Goal: Task Accomplishment & Management: Manage account settings

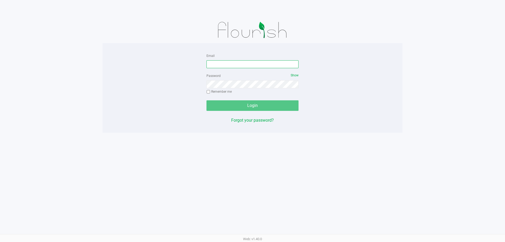
click at [225, 63] on input "Email" at bounding box center [253, 64] width 92 height 8
type input "[PERSON_NAME][EMAIL_ADDRESS][DOMAIN_NAME]"
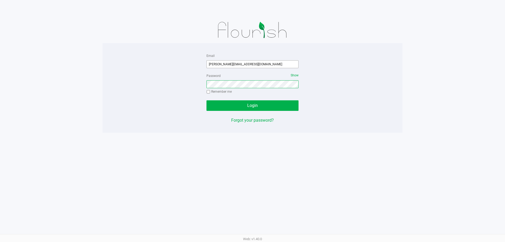
click at [207, 100] on button "Login" at bounding box center [253, 105] width 92 height 11
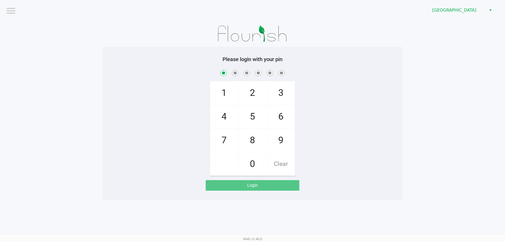
checkbox input "true"
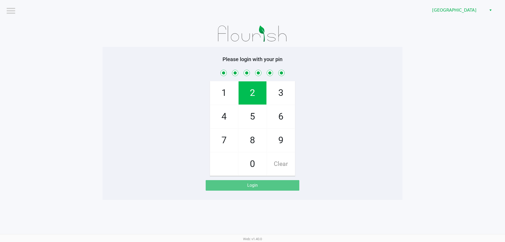
checkbox input "true"
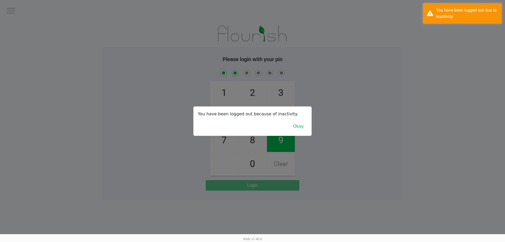
checkbox input "true"
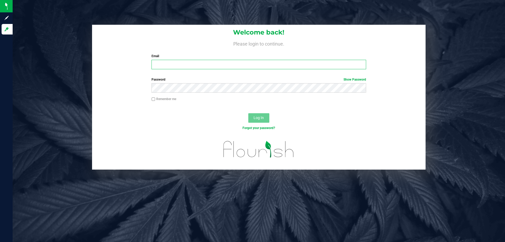
click at [230, 63] on input "Email" at bounding box center [259, 64] width 214 height 9
type input "[PERSON_NAME][EMAIL_ADDRESS][DOMAIN_NAME]"
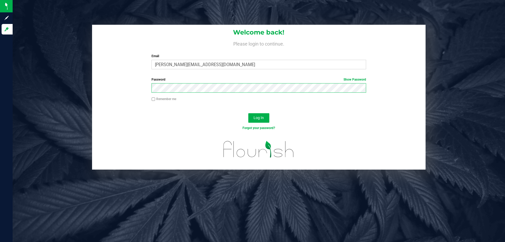
click at [248, 113] on button "Log In" at bounding box center [258, 117] width 21 height 9
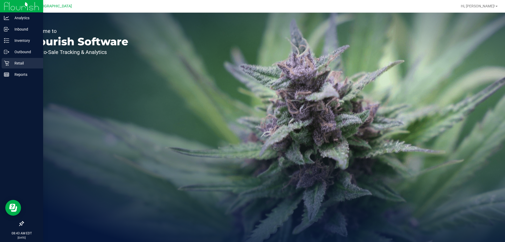
click at [23, 68] on link "Retail" at bounding box center [21, 63] width 43 height 11
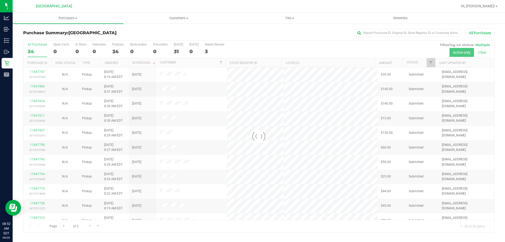
click at [178, 48] on div at bounding box center [258, 137] width 471 height 192
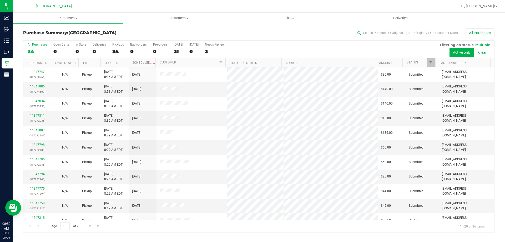
click at [177, 51] on div "31" at bounding box center [178, 51] width 9 height 6
click at [0, 0] on input "[DATE] 31" at bounding box center [0, 0] width 0 height 0
click at [176, 51] on div "33" at bounding box center [178, 51] width 9 height 6
click at [0, 0] on input "[DATE] 33" at bounding box center [0, 0] width 0 height 0
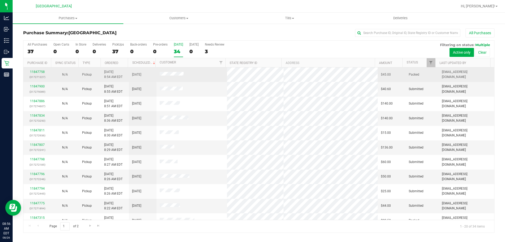
scroll to position [139, 0]
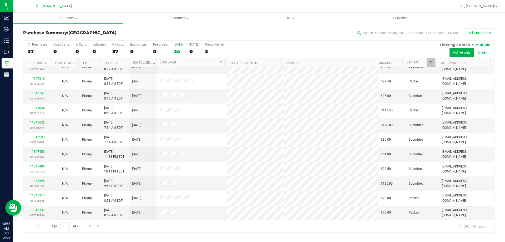
click at [122, 61] on th "Ordered" at bounding box center [114, 62] width 28 height 9
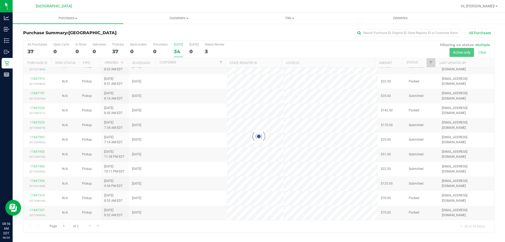
scroll to position [0, 0]
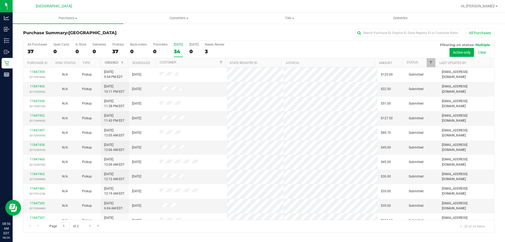
click at [122, 61] on span at bounding box center [122, 63] width 4 height 4
click at [180, 49] on div "34" at bounding box center [178, 51] width 9 height 6
click at [0, 0] on input "[DATE] 34" at bounding box center [0, 0] width 0 height 0
click at [177, 52] on div "34" at bounding box center [178, 51] width 9 height 6
click at [0, 0] on input "[DATE] 34" at bounding box center [0, 0] width 0 height 0
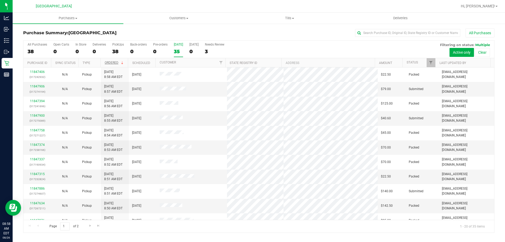
click at [181, 54] on div "35" at bounding box center [178, 51] width 9 height 6
click at [0, 0] on input "[DATE] 35" at bounding box center [0, 0] width 0 height 0
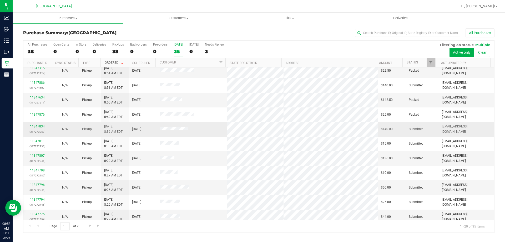
scroll to position [139, 0]
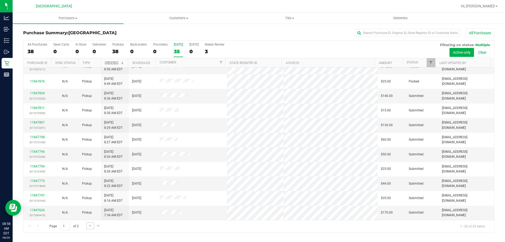
click at [89, 228] on link "Go to the next page" at bounding box center [90, 225] width 8 height 7
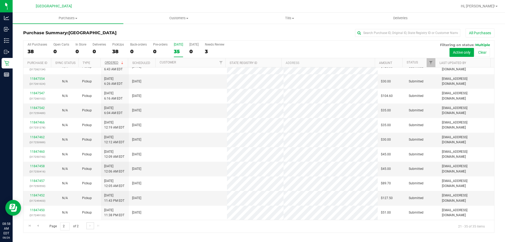
scroll to position [0, 0]
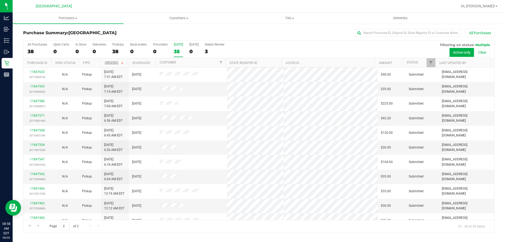
click at [88, 223] on div "Page 2 of 2 21 - 35 of 35 items" at bounding box center [258, 226] width 471 height 13
click at [177, 48] on div "35" at bounding box center [178, 51] width 9 height 6
click at [0, 0] on input "[DATE] 35" at bounding box center [0, 0] width 0 height 0
click at [183, 53] on div "All Purchases 38 Open Carts 0 In Store 0 Deliveries 0 PickUps 38 Back-orders 0 …" at bounding box center [258, 50] width 471 height 18
click at [179, 52] on div "35" at bounding box center [178, 51] width 9 height 6
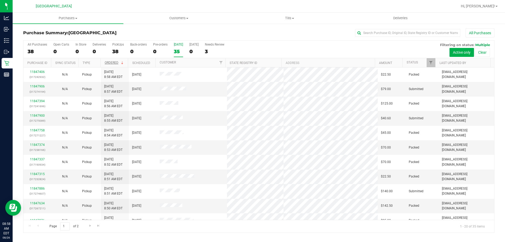
click at [0, 0] on input "[DATE] 35" at bounding box center [0, 0] width 0 height 0
click at [421, 63] on th "Status" at bounding box center [419, 62] width 33 height 9
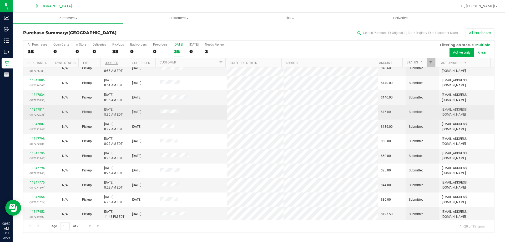
scroll to position [139, 0]
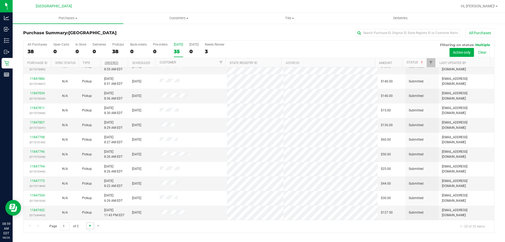
click at [91, 227] on span "Go to the next page" at bounding box center [90, 225] width 4 height 4
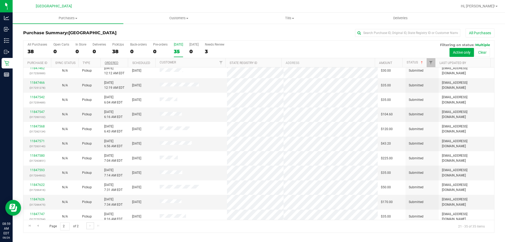
scroll to position [66, 0]
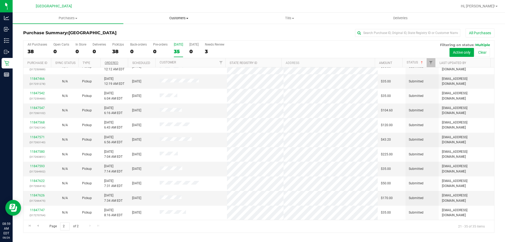
click at [183, 15] on uib-tab-heading "Customers All customers Add a new customer All physicians" at bounding box center [179, 18] width 110 height 11
click at [150, 29] on li "All customers" at bounding box center [178, 32] width 111 height 6
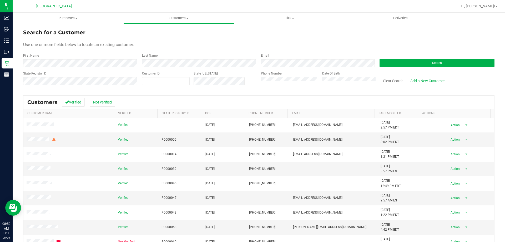
click at [164, 68] on form "Search for a Customer Use one or more fields below to locate an existing custom…" at bounding box center [258, 58] width 471 height 61
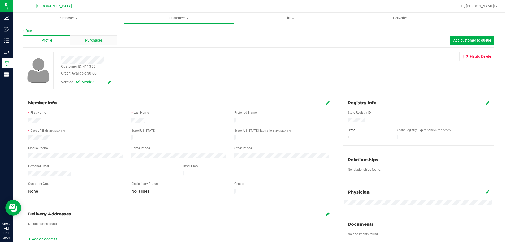
click at [110, 42] on div "Purchases" at bounding box center [93, 40] width 47 height 10
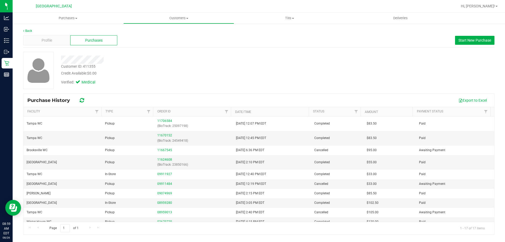
click at [13, 65] on div "Back Profile Purchases Start New Purchase Customer ID: 411355 Credit Available:…" at bounding box center [259, 131] width 492 height 217
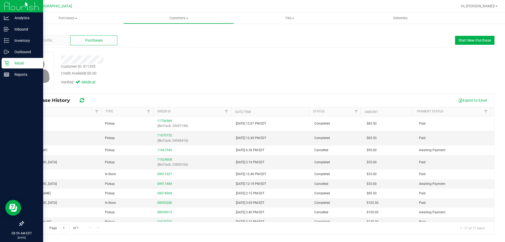
click at [10, 64] on p "Retail" at bounding box center [25, 63] width 32 height 6
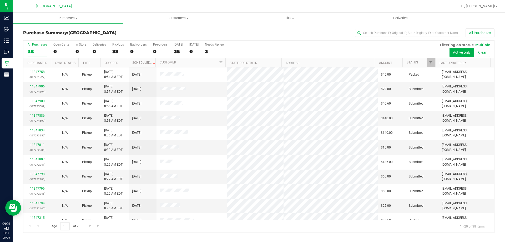
click at [360, 38] on div "Purchase Summary: [GEOGRAPHIC_DATA] All Purchases" at bounding box center [258, 34] width 471 height 12
click at [365, 35] on input "text" at bounding box center [407, 33] width 105 height 8
type input "DEL"
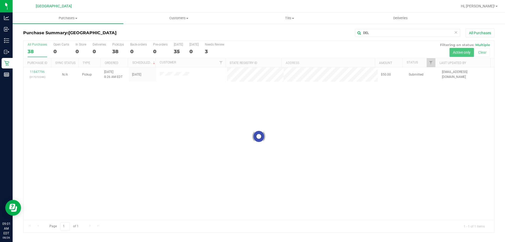
click at [33, 70] on div at bounding box center [258, 137] width 471 height 192
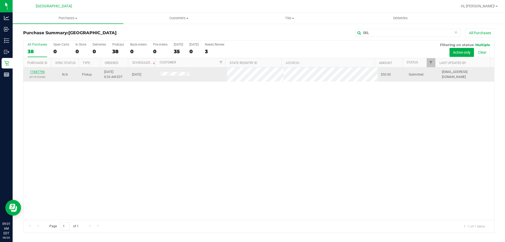
click at [38, 72] on link "11847796" at bounding box center [37, 72] width 15 height 4
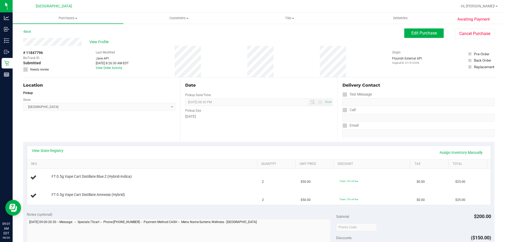
click at [223, 45] on div "View Profile" at bounding box center [213, 42] width 381 height 8
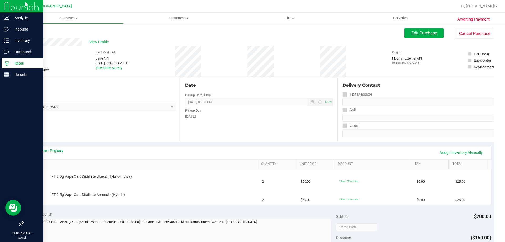
click at [8, 66] on div "Retail" at bounding box center [23, 63] width 42 height 11
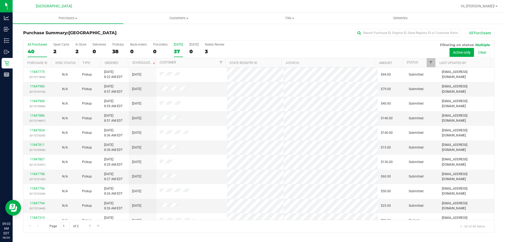
click at [178, 52] on div "37" at bounding box center [178, 51] width 9 height 6
click at [0, 0] on input "[DATE] 37" at bounding box center [0, 0] width 0 height 0
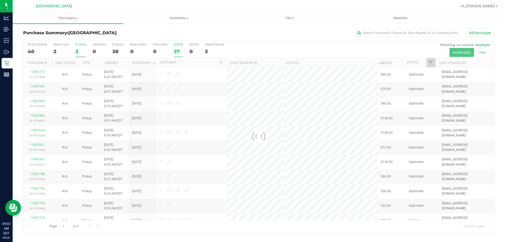
click at [77, 49] on div at bounding box center [258, 137] width 471 height 192
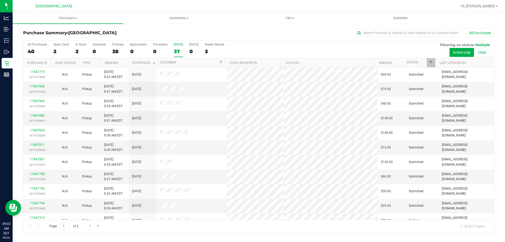
click at [77, 51] on div "2" at bounding box center [81, 51] width 11 height 6
click at [0, 0] on input "In Store 2" at bounding box center [0, 0] width 0 height 0
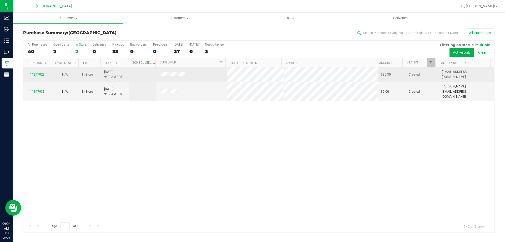
click at [39, 72] on div "11847923" at bounding box center [37, 74] width 21 height 5
click at [39, 74] on link "11847923" at bounding box center [37, 75] width 15 height 4
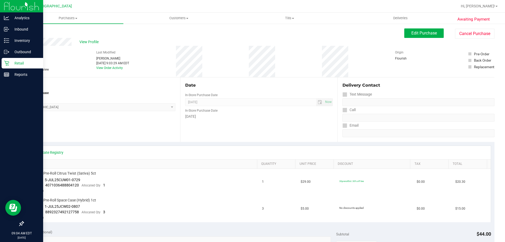
click at [14, 66] on p "Retail" at bounding box center [25, 63] width 32 height 6
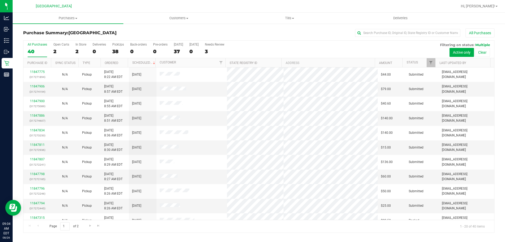
drag, startPoint x: 216, startPoint y: 26, endPoint x: 270, endPoint y: 3, distance: 58.3
click at [216, 26] on div "Purchase Summary: [GEOGRAPHIC_DATA] All Purchases All Purchases 40 Open Carts 2…" at bounding box center [259, 130] width 492 height 215
click at [174, 57] on label "[DATE] 37" at bounding box center [178, 50] width 9 height 14
click at [0, 0] on input "[DATE] 37" at bounding box center [0, 0] width 0 height 0
click at [70, 47] on div "All Purchases 40 Open Carts 2 In Store 2 Deliveries 0 PickUps 38 Back-orders 0 …" at bounding box center [258, 50] width 471 height 18
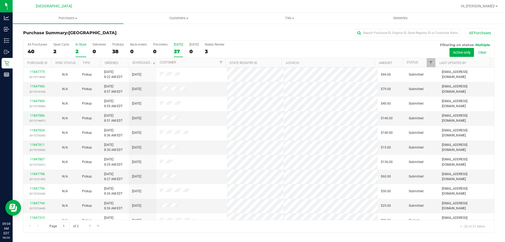
click at [79, 47] on label "In Store 2" at bounding box center [81, 50] width 11 height 14
click at [0, 0] on input "In Store 2" at bounding box center [0, 0] width 0 height 0
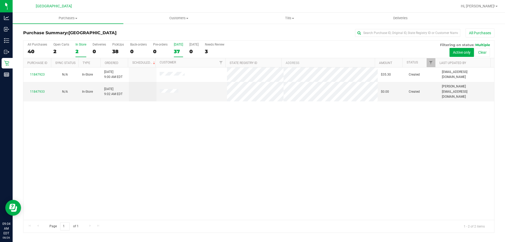
click at [177, 53] on div "37" at bounding box center [178, 51] width 9 height 6
click at [0, 0] on input "[DATE] 37" at bounding box center [0, 0] width 0 height 0
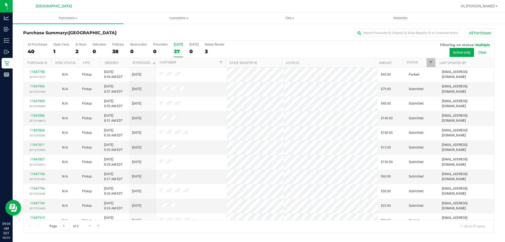
click at [422, 61] on th "Status" at bounding box center [419, 62] width 33 height 9
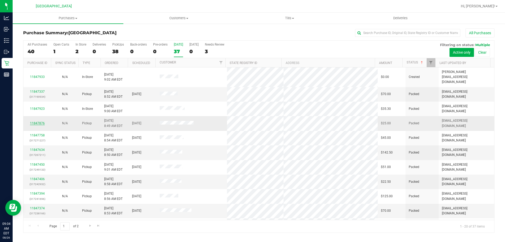
click at [37, 121] on link "11847876" at bounding box center [37, 123] width 15 height 4
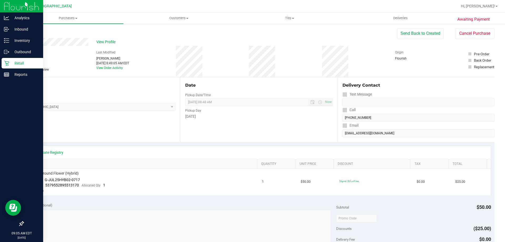
click at [12, 61] on p "Retail" at bounding box center [25, 63] width 32 height 6
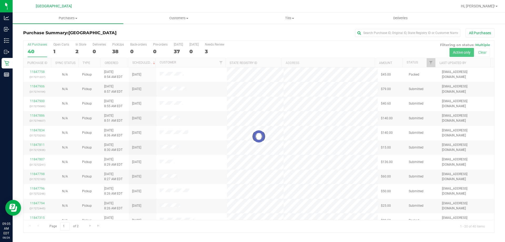
click at [79, 52] on div at bounding box center [258, 137] width 471 height 192
click at [78, 53] on div at bounding box center [258, 137] width 471 height 192
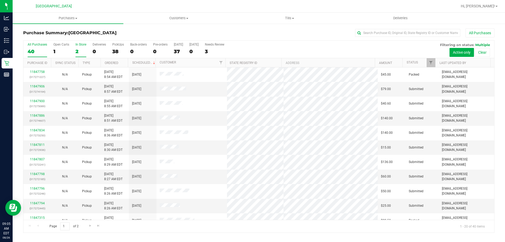
click at [79, 54] on div "2" at bounding box center [81, 51] width 11 height 6
click at [0, 0] on input "In Store 2" at bounding box center [0, 0] width 0 height 0
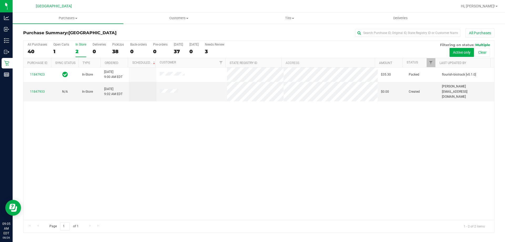
drag, startPoint x: 166, startPoint y: 188, endPoint x: 155, endPoint y: 178, distance: 14.7
click at [165, 188] on div "11847923 In-Store [DATE] 9:00 AM EDT $35.30 Packed flourish-biotrack [v0.1.0] 1…" at bounding box center [258, 143] width 471 height 152
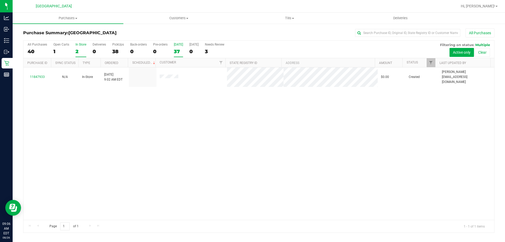
click at [177, 51] on div "37" at bounding box center [178, 51] width 9 height 6
click at [0, 0] on input "[DATE] 37" at bounding box center [0, 0] width 0 height 0
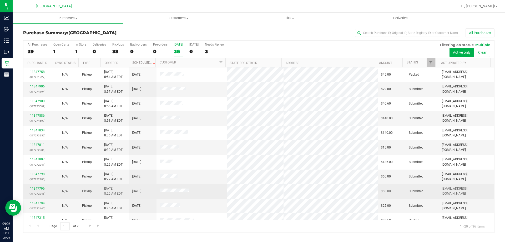
click at [35, 190] on div "11847796 (317272246)" at bounding box center [37, 191] width 21 height 10
click at [33, 190] on link "11847796" at bounding box center [37, 189] width 15 height 4
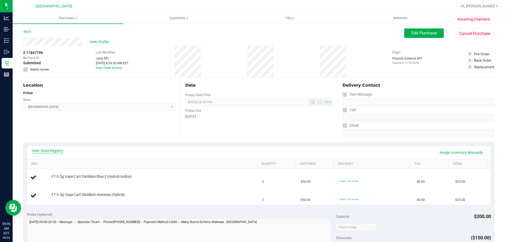
click at [54, 151] on link "View State Registry" at bounding box center [48, 150] width 32 height 5
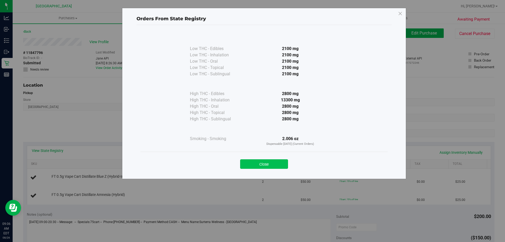
click at [247, 162] on button "Close" at bounding box center [264, 163] width 48 height 9
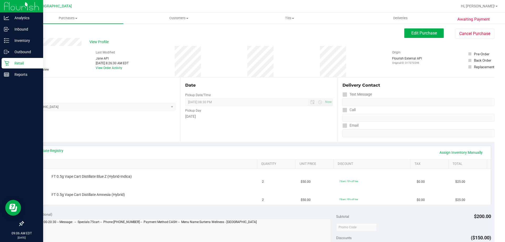
click at [7, 66] on div "Retail" at bounding box center [23, 63] width 42 height 11
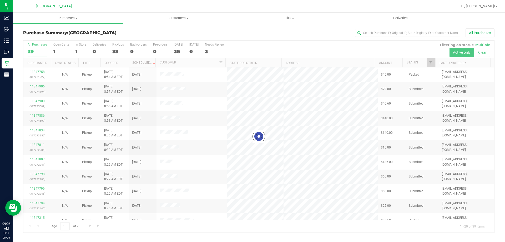
click at [178, 51] on div at bounding box center [258, 137] width 471 height 192
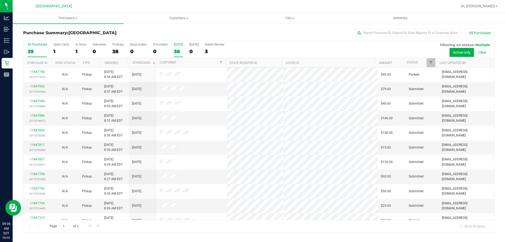
click at [177, 52] on div "36" at bounding box center [178, 51] width 9 height 6
click at [0, 0] on input "[DATE] 36" at bounding box center [0, 0] width 0 height 0
click at [179, 46] on label "[DATE] 36" at bounding box center [178, 50] width 9 height 14
click at [0, 0] on input "[DATE] 36" at bounding box center [0, 0] width 0 height 0
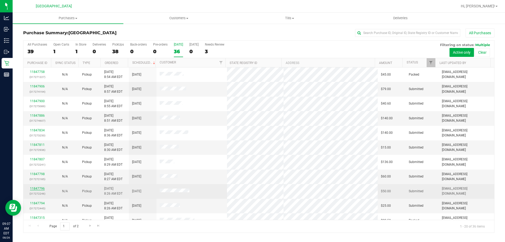
click at [38, 189] on link "11847796" at bounding box center [37, 189] width 15 height 4
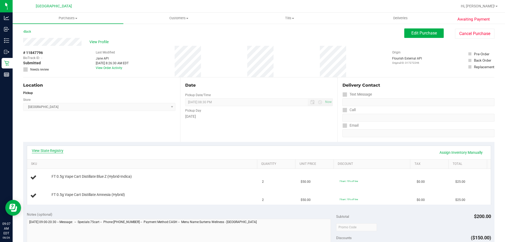
click at [44, 153] on link "View State Registry" at bounding box center [48, 150] width 32 height 5
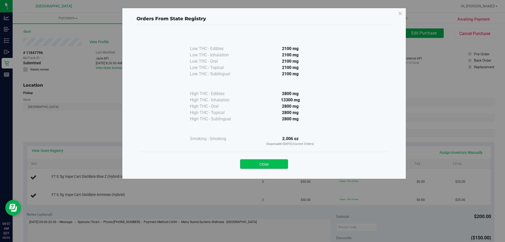
click at [241, 161] on button "Close" at bounding box center [264, 163] width 48 height 9
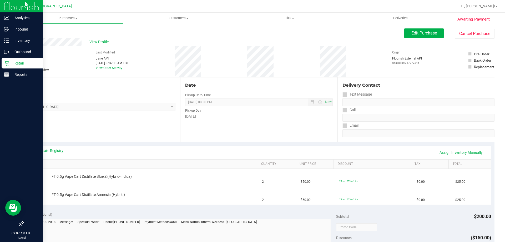
click at [8, 64] on icon at bounding box center [6, 63] width 5 height 5
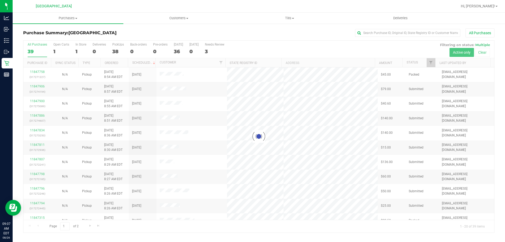
click at [79, 52] on div at bounding box center [258, 137] width 471 height 192
click at [78, 52] on div at bounding box center [258, 137] width 471 height 192
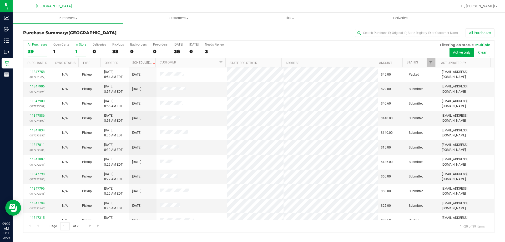
click at [78, 51] on div "1" at bounding box center [81, 51] width 11 height 6
click at [0, 0] on input "In Store 1" at bounding box center [0, 0] width 0 height 0
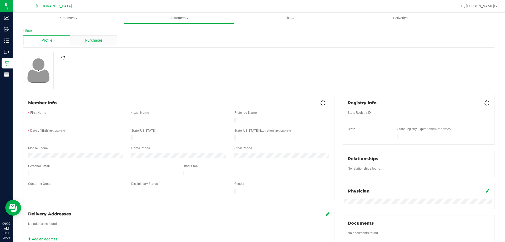
click at [87, 36] on div "Purchases" at bounding box center [93, 40] width 47 height 10
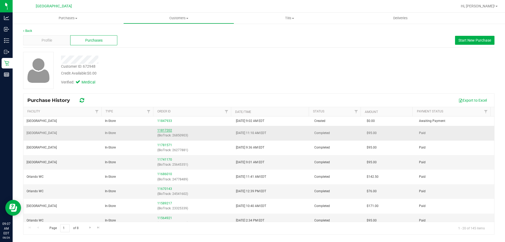
click at [160, 130] on link "11817202" at bounding box center [164, 130] width 15 height 4
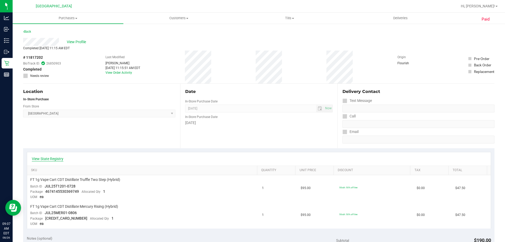
click at [42, 160] on link "View State Registry" at bounding box center [48, 158] width 32 height 5
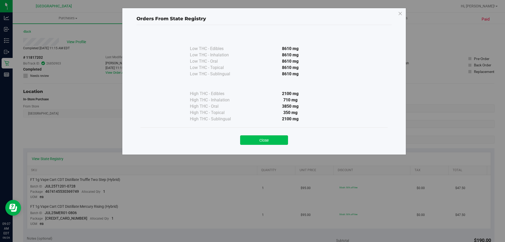
click at [275, 144] on button "Close" at bounding box center [264, 139] width 48 height 9
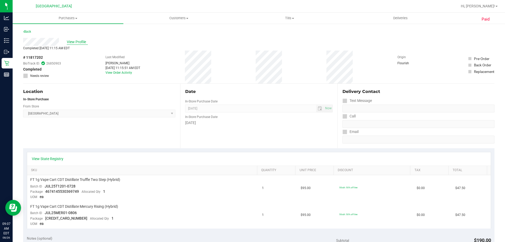
click at [73, 43] on span "View Profile" at bounding box center [77, 42] width 21 height 6
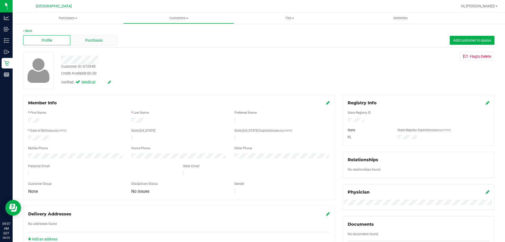
click at [96, 44] on div "Purchases" at bounding box center [93, 40] width 47 height 10
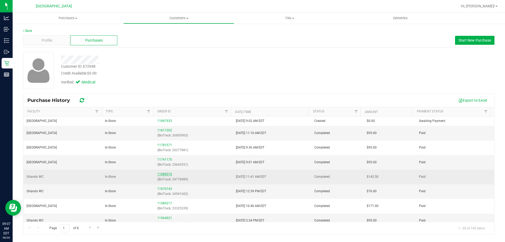
click at [163, 175] on link "11686010" at bounding box center [164, 174] width 15 height 4
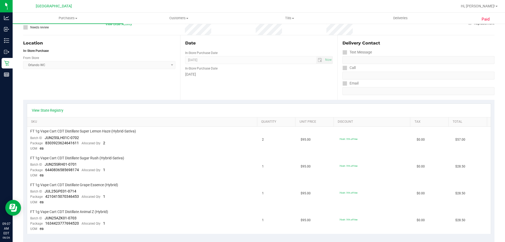
scroll to position [53, 0]
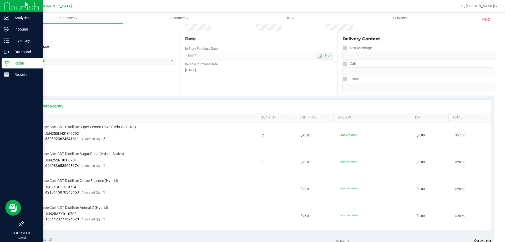
click at [3, 60] on div "Retail" at bounding box center [23, 63] width 42 height 11
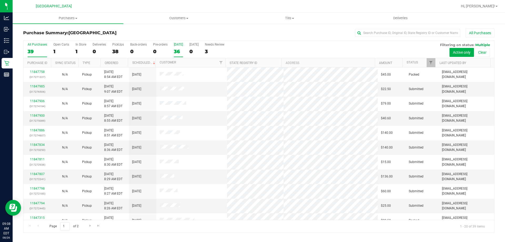
click at [178, 51] on div "36" at bounding box center [178, 51] width 9 height 6
click at [0, 0] on input "[DATE] 36" at bounding box center [0, 0] width 0 height 0
click at [126, 61] on th "Ordered" at bounding box center [114, 62] width 28 height 9
click at [44, 53] on div "39" at bounding box center [37, 51] width 19 height 6
click at [0, 0] on input "All Purchases 39" at bounding box center [0, 0] width 0 height 0
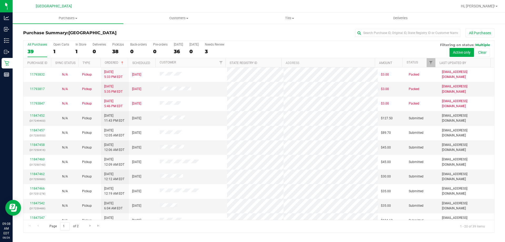
click at [126, 61] on th "Ordered" at bounding box center [114, 62] width 28 height 9
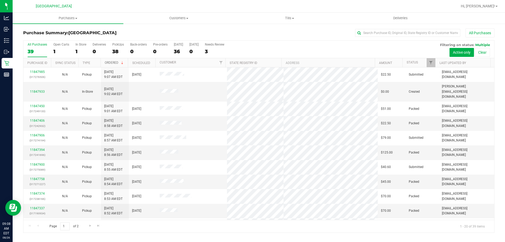
click at [124, 63] on span at bounding box center [122, 63] width 4 height 4
click at [422, 63] on th "Status" at bounding box center [419, 62] width 33 height 9
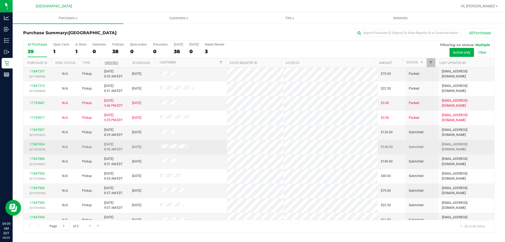
scroll to position [139, 0]
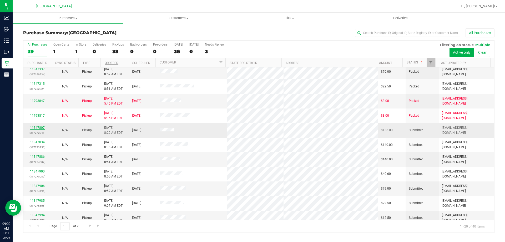
click at [39, 126] on link "11847807" at bounding box center [37, 128] width 15 height 4
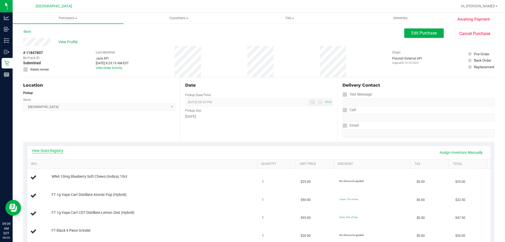
click at [58, 149] on link "View State Registry" at bounding box center [48, 150] width 32 height 5
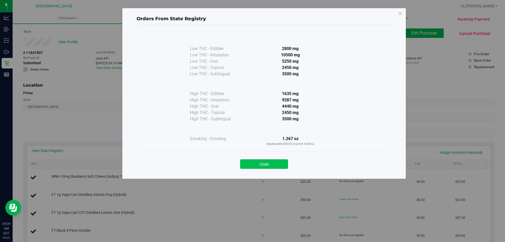
click at [246, 163] on button "Close" at bounding box center [264, 163] width 48 height 9
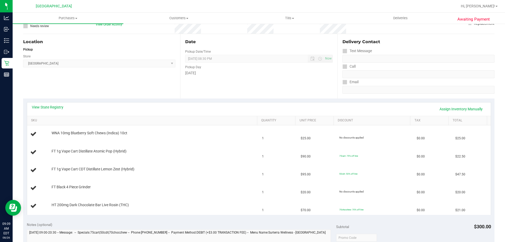
scroll to position [53, 0]
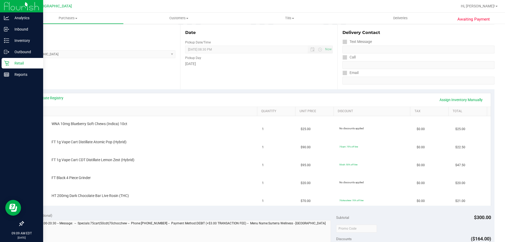
click at [11, 59] on div "Retail" at bounding box center [23, 63] width 42 height 11
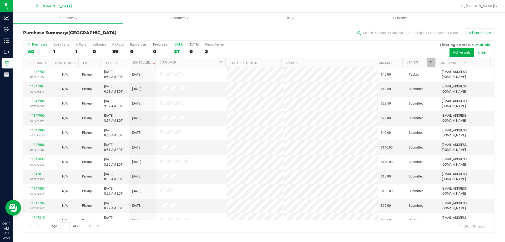
click at [180, 54] on div "37" at bounding box center [178, 51] width 9 height 6
click at [0, 0] on input "[DATE] 37" at bounding box center [0, 0] width 0 height 0
click at [181, 50] on div "37" at bounding box center [178, 51] width 9 height 6
click at [0, 0] on input "[DATE] 37" at bounding box center [0, 0] width 0 height 0
click at [40, 114] on link "11847906" at bounding box center [37, 116] width 15 height 4
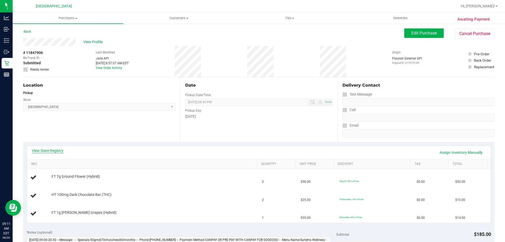
click at [56, 152] on link "View State Registry" at bounding box center [48, 150] width 32 height 5
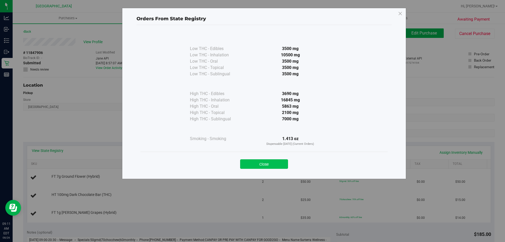
click at [250, 162] on button "Close" at bounding box center [264, 163] width 48 height 9
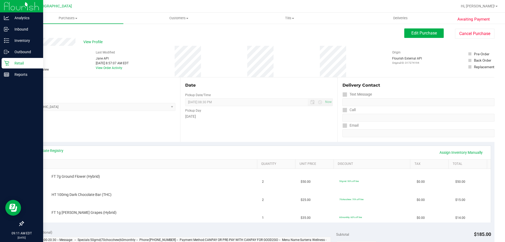
click at [3, 65] on div "Retail" at bounding box center [23, 63] width 42 height 11
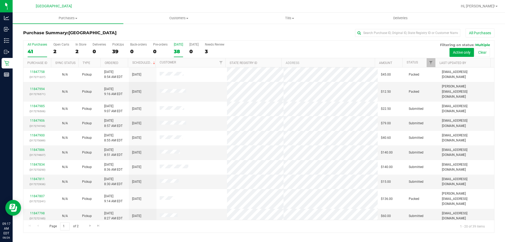
click at [178, 54] on div "38" at bounding box center [178, 51] width 9 height 6
click at [0, 0] on input "[DATE] 38" at bounding box center [0, 0] width 0 height 0
click at [419, 63] on th "Status" at bounding box center [419, 62] width 33 height 9
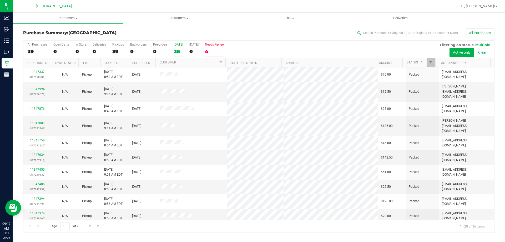
click at [214, 48] on div "4" at bounding box center [214, 51] width 19 height 6
click at [0, 0] on input "Needs Review 4" at bounding box center [0, 0] width 0 height 0
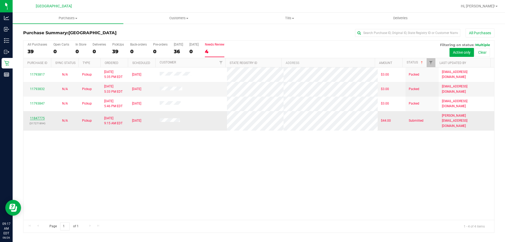
click at [42, 116] on link "11847775" at bounding box center [37, 118] width 15 height 4
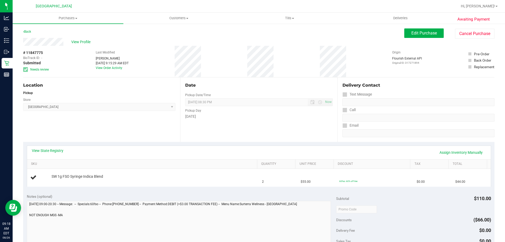
click at [445, 28] on div "Edit Purchase Cancel Purchase" at bounding box center [449, 33] width 90 height 10
click at [82, 36] on div "Back Edit Purchase Cancel Purchase" at bounding box center [258, 32] width 471 height 9
click at [82, 42] on span "View Profile" at bounding box center [81, 42] width 21 height 6
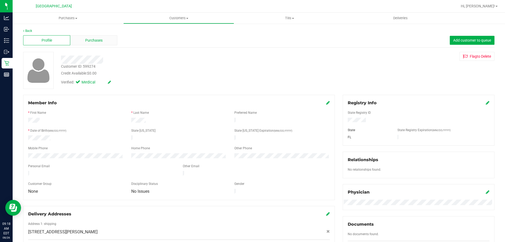
click at [94, 44] on div "Purchases" at bounding box center [93, 40] width 47 height 10
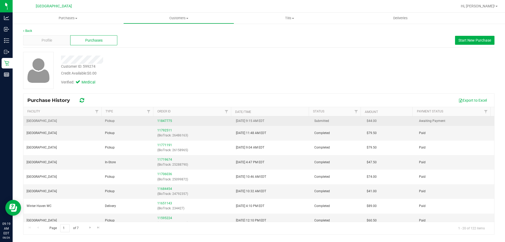
click at [160, 118] on div "11847775" at bounding box center [193, 120] width 72 height 5
click at [160, 119] on link "11847775" at bounding box center [164, 121] width 15 height 4
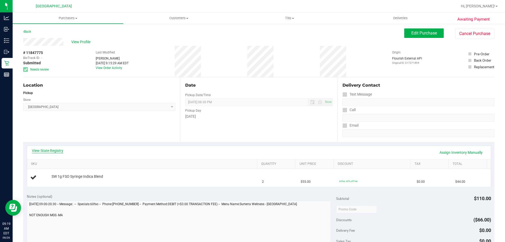
click at [59, 149] on link "View State Registry" at bounding box center [48, 150] width 32 height 5
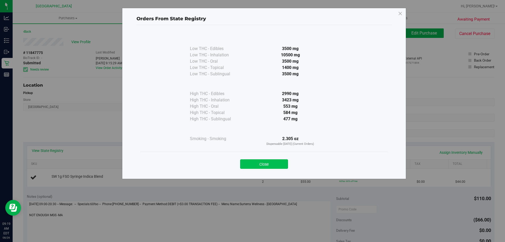
click at [260, 168] on button "Close" at bounding box center [264, 163] width 48 height 9
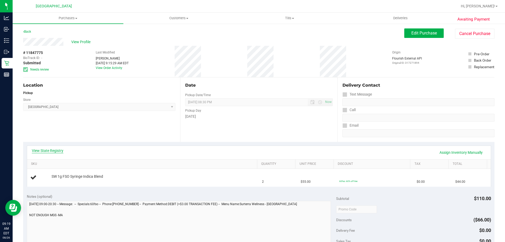
click at [57, 151] on link "View State Registry" at bounding box center [48, 150] width 32 height 5
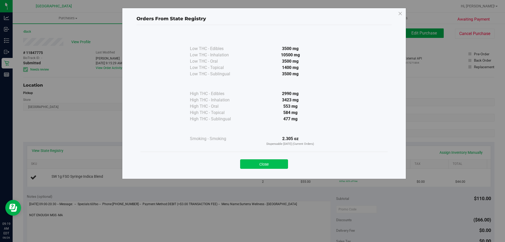
click at [249, 165] on button "Close" at bounding box center [264, 163] width 48 height 9
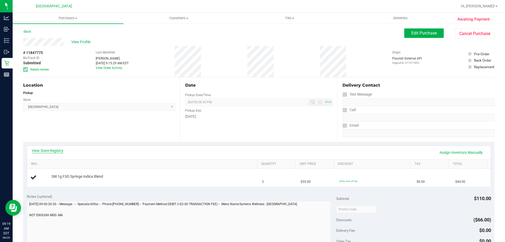
click at [57, 152] on link "View State Registry" at bounding box center [48, 150] width 32 height 5
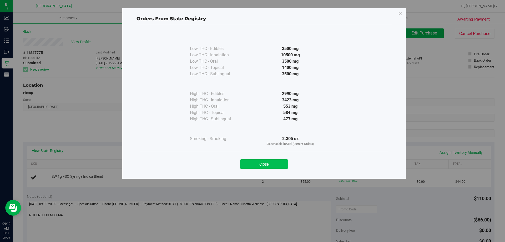
click at [256, 162] on button "Close" at bounding box center [264, 163] width 48 height 9
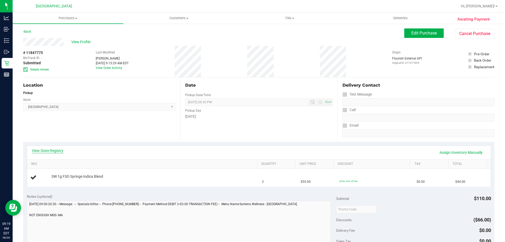
click at [55, 150] on link "View State Registry" at bounding box center [48, 150] width 32 height 5
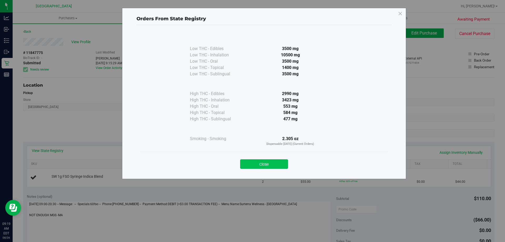
click at [273, 162] on button "Close" at bounding box center [264, 163] width 48 height 9
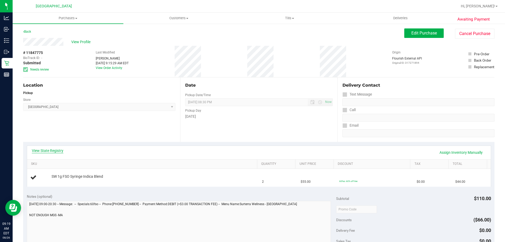
click at [38, 148] on link "View State Registry" at bounding box center [48, 150] width 32 height 5
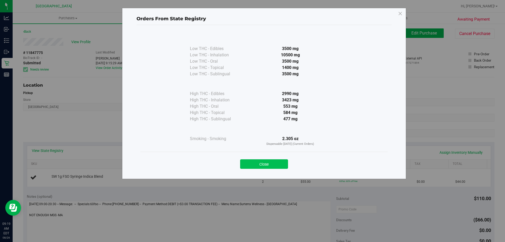
click at [247, 164] on button "Close" at bounding box center [264, 163] width 48 height 9
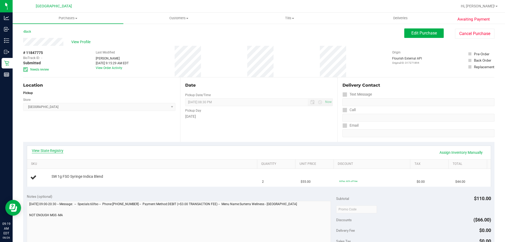
click at [46, 152] on link "View State Registry" at bounding box center [48, 150] width 32 height 5
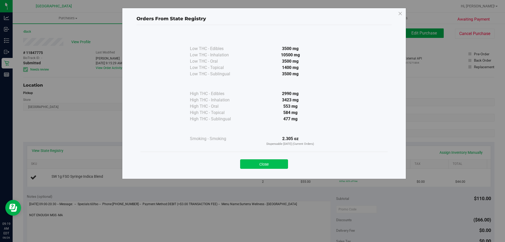
click at [274, 161] on button "Close" at bounding box center [264, 163] width 48 height 9
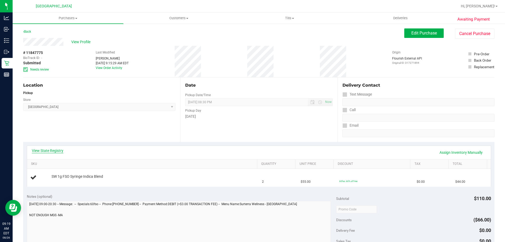
click at [61, 151] on link "View State Registry" at bounding box center [48, 150] width 32 height 5
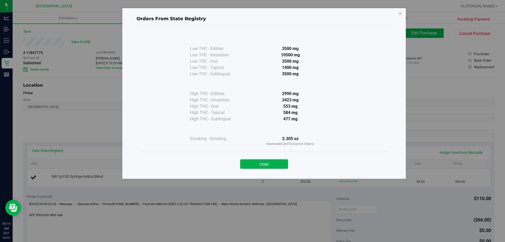
click at [270, 159] on div "Close" at bounding box center [263, 162] width 239 height 13
click at [272, 159] on button "Close" at bounding box center [264, 163] width 48 height 9
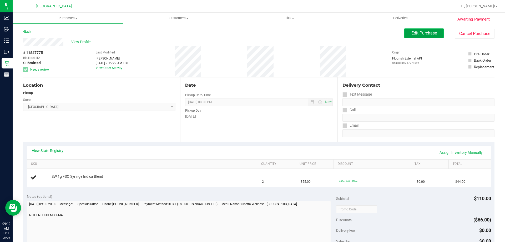
click at [432, 30] on button "Edit Purchase" at bounding box center [423, 32] width 39 height 9
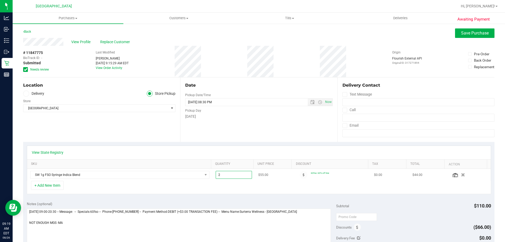
click at [238, 176] on span "2.00 2" at bounding box center [234, 175] width 37 height 8
type input "1"
type input "1.00"
click at [479, 39] on div "View Profile Replace Customer" at bounding box center [258, 42] width 471 height 8
click at [476, 36] on button "Save Purchase" at bounding box center [474, 32] width 39 height 9
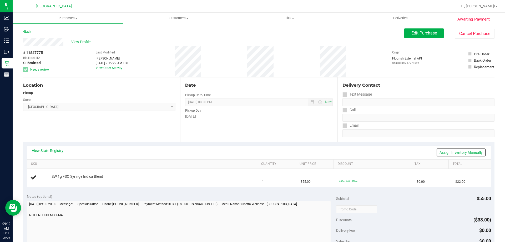
click at [475, 154] on link "Assign Inventory Manually" at bounding box center [461, 152] width 50 height 9
click at [66, 179] on link "Add Package" at bounding box center [61, 180] width 19 height 4
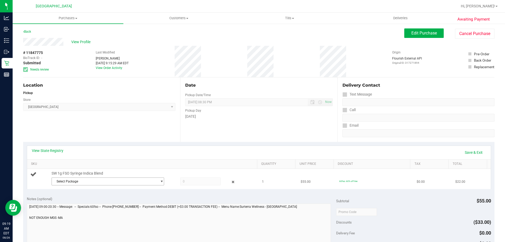
click at [80, 177] on span "Select Package" at bounding box center [108, 181] width 113 height 8
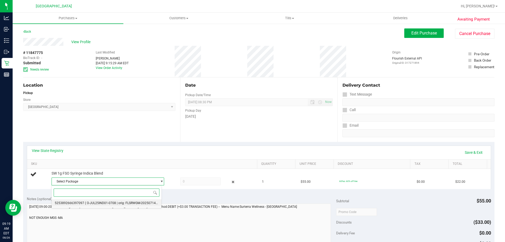
click at [76, 205] on span "5253892666397097" at bounding box center [69, 203] width 29 height 4
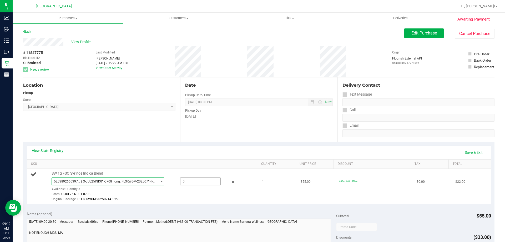
click at [188, 182] on span at bounding box center [200, 181] width 41 height 8
type input "1"
type input "1.0000"
click at [224, 166] on th "SKU" at bounding box center [142, 163] width 230 height 9
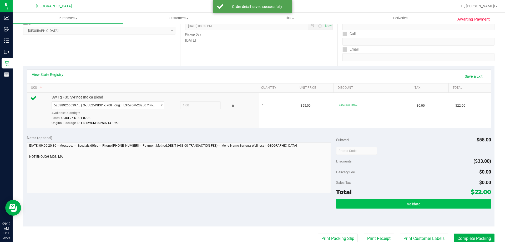
scroll to position [79, 0]
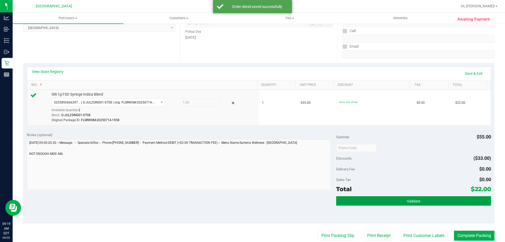
click at [403, 202] on button "Validate" at bounding box center [413, 200] width 155 height 9
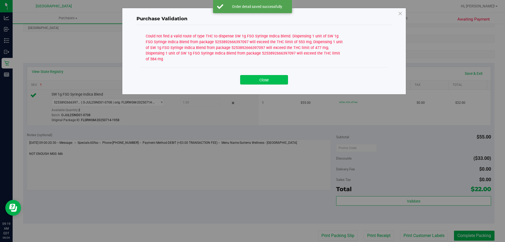
click at [254, 78] on button "Close" at bounding box center [264, 79] width 48 height 9
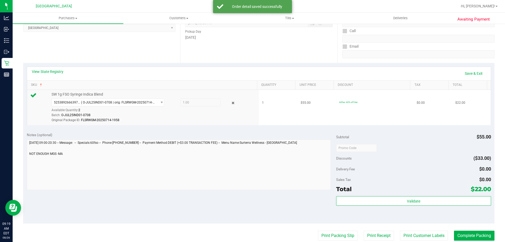
click at [227, 102] on div at bounding box center [229, 103] width 17 height 6
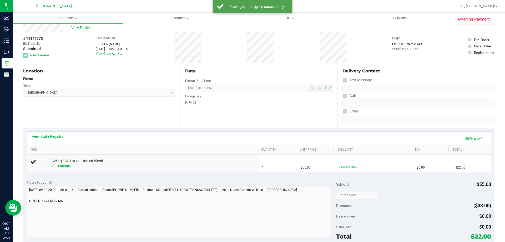
scroll to position [0, 0]
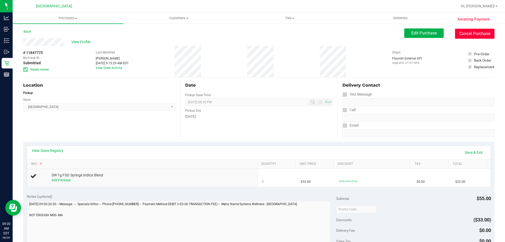
click at [480, 36] on button "Cancel Purchase" at bounding box center [474, 34] width 39 height 10
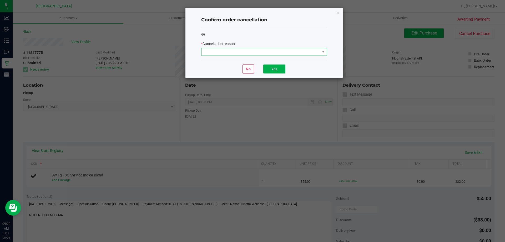
click at [279, 48] on span at bounding box center [261, 51] width 119 height 7
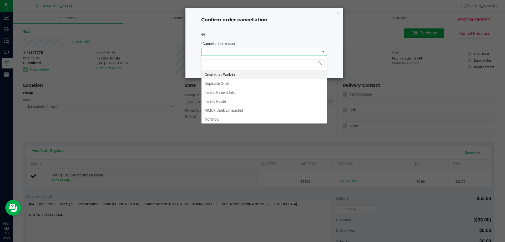
scroll to position [8, 126]
click at [222, 116] on li "No Show" at bounding box center [264, 119] width 125 height 9
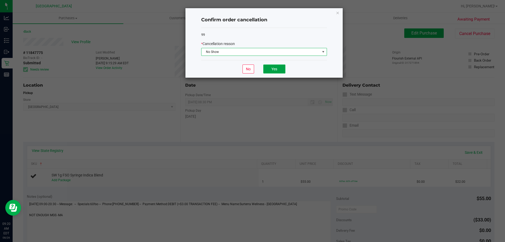
click at [278, 71] on button "Yes" at bounding box center [274, 68] width 22 height 9
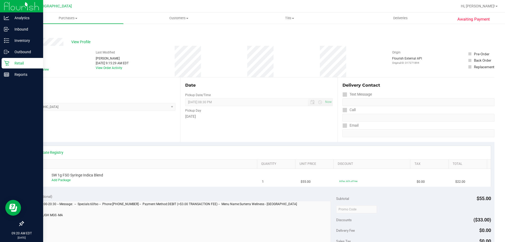
click at [21, 66] on p "Retail" at bounding box center [25, 63] width 32 height 6
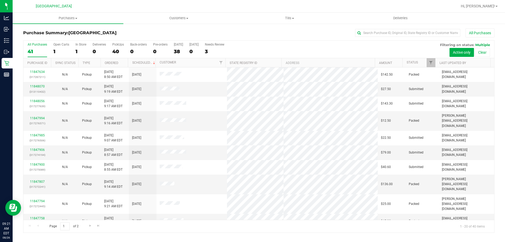
click at [388, 37] on div "All Purchases" at bounding box center [337, 32] width 314 height 9
drag, startPoint x: 386, startPoint y: 33, endPoint x: 385, endPoint y: 36, distance: 3.0
click at [386, 33] on input "text" at bounding box center [407, 33] width 105 height 8
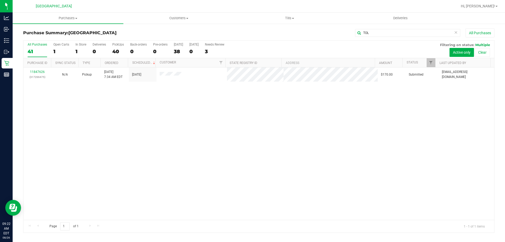
drag, startPoint x: 406, startPoint y: 28, endPoint x: 352, endPoint y: 32, distance: 54.1
click at [352, 32] on div "Purchase Summary: [GEOGRAPHIC_DATA] TOL All Purchases All Purchases 41 Open Car…" at bounding box center [259, 130] width 492 height 215
drag, startPoint x: 375, startPoint y: 29, endPoint x: 285, endPoint y: 55, distance: 93.3
click at [297, 44] on div "Purchase Summary: [GEOGRAPHIC_DATA] TOL All Purchases All Purchases 41 Open Car…" at bounding box center [258, 130] width 471 height 204
type input "WAL"
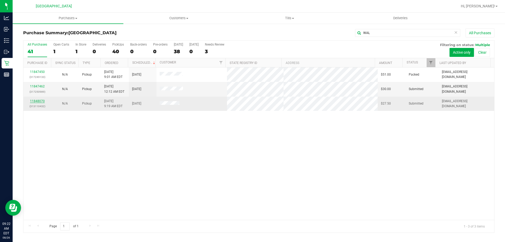
click at [34, 101] on link "11848070" at bounding box center [37, 101] width 15 height 4
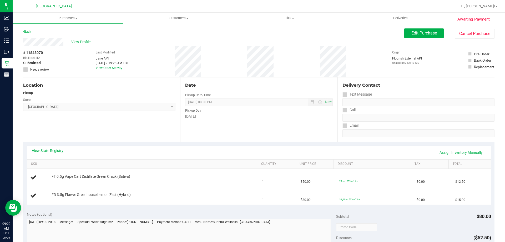
click at [51, 152] on link "View State Registry" at bounding box center [48, 150] width 32 height 5
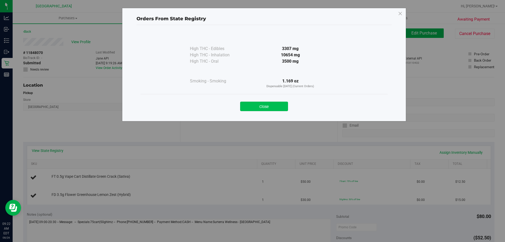
click at [267, 109] on button "Close" at bounding box center [264, 106] width 48 height 9
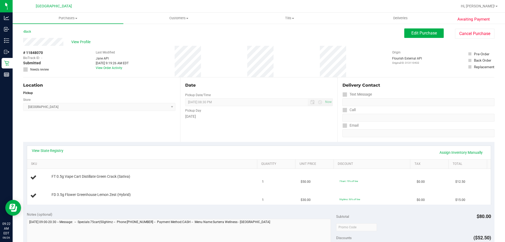
click at [220, 77] on div "# 11848070 BioTrack ID: - Submitted Needs review Last Modified [PERSON_NAME] AP…" at bounding box center [258, 61] width 471 height 31
click at [222, 76] on div "# 11848070 BioTrack ID: - Submitted Needs review Last Modified [PERSON_NAME] AP…" at bounding box center [258, 61] width 471 height 31
click at [225, 77] on div "# 11848070 BioTrack ID: - Submitted Needs review Last Modified [PERSON_NAME] AP…" at bounding box center [258, 61] width 471 height 31
click at [227, 78] on div "Date Pickup Date/Time [DATE] Now [DATE] 08:30 PM Now Pickup Day [DATE]" at bounding box center [258, 109] width 157 height 64
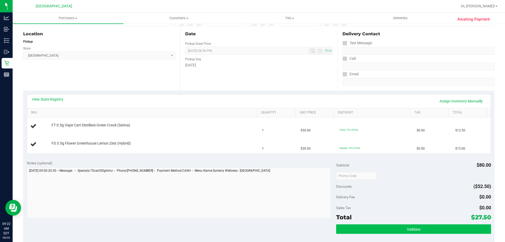
scroll to position [79, 0]
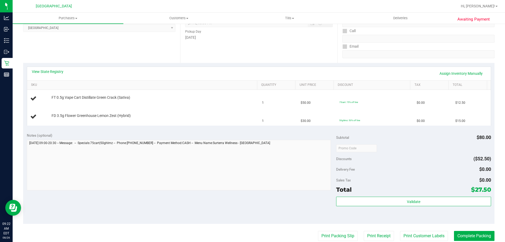
click at [392, 144] on div at bounding box center [413, 147] width 155 height 9
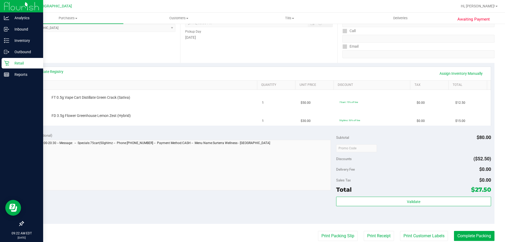
click at [18, 62] on p "Retail" at bounding box center [25, 63] width 32 height 6
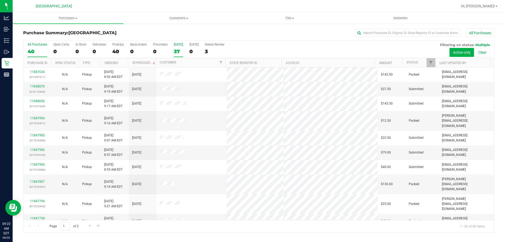
click at [182, 54] on label "[DATE] 37" at bounding box center [178, 50] width 9 height 14
click at [0, 0] on input "[DATE] 37" at bounding box center [0, 0] width 0 height 0
click at [422, 60] on th "Status" at bounding box center [419, 62] width 33 height 9
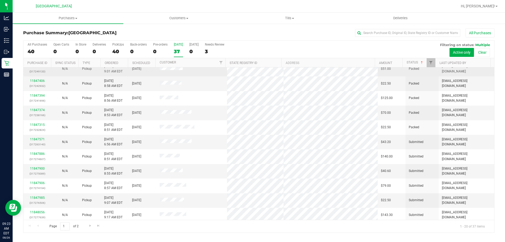
scroll to position [139, 0]
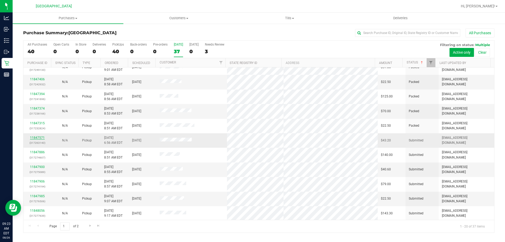
click at [40, 136] on link "11847571" at bounding box center [37, 138] width 15 height 4
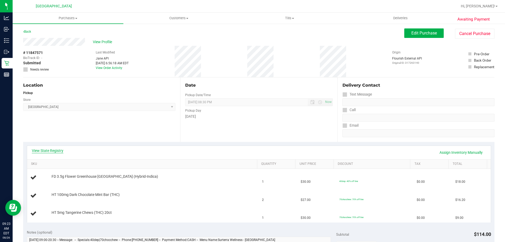
click at [54, 149] on link "View State Registry" at bounding box center [48, 150] width 32 height 5
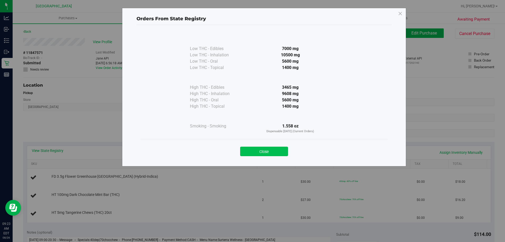
click at [262, 153] on button "Close" at bounding box center [264, 151] width 48 height 9
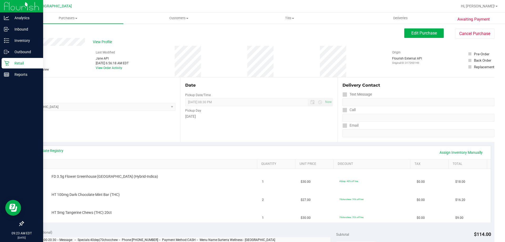
drag, startPoint x: 8, startPoint y: 65, endPoint x: 24, endPoint y: 61, distance: 16.6
click at [8, 65] on icon at bounding box center [6, 63] width 5 height 5
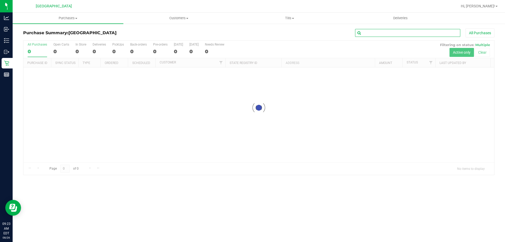
click at [370, 32] on input "text" at bounding box center [407, 33] width 105 height 8
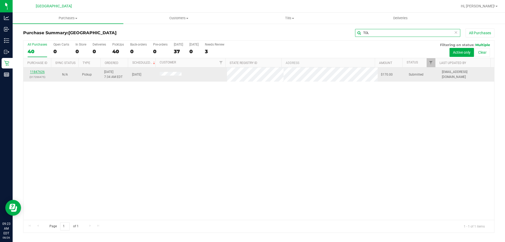
type input "TOL"
click at [40, 71] on link "11847626" at bounding box center [37, 72] width 15 height 4
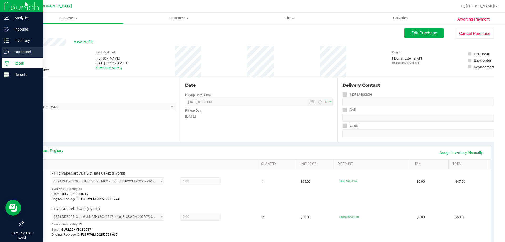
click at [8, 58] on link "Outbound" at bounding box center [21, 52] width 43 height 11
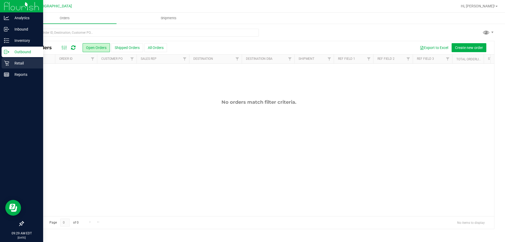
click at [16, 61] on p "Retail" at bounding box center [25, 63] width 32 height 6
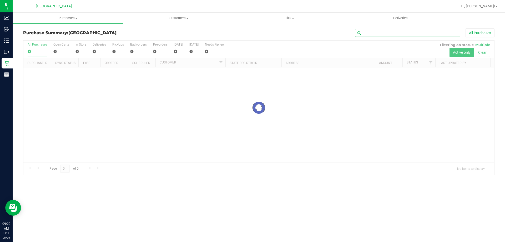
click at [404, 33] on input "text" at bounding box center [407, 33] width 105 height 8
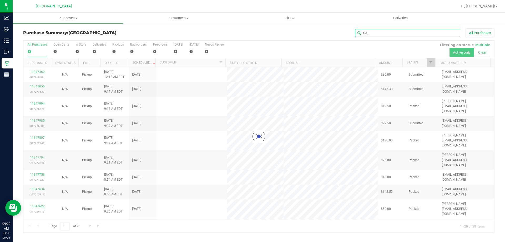
type input "CAL"
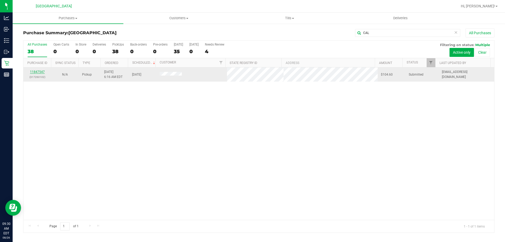
click at [40, 70] on link "11847547" at bounding box center [37, 72] width 15 height 4
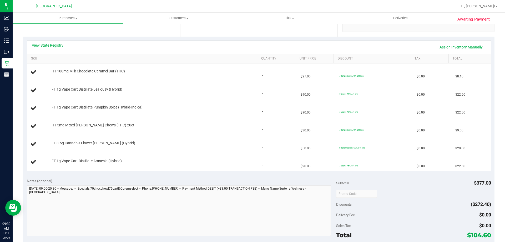
scroll to position [158, 0]
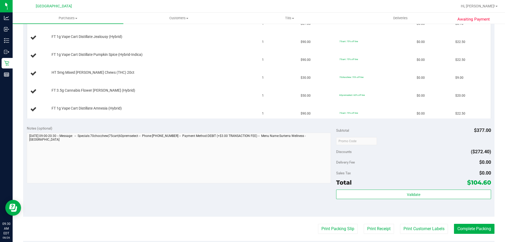
click at [399, 160] on div "Delivery Fee $0.00" at bounding box center [413, 161] width 155 height 9
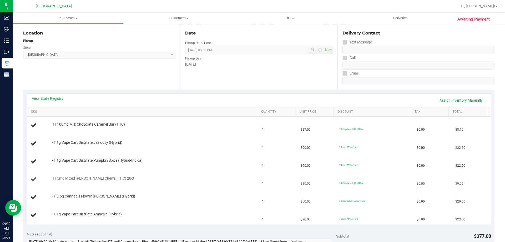
scroll to position [26, 0]
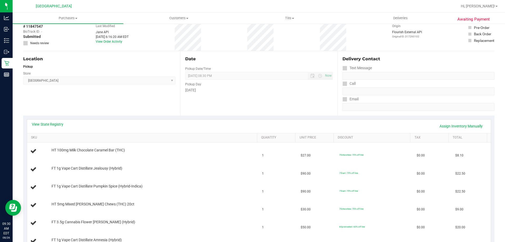
click at [124, 118] on div "View State Registry Assign Inventory Manually SKU Quantity Unit Price Discount …" at bounding box center [258, 184] width 471 height 138
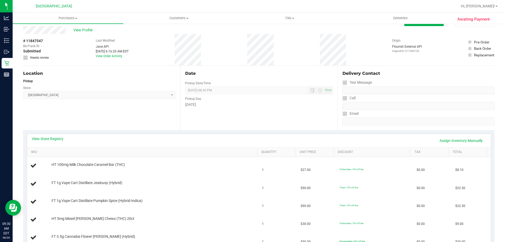
scroll to position [0, 0]
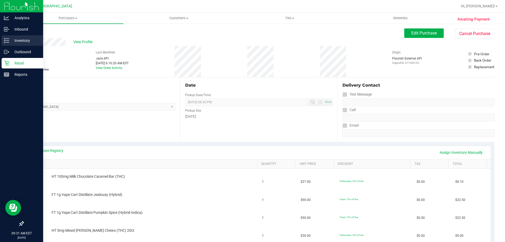
click at [3, 40] on div "Inventory" at bounding box center [23, 40] width 42 height 11
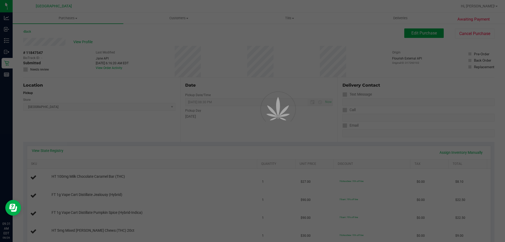
click at [98, 41] on div at bounding box center [252, 121] width 505 height 242
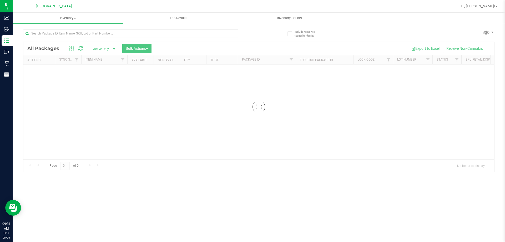
click at [98, 40] on div at bounding box center [130, 35] width 215 height 12
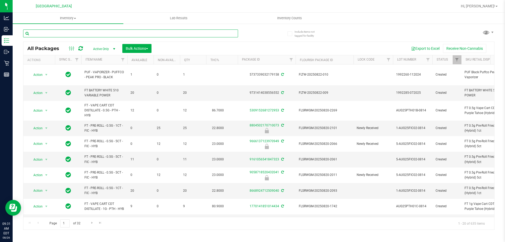
click at [79, 33] on input "text" at bounding box center [130, 33] width 215 height 8
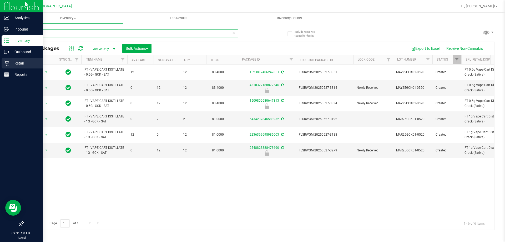
type input "GCK"
click at [7, 59] on div "Retail" at bounding box center [23, 63] width 42 height 11
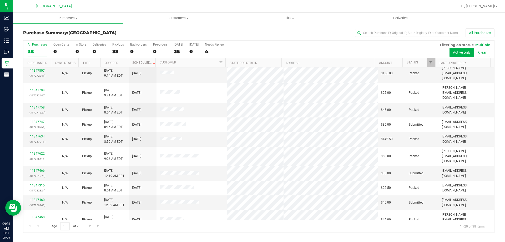
scroll to position [79, 0]
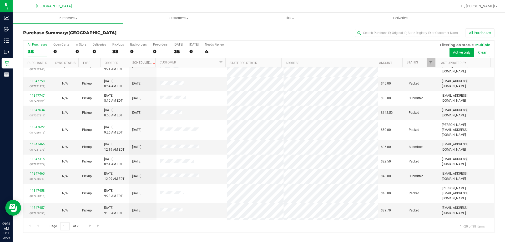
click at [155, 223] on div "Page 1 of 2 1 - 20 of 38 items" at bounding box center [258, 226] width 471 height 13
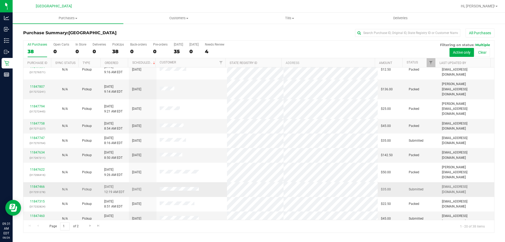
scroll to position [34, 0]
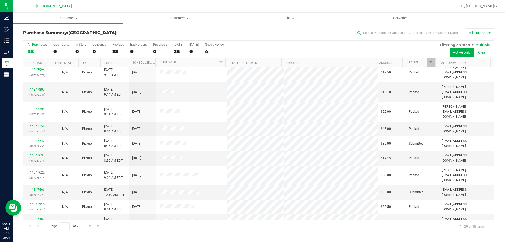
click at [412, 38] on div "Purchase Summary: [GEOGRAPHIC_DATA] All Purchases" at bounding box center [258, 34] width 471 height 12
click at [412, 32] on input "text" at bounding box center [407, 33] width 105 height 8
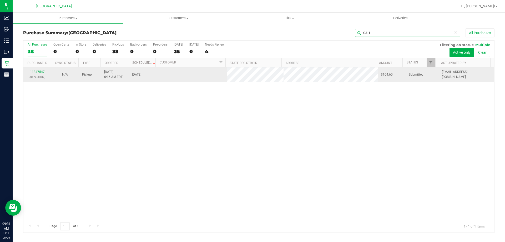
scroll to position [0, 0]
type input "CALI"
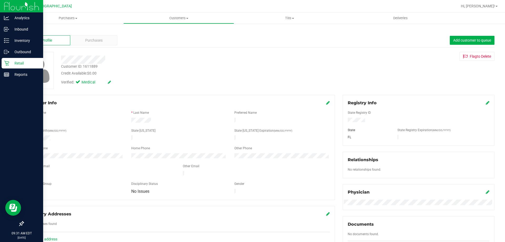
click at [19, 67] on div "Retail" at bounding box center [23, 63] width 42 height 11
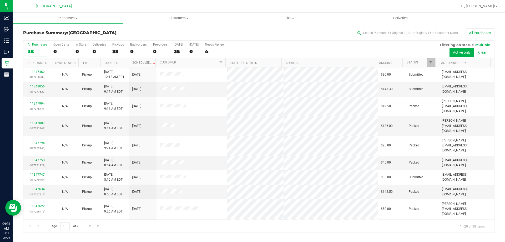
click at [419, 62] on th "Status" at bounding box center [419, 62] width 33 height 9
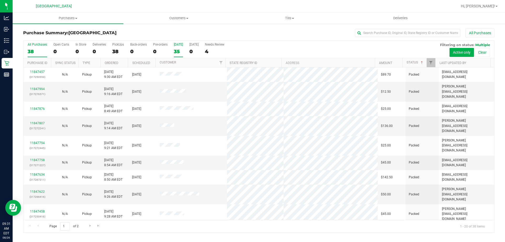
click at [178, 51] on div "35" at bounding box center [178, 51] width 9 height 6
click at [0, 0] on input "[DATE] 35" at bounding box center [0, 0] width 0 height 0
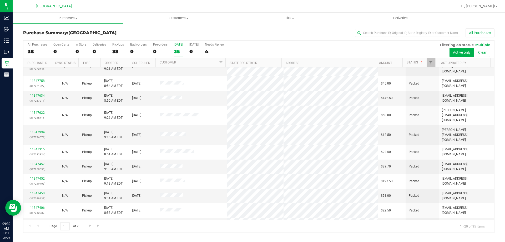
scroll to position [139, 0]
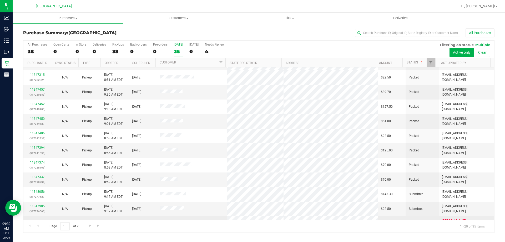
click at [36, 221] on link "11847593" at bounding box center [37, 223] width 15 height 4
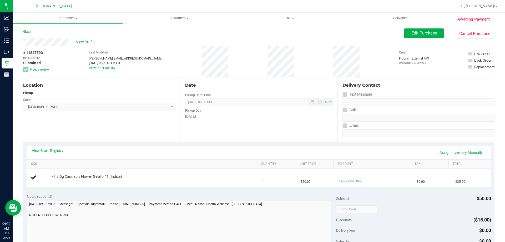
click at [54, 148] on link "View State Registry" at bounding box center [48, 150] width 32 height 5
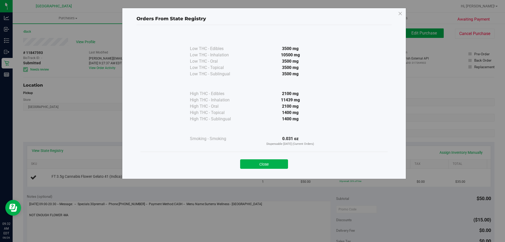
click at [253, 171] on div "Close" at bounding box center [263, 162] width 247 height 21
click at [253, 165] on button "Close" at bounding box center [264, 163] width 48 height 9
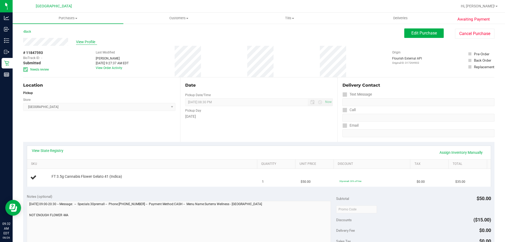
click at [85, 42] on span "View Profile" at bounding box center [86, 42] width 21 height 6
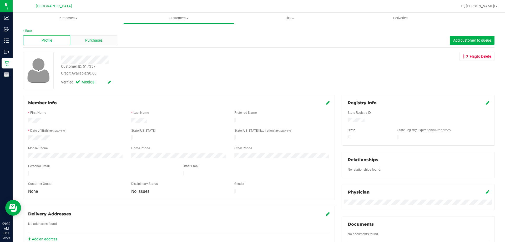
click at [111, 38] on div "Purchases" at bounding box center [93, 40] width 47 height 10
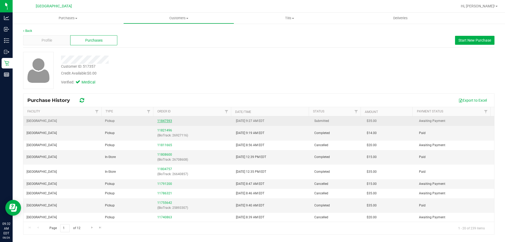
click at [164, 119] on link "11847593" at bounding box center [164, 121] width 15 height 4
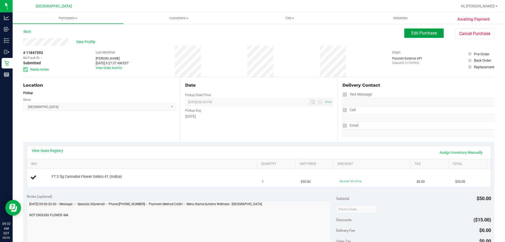
click at [406, 35] on button "Edit Purchase" at bounding box center [423, 32] width 39 height 9
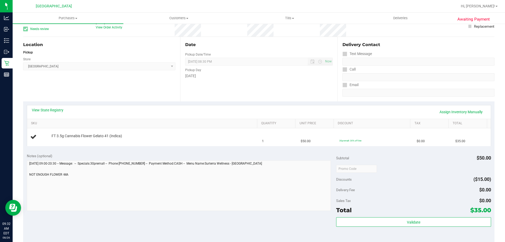
scroll to position [79, 0]
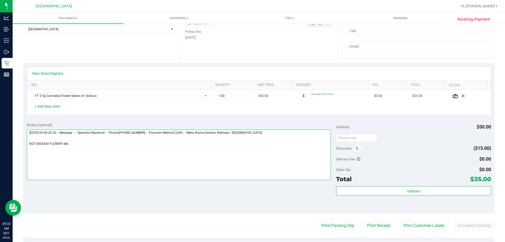
click at [195, 151] on textarea at bounding box center [179, 154] width 304 height 51
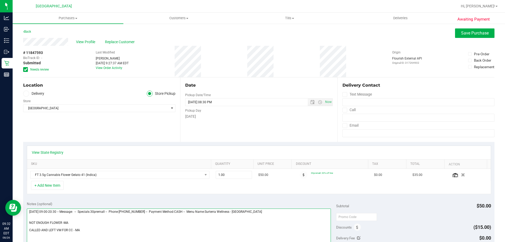
type textarea "[DATE] 09:00-20:30 -- Message: -- Specials:30premall -- Phone:[PHONE_NUMBER] --…"
click at [467, 31] on span "Save Purchase" at bounding box center [475, 33] width 28 height 5
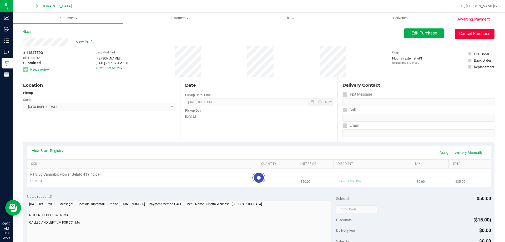
click at [477, 31] on button "Cancel Purchase" at bounding box center [474, 34] width 39 height 10
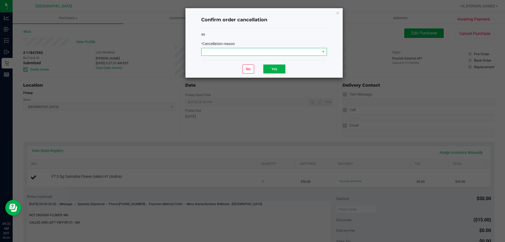
click at [258, 55] on span at bounding box center [261, 51] width 119 height 7
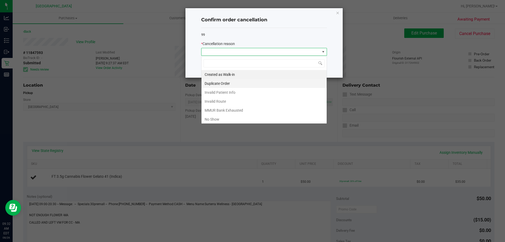
scroll to position [8, 126]
click at [258, 85] on li "Duplicate Order" at bounding box center [264, 83] width 125 height 9
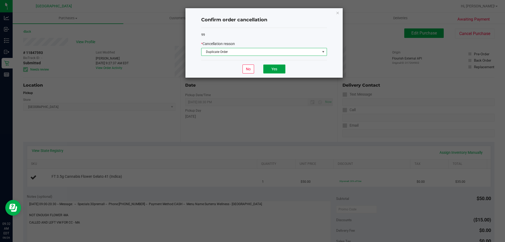
click at [275, 68] on button "Yes" at bounding box center [274, 68] width 22 height 9
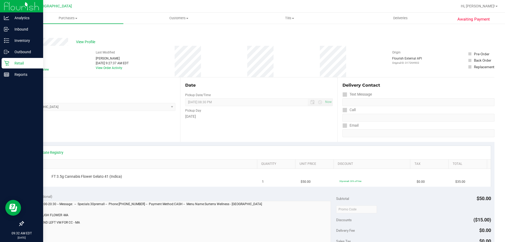
drag, startPoint x: 13, startPoint y: 65, endPoint x: 17, endPoint y: 65, distance: 4.5
click at [13, 65] on p "Retail" at bounding box center [25, 63] width 32 height 6
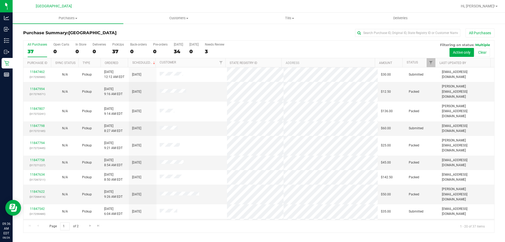
click at [172, 51] on div "All Purchases 37 Open Carts 0 In Store 0 Deliveries 0 PickUps 37 Back-orders 0 …" at bounding box center [258, 50] width 471 height 18
click at [178, 53] on div "34" at bounding box center [178, 51] width 9 height 6
click at [0, 0] on input "[DATE] 34" at bounding box center [0, 0] width 0 height 0
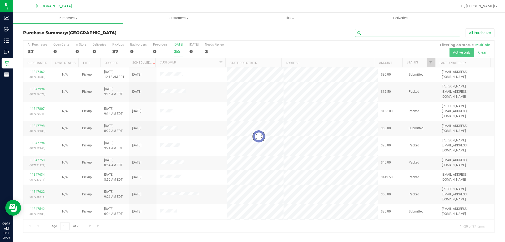
click at [362, 33] on input "text" at bounding box center [407, 33] width 105 height 8
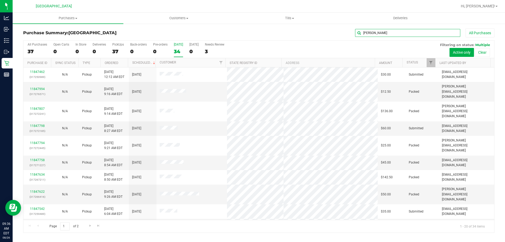
type input "[PERSON_NAME]"
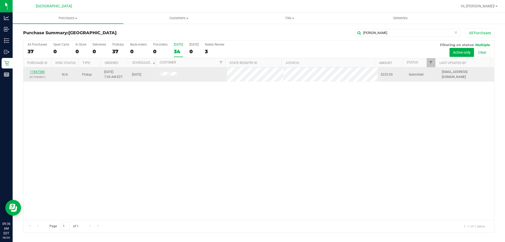
click at [37, 72] on link "11847580" at bounding box center [37, 72] width 15 height 4
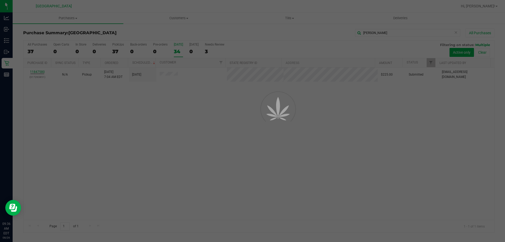
click at [158, 154] on div at bounding box center [252, 121] width 505 height 242
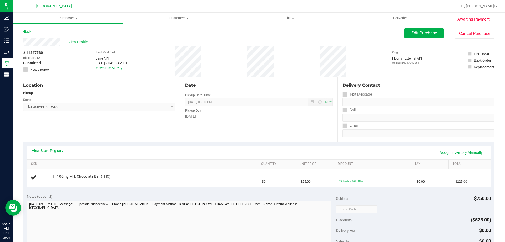
click at [59, 149] on link "View State Registry" at bounding box center [48, 150] width 32 height 5
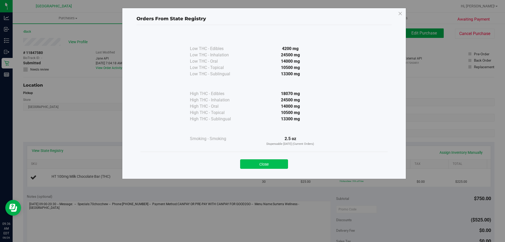
click at [253, 162] on button "Close" at bounding box center [264, 163] width 48 height 9
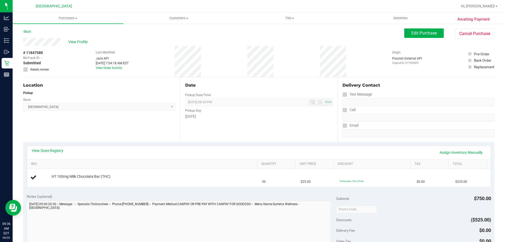
click at [190, 137] on div "Date Pickup Date/Time [DATE] Now [DATE] 08:30 PM Now Pickup Day [DATE]" at bounding box center [258, 109] width 157 height 64
click at [189, 133] on div "Date Pickup Date/Time [DATE] Now [DATE] 08:30 PM Now Pickup Day [DATE]" at bounding box center [258, 109] width 157 height 64
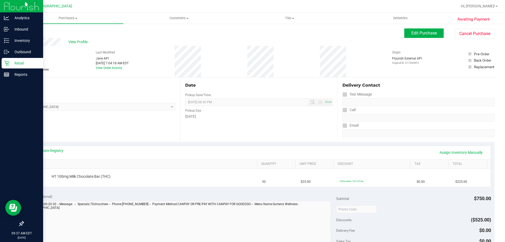
click at [8, 62] on icon at bounding box center [6, 63] width 5 height 5
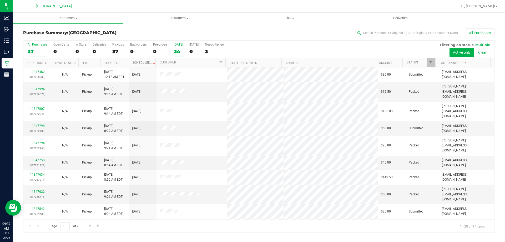
click at [180, 52] on div "34" at bounding box center [178, 51] width 9 height 6
click at [0, 0] on input "[DATE] 34" at bounding box center [0, 0] width 0 height 0
click at [120, 64] on th "Ordered" at bounding box center [114, 62] width 28 height 9
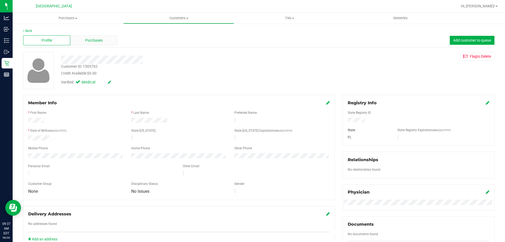
click at [87, 43] on div "Purchases" at bounding box center [93, 40] width 47 height 10
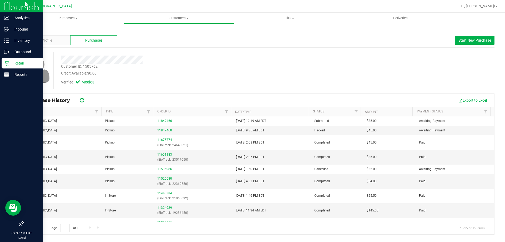
click at [16, 63] on p "Retail" at bounding box center [25, 63] width 32 height 6
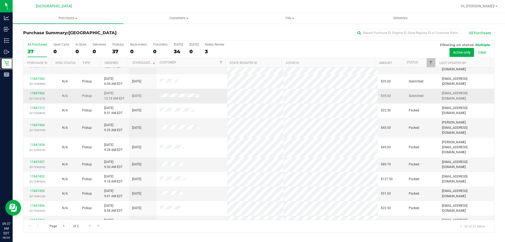
scroll to position [139, 0]
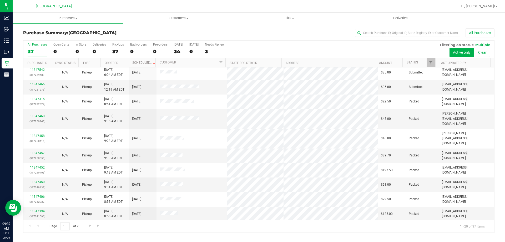
click at [120, 63] on th "Ordered" at bounding box center [114, 62] width 28 height 9
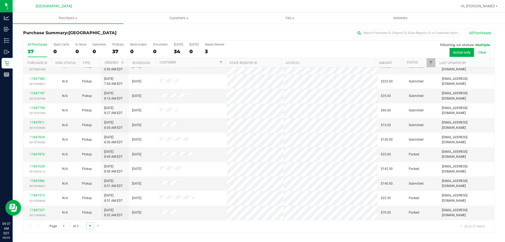
click at [90, 226] on span "Go to the next page" at bounding box center [90, 225] width 4 height 4
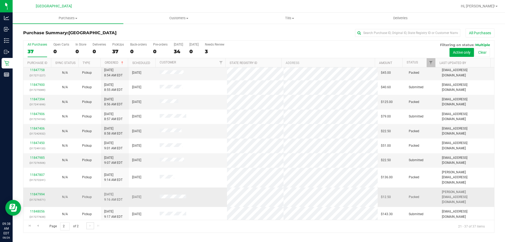
scroll to position [0, 0]
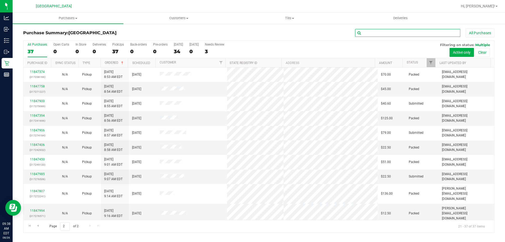
click at [445, 35] on input "text" at bounding box center [407, 33] width 105 height 8
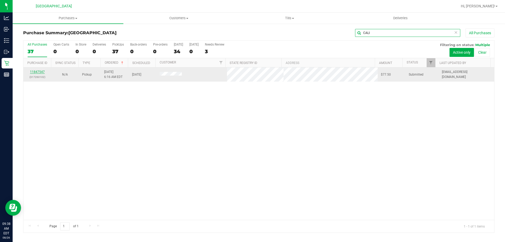
type input "CALI"
click at [38, 72] on link "11847547" at bounding box center [37, 72] width 15 height 4
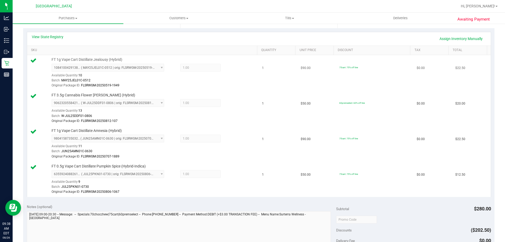
scroll to position [105, 0]
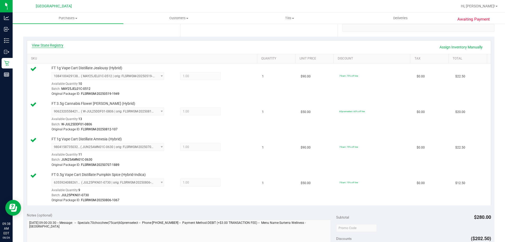
click at [57, 45] on link "View State Registry" at bounding box center [48, 45] width 32 height 5
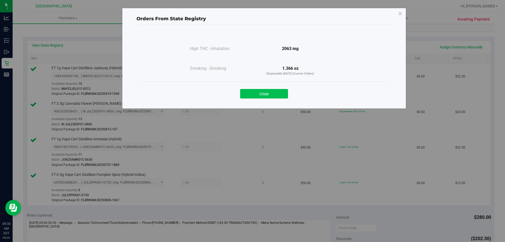
click at [259, 94] on button "Close" at bounding box center [264, 93] width 48 height 9
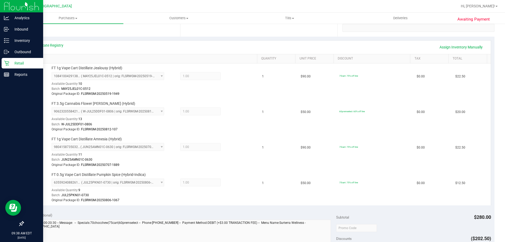
click at [6, 60] on div "Retail" at bounding box center [23, 63] width 42 height 11
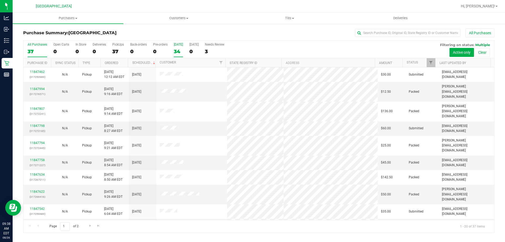
click at [175, 53] on div "34" at bounding box center [178, 51] width 9 height 6
click at [0, 0] on input "[DATE] 34" at bounding box center [0, 0] width 0 height 0
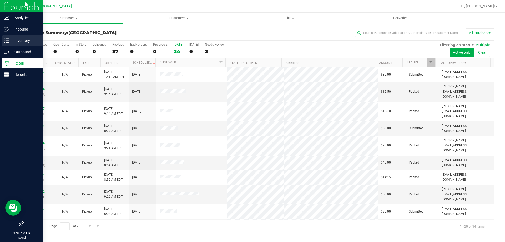
click at [12, 41] on p "Inventory" at bounding box center [25, 40] width 32 height 6
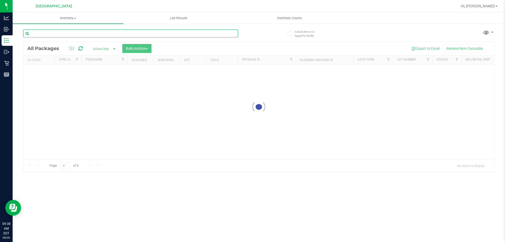
click at [76, 32] on input "text" at bounding box center [130, 33] width 215 height 8
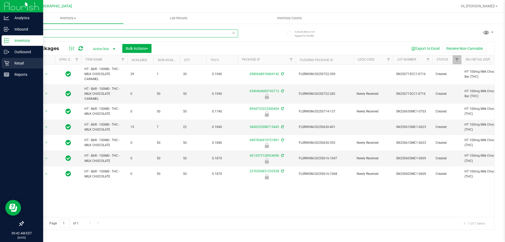
type input "MILK"
click at [17, 59] on div "Retail" at bounding box center [23, 63] width 42 height 11
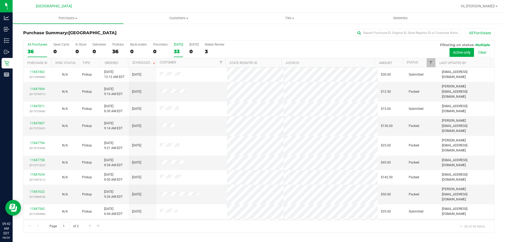
click at [180, 51] on div "33" at bounding box center [178, 51] width 9 height 6
click at [0, 0] on input "[DATE] 33" at bounding box center [0, 0] width 0 height 0
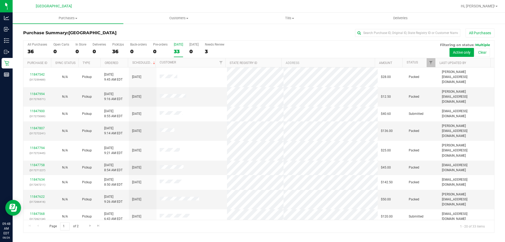
click at [179, 54] on div "33" at bounding box center [178, 51] width 9 height 6
click at [0, 0] on input "[DATE] 33" at bounding box center [0, 0] width 0 height 0
click at [422, 64] on th "Status" at bounding box center [419, 62] width 33 height 9
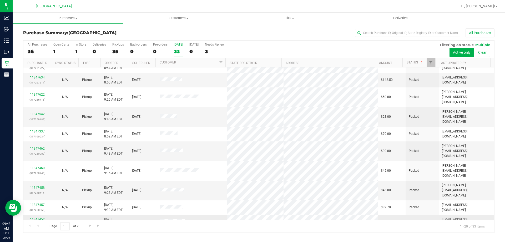
scroll to position [139, 0]
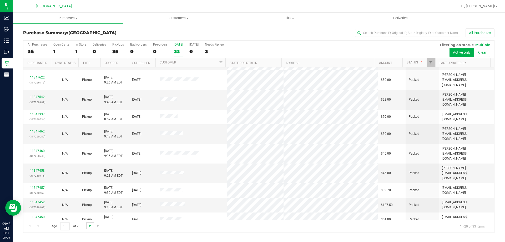
click at [89, 225] on span "Go to the next page" at bounding box center [90, 225] width 4 height 4
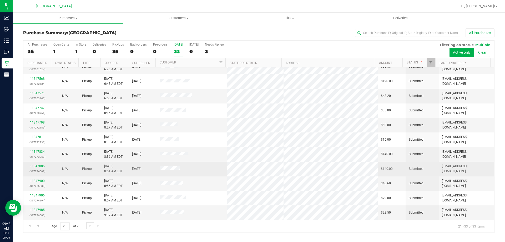
scroll to position [0, 0]
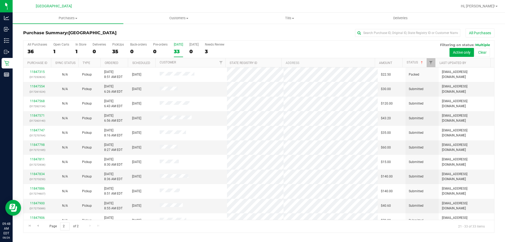
click at [178, 53] on div "33" at bounding box center [178, 51] width 9 height 6
click at [0, 0] on input "[DATE] 33" at bounding box center [0, 0] width 0 height 0
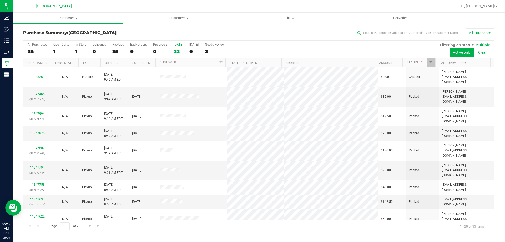
click at [179, 53] on div "33" at bounding box center [178, 51] width 9 height 6
click at [0, 0] on input "[DATE] 33" at bounding box center [0, 0] width 0 height 0
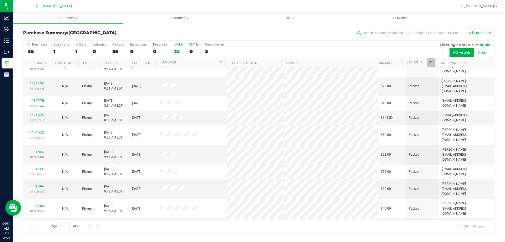
scroll to position [139, 0]
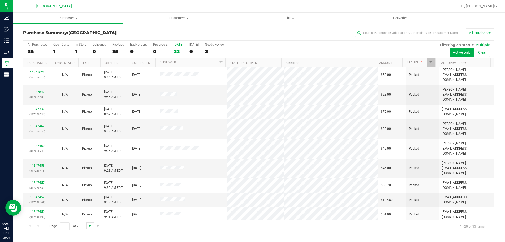
click at [92, 227] on span "Go to the next page" at bounding box center [90, 225] width 4 height 4
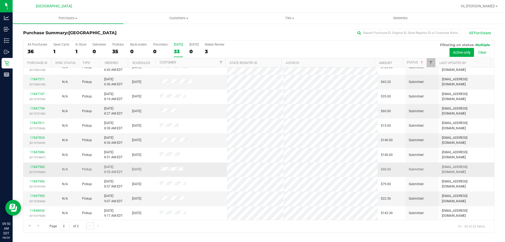
scroll to position [37, 0]
click at [181, 55] on label "[DATE] 33" at bounding box center [178, 50] width 9 height 14
click at [0, 0] on input "[DATE] 33" at bounding box center [0, 0] width 0 height 0
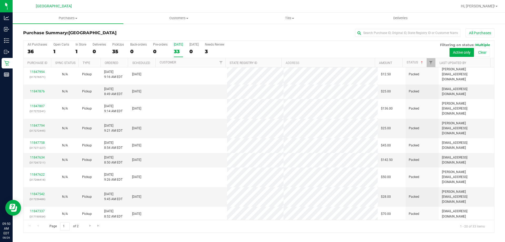
scroll to position [0, 0]
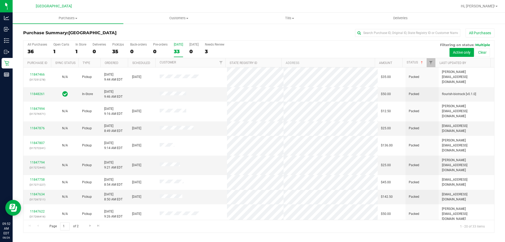
click at [178, 51] on div "33" at bounding box center [178, 51] width 9 height 6
click at [0, 0] on input "[DATE] 33" at bounding box center [0, 0] width 0 height 0
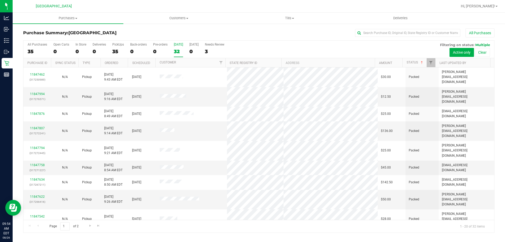
click at [241, 41] on div "All Purchases 35 Open Carts 0 In Store 0 Deliveries 0 PickUps 35 Back-orders 0 …" at bounding box center [258, 43] width 471 height 4
click at [375, 36] on input "text" at bounding box center [407, 33] width 105 height 8
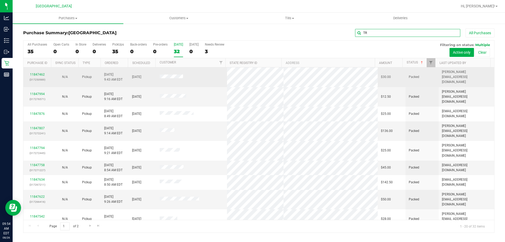
type input "TR"
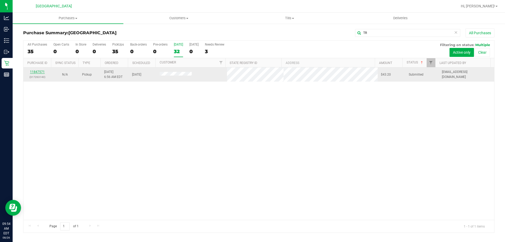
click at [34, 74] on div "11847571 (317263140)" at bounding box center [37, 74] width 21 height 10
click at [34, 72] on link "11847571" at bounding box center [37, 72] width 15 height 4
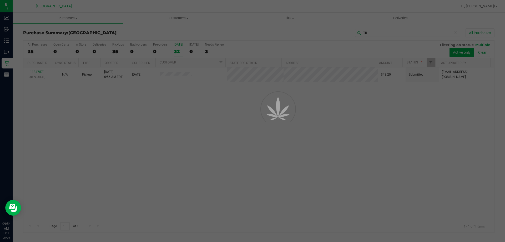
click at [155, 168] on div at bounding box center [252, 121] width 505 height 242
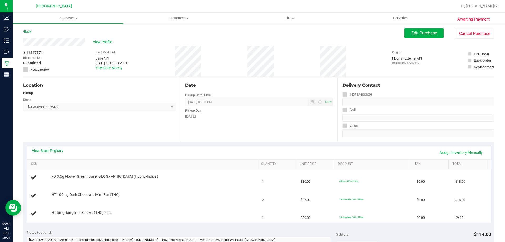
click at [147, 79] on div "Location Pickup Store Lakeland WC Select Store [PERSON_NAME][GEOGRAPHIC_DATA] […" at bounding box center [101, 109] width 157 height 64
click at [105, 132] on div "Location Pickup Store Lakeland WC Select Store [PERSON_NAME][GEOGRAPHIC_DATA] […" at bounding box center [101, 109] width 157 height 64
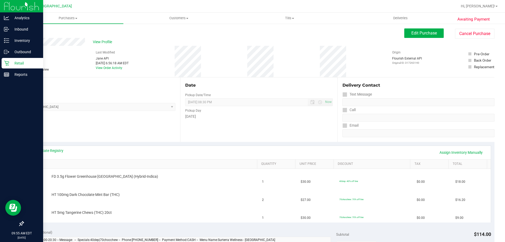
click at [8, 66] on icon at bounding box center [6, 63] width 5 height 5
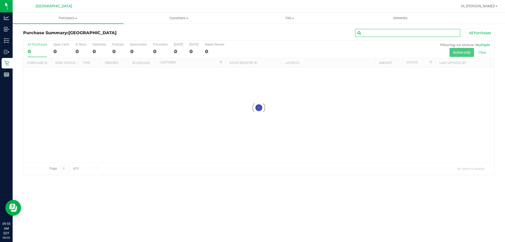
click at [374, 33] on input "text" at bounding box center [407, 33] width 105 height 8
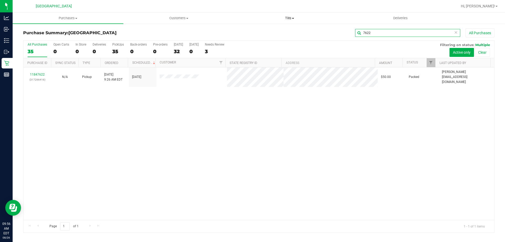
drag, startPoint x: 382, startPoint y: 29, endPoint x: 336, endPoint y: 20, distance: 46.9
click at [349, 29] on div "7622 All Purchases" at bounding box center [337, 32] width 314 height 9
type input "POX"
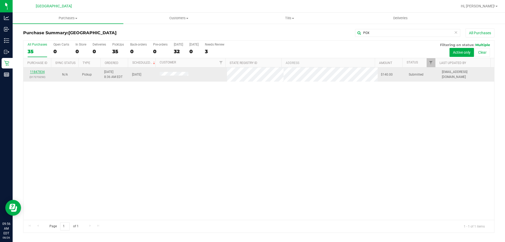
click at [34, 73] on link "11847834" at bounding box center [37, 72] width 15 height 4
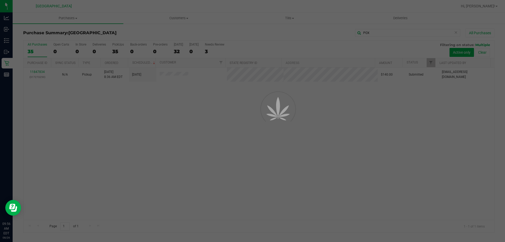
click at [252, 176] on div at bounding box center [252, 121] width 505 height 242
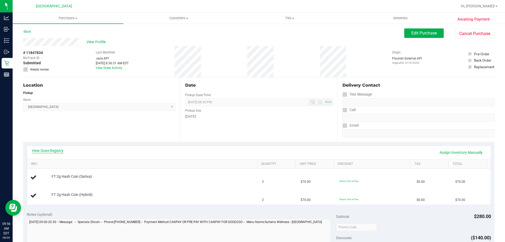
click at [60, 153] on link "View State Registry" at bounding box center [48, 150] width 32 height 5
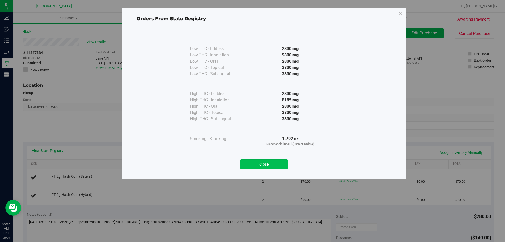
click at [270, 167] on button "Close" at bounding box center [264, 163] width 48 height 9
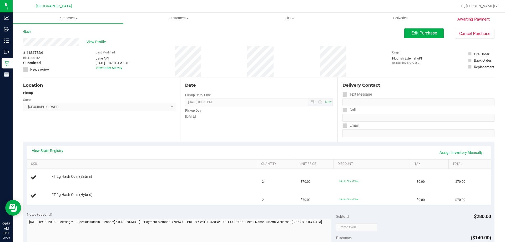
click at [248, 101] on span "[DATE] 08:30 PM Now" at bounding box center [258, 102] width 147 height 8
click at [249, 91] on div "Date Pickup Date/Time [DATE] Now [DATE] 08:30 PM Now Pickup Day [DATE]" at bounding box center [258, 109] width 157 height 64
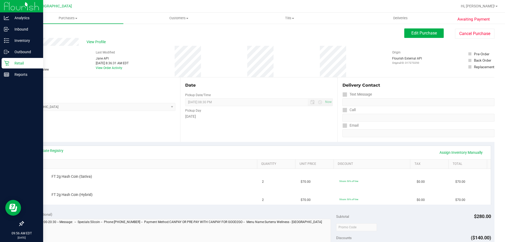
click at [8, 61] on icon at bounding box center [6, 63] width 5 height 5
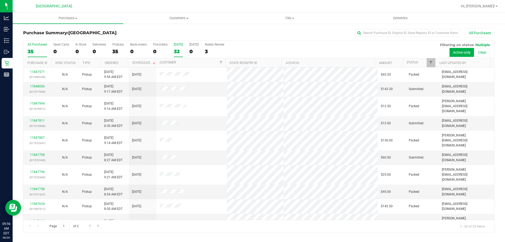
click at [179, 48] on label "[DATE] 32" at bounding box center [178, 50] width 9 height 14
click at [0, 0] on input "[DATE] 32" at bounding box center [0, 0] width 0 height 0
click at [417, 66] on th "Status" at bounding box center [419, 62] width 33 height 9
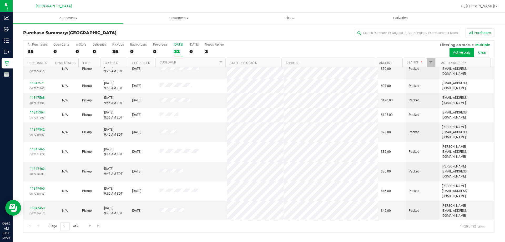
scroll to position [139, 0]
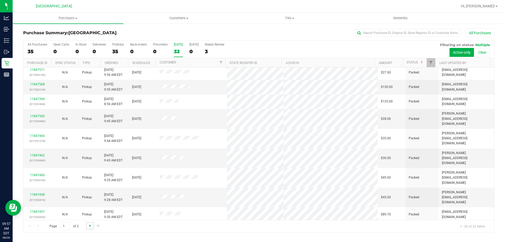
click at [90, 226] on span "Go to the next page" at bounding box center [90, 225] width 4 height 4
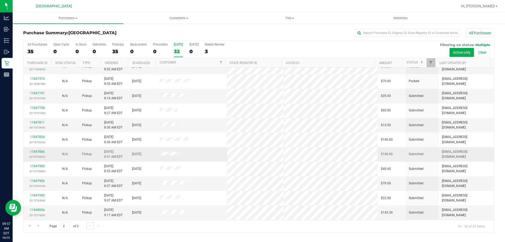
scroll to position [0, 0]
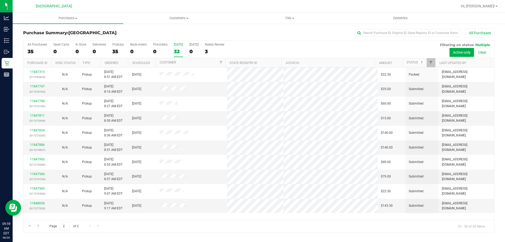
click at [384, 42] on div "All Purchases 35 Open Carts 0 In Store 0 Deliveries 0 PickUps 35 Back-orders 0 …" at bounding box center [258, 43] width 471 height 4
click at [377, 33] on input "text" at bounding box center [407, 33] width 105 height 8
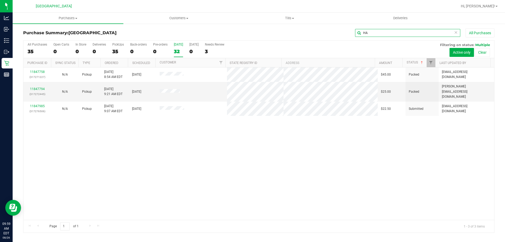
type input "HA"
click at [334, 173] on div "11847758 (317271227) N/A Pickup [DATE] 8:54 AM EDT 8/26/2025 $45.00 Packed [EMA…" at bounding box center [258, 143] width 471 height 152
click at [333, 166] on div "11847758 (317271227) N/A Pickup [DATE] 8:54 AM EDT 8/26/2025 $45.00 Packed [EMA…" at bounding box center [258, 143] width 471 height 152
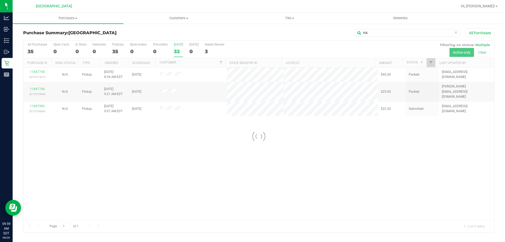
click at [238, 148] on div at bounding box center [258, 137] width 471 height 192
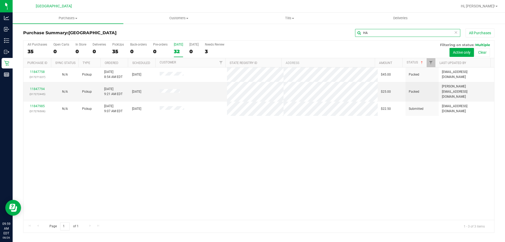
drag, startPoint x: 373, startPoint y: 35, endPoint x: 321, endPoint y: 26, distance: 52.5
click at [322, 26] on div "Purchase Summary: [GEOGRAPHIC_DATA][PERSON_NAME] All Purchases All Purchases 35…" at bounding box center [259, 130] width 492 height 215
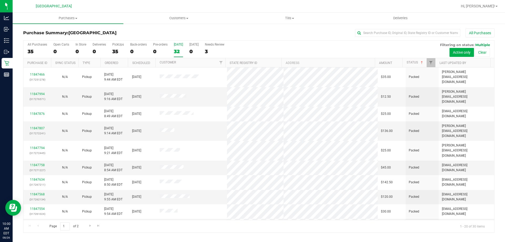
click at [175, 52] on div "32" at bounding box center [178, 51] width 9 height 6
click at [0, 0] on input "[DATE] 32" at bounding box center [0, 0] width 0 height 0
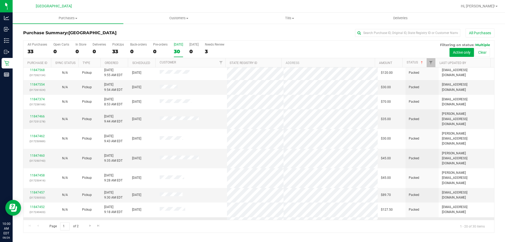
scroll to position [139, 0]
click at [89, 224] on span "Go to the next page" at bounding box center [90, 225] width 4 height 4
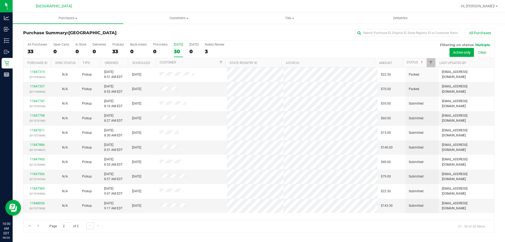
scroll to position [0, 0]
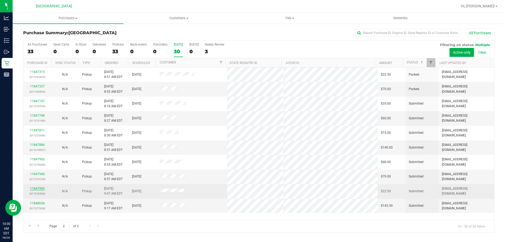
click at [36, 190] on link "11847985" at bounding box center [37, 189] width 15 height 4
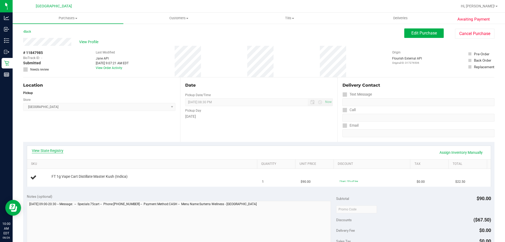
click at [41, 152] on link "View State Registry" at bounding box center [48, 150] width 32 height 5
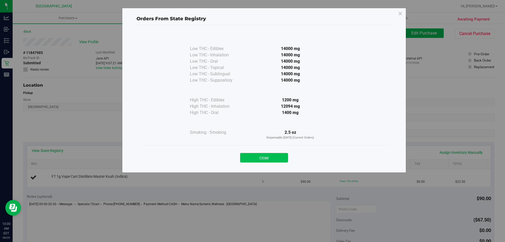
click at [263, 154] on button "Close" at bounding box center [264, 157] width 48 height 9
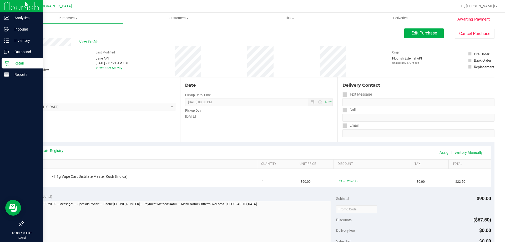
click at [34, 63] on p "Retail" at bounding box center [25, 63] width 32 height 6
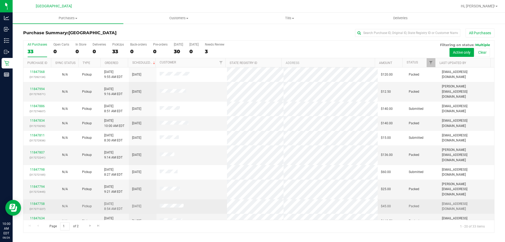
drag, startPoint x: 168, startPoint y: 225, endPoint x: 183, endPoint y: 192, distance: 36.4
click at [168, 225] on div "Page 1 of 2 1 - 20 of 33 items" at bounding box center [258, 226] width 471 height 13
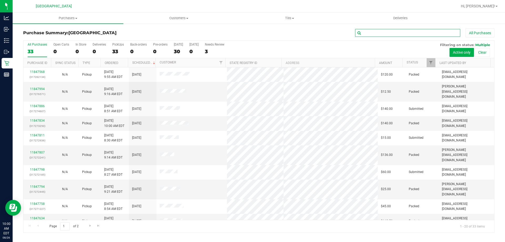
click at [378, 37] on input "text" at bounding box center [407, 33] width 105 height 8
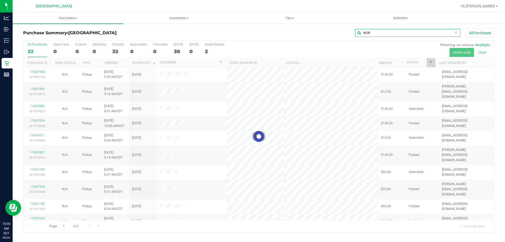
type input "WOR"
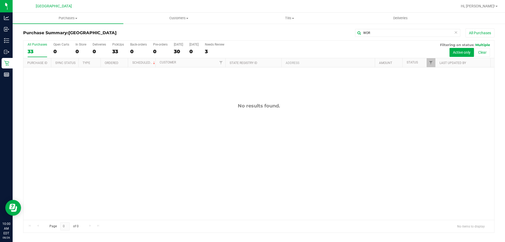
click at [172, 167] on div "No results found." at bounding box center [258, 161] width 471 height 188
drag, startPoint x: 395, startPoint y: 29, endPoint x: 347, endPoint y: 26, distance: 48.0
click at [348, 26] on div "Purchase Summary: [GEOGRAPHIC_DATA] WOR All Purchases All Purchases 33 Open Car…" at bounding box center [259, 130] width 492 height 215
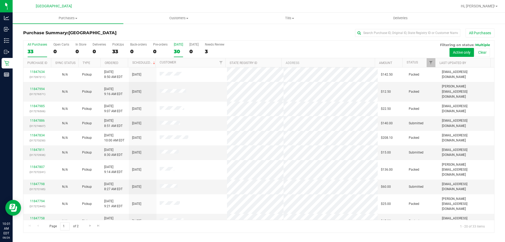
click at [178, 52] on div "30" at bounding box center [178, 51] width 9 height 6
click at [0, 0] on input "[DATE] 30" at bounding box center [0, 0] width 0 height 0
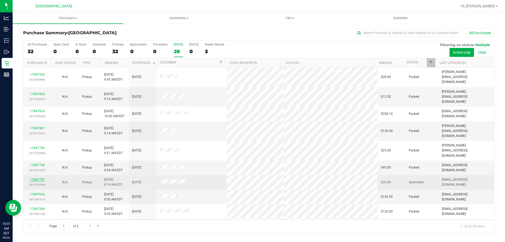
click at [42, 178] on link "11847747" at bounding box center [37, 180] width 15 height 4
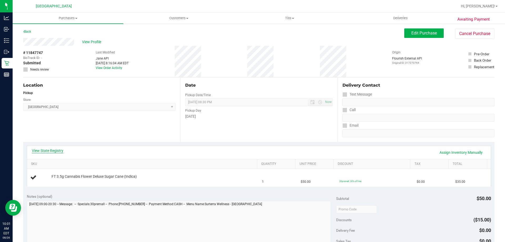
click at [45, 152] on link "View State Registry" at bounding box center [48, 150] width 32 height 5
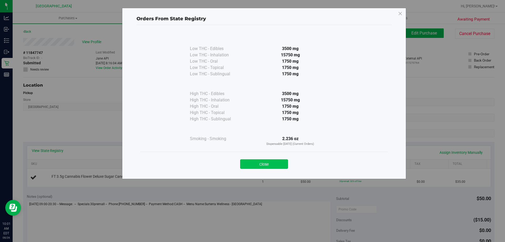
click at [260, 163] on button "Close" at bounding box center [264, 163] width 48 height 9
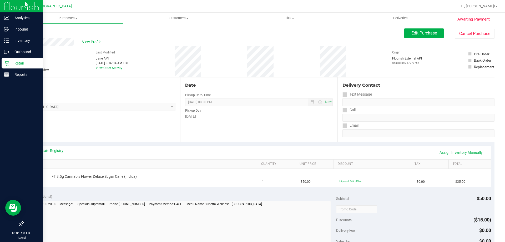
click at [9, 61] on p "Retail" at bounding box center [25, 63] width 32 height 6
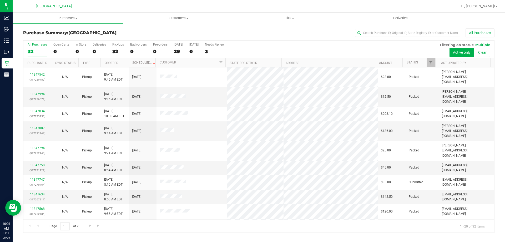
click at [174, 48] on div "All Purchases 32 Open Carts 0 In Store 0 Deliveries 0 PickUps 32 Back-orders 0 …" at bounding box center [258, 50] width 471 height 18
click at [174, 48] on div "29" at bounding box center [178, 51] width 9 height 6
click at [0, 0] on input "[DATE] 29" at bounding box center [0, 0] width 0 height 0
click at [269, 33] on div "All Purchases" at bounding box center [337, 32] width 314 height 9
click at [170, 53] on div "All Purchases 32 Open Carts 0 In Store 0 Deliveries 0 PickUps 32 Back-orders 0 …" at bounding box center [258, 50] width 471 height 18
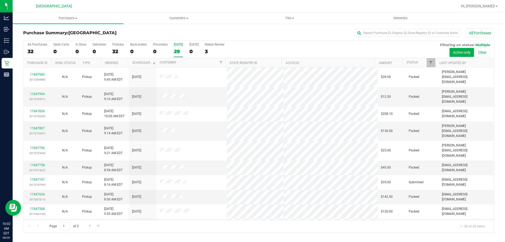
click at [179, 50] on div "29" at bounding box center [178, 51] width 9 height 6
click at [0, 0] on input "[DATE] 29" at bounding box center [0, 0] width 0 height 0
click at [175, 52] on div "29" at bounding box center [178, 51] width 9 height 6
click at [0, 0] on input "[DATE] 29" at bounding box center [0, 0] width 0 height 0
click at [423, 62] on th "Status" at bounding box center [419, 62] width 33 height 9
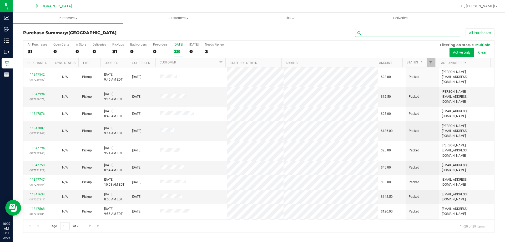
click at [389, 33] on input "text" at bounding box center [407, 33] width 105 height 8
type input "dav"
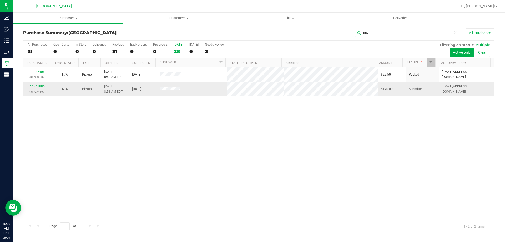
click at [38, 87] on link "11847886" at bounding box center [37, 86] width 15 height 4
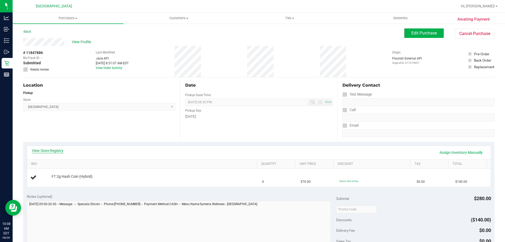
click at [50, 150] on link "View State Registry" at bounding box center [48, 150] width 32 height 5
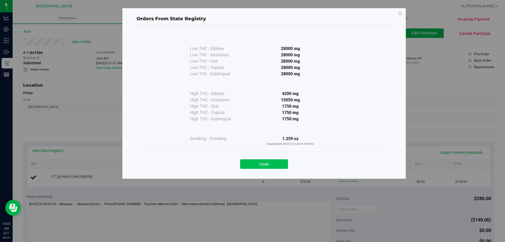
click at [273, 161] on button "Close" at bounding box center [264, 163] width 48 height 9
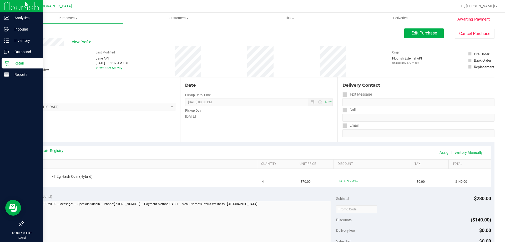
click at [13, 66] on div "Retail" at bounding box center [23, 63] width 42 height 11
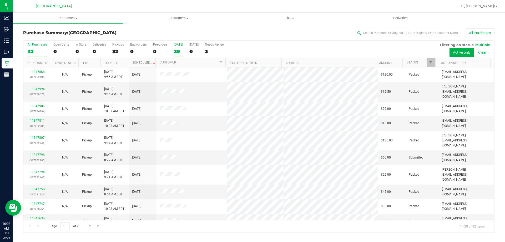
click at [179, 51] on div "29" at bounding box center [178, 51] width 9 height 6
click at [0, 0] on input "[DATE] 29" at bounding box center [0, 0] width 0 height 0
click at [40, 152] on div "11847798 (317272185)" at bounding box center [37, 157] width 21 height 10
click at [40, 153] on link "11847798" at bounding box center [37, 155] width 15 height 4
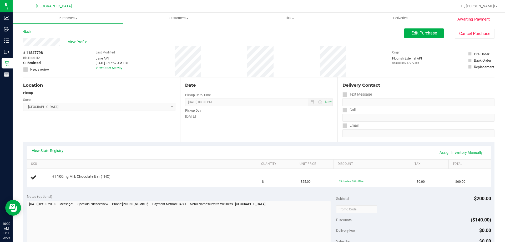
click at [42, 150] on link "View State Registry" at bounding box center [48, 150] width 32 height 5
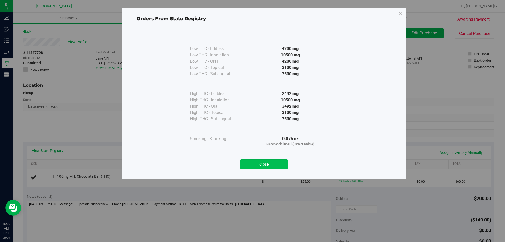
click at [271, 167] on button "Close" at bounding box center [264, 163] width 48 height 9
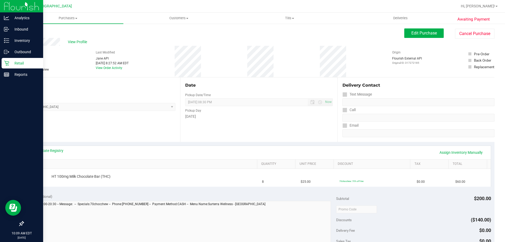
click at [21, 65] on p "Retail" at bounding box center [25, 63] width 32 height 6
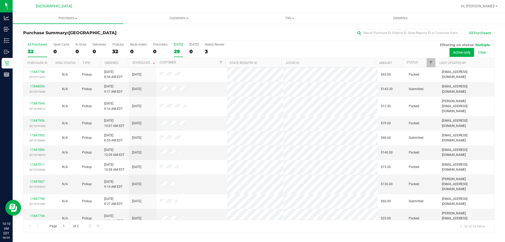
click at [178, 48] on div "29" at bounding box center [178, 51] width 9 height 6
click at [0, 0] on input "[DATE] 29" at bounding box center [0, 0] width 0 height 0
click at [179, 49] on div "29" at bounding box center [178, 51] width 9 height 6
click at [0, 0] on input "[DATE] 29" at bounding box center [0, 0] width 0 height 0
click at [131, 231] on div "Page 1 of 2 1 - 20 of 31 items" at bounding box center [258, 226] width 471 height 13
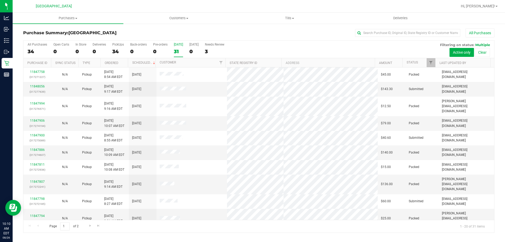
click at [167, 225] on div "Page 1 of 2 1 - 20 of 31 items" at bounding box center [258, 226] width 471 height 13
click at [176, 54] on div "31" at bounding box center [178, 51] width 9 height 6
click at [0, 0] on input "[DATE] 31" at bounding box center [0, 0] width 0 height 0
click at [181, 56] on label "[DATE] 31" at bounding box center [178, 50] width 9 height 14
click at [0, 0] on input "[DATE] 31" at bounding box center [0, 0] width 0 height 0
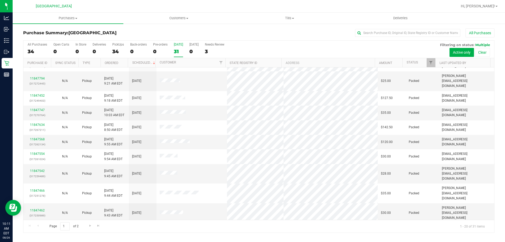
scroll to position [139, 0]
click at [181, 48] on label "[DATE] 31" at bounding box center [178, 50] width 9 height 14
click at [0, 0] on input "[DATE] 31" at bounding box center [0, 0] width 0 height 0
click at [90, 229] on link "Go to the next page" at bounding box center [90, 225] width 8 height 7
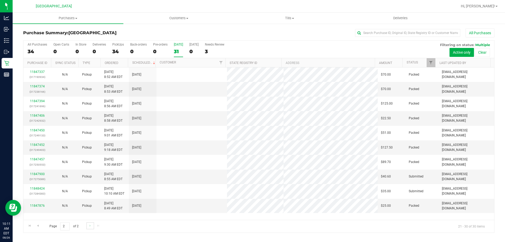
scroll to position [0, 0]
click at [176, 52] on div "31" at bounding box center [178, 51] width 9 height 6
click at [0, 0] on input "[DATE] 31" at bounding box center [0, 0] width 0 height 0
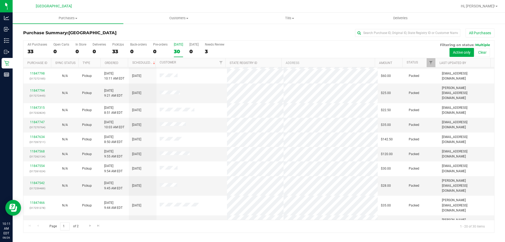
scroll to position [139, 0]
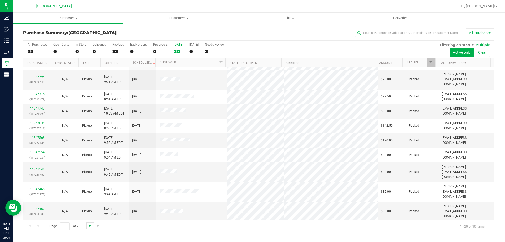
click at [89, 226] on span "Go to the next page" at bounding box center [90, 225] width 4 height 4
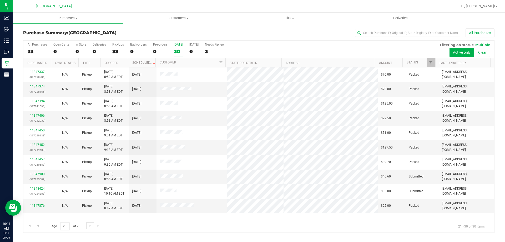
scroll to position [0, 0]
click at [176, 47] on label "[DATE] 30" at bounding box center [178, 50] width 9 height 14
click at [0, 0] on input "[DATE] 30" at bounding box center [0, 0] width 0 height 0
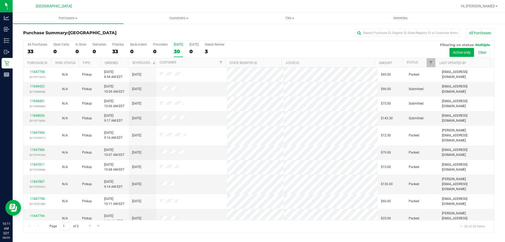
click at [423, 63] on th "Status" at bounding box center [419, 62] width 33 height 9
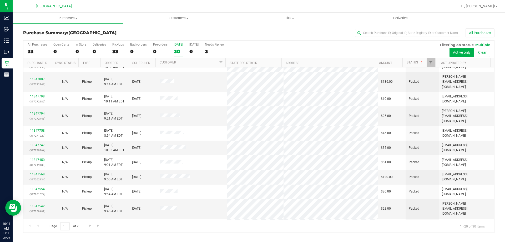
scroll to position [139, 0]
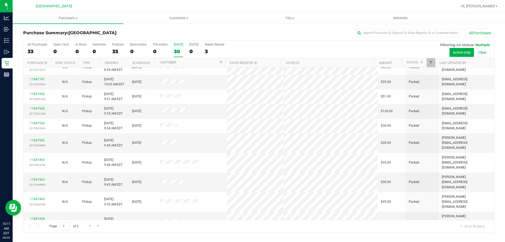
click at [85, 227] on div "Page 1 of 2 1 - 20 of 30 items" at bounding box center [258, 226] width 471 height 13
click at [88, 225] on span "Go to the next page" at bounding box center [90, 225] width 4 height 4
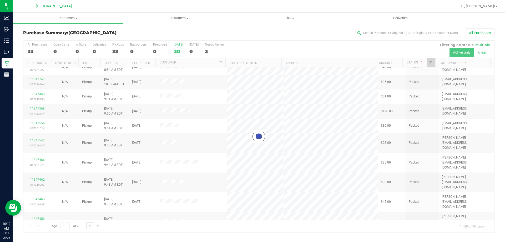
scroll to position [0, 0]
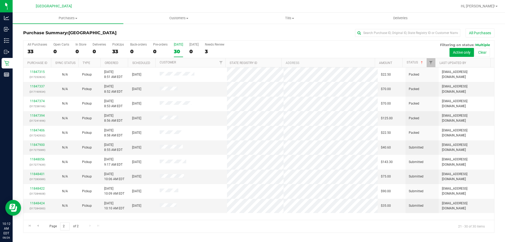
click at [202, 233] on div "Purchase Summary: [GEOGRAPHIC_DATA] All Purchases All Purchases 33 Open Carts 0…" at bounding box center [259, 130] width 492 height 215
click at [177, 48] on label "[DATE] 30" at bounding box center [178, 50] width 9 height 14
click at [0, 0] on input "[DATE] 30" at bounding box center [0, 0] width 0 height 0
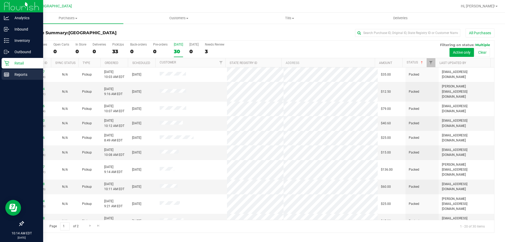
click at [4, 75] on div "Reports" at bounding box center [23, 74] width 42 height 11
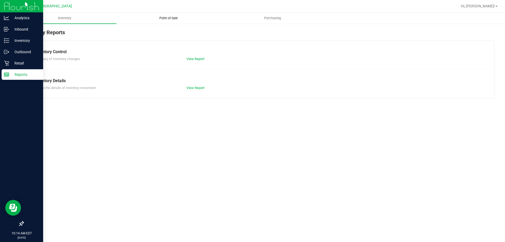
click at [168, 13] on uib-tab-heading "Point of Sale" at bounding box center [168, 18] width 103 height 11
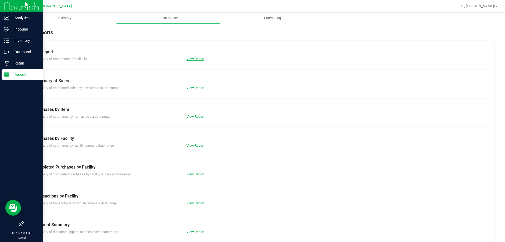
click at [195, 57] on link "View Report" at bounding box center [196, 59] width 18 height 4
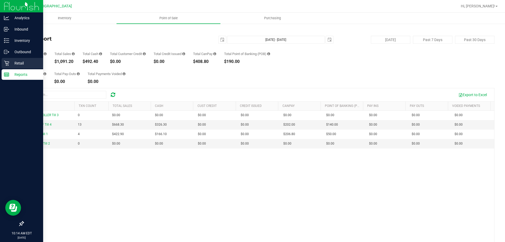
click at [27, 67] on div "Retail" at bounding box center [23, 63] width 42 height 11
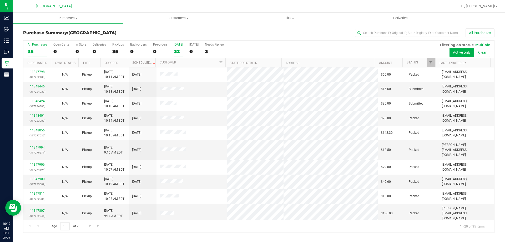
click at [178, 48] on label "[DATE] 32" at bounding box center [178, 50] width 9 height 14
click at [0, 0] on input "[DATE] 32" at bounding box center [0, 0] width 0 height 0
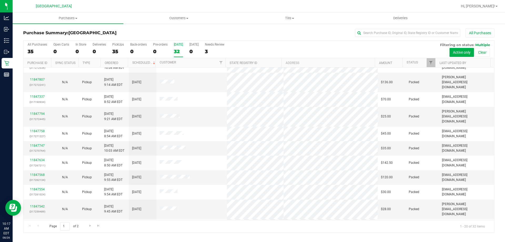
scroll to position [139, 0]
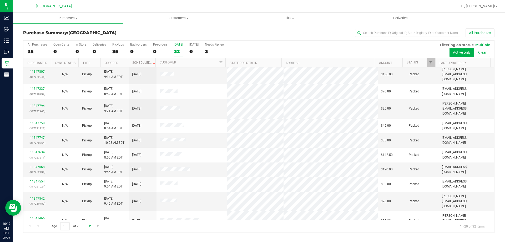
click at [89, 225] on span "Go to the next page" at bounding box center [90, 225] width 4 height 4
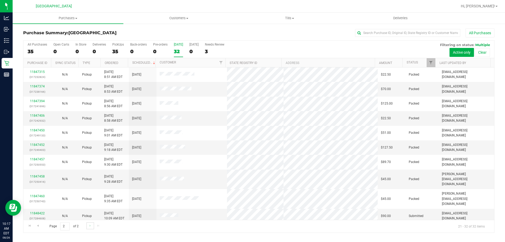
scroll to position [22, 0]
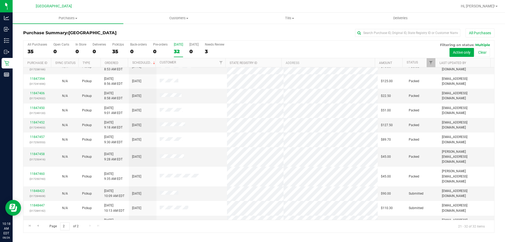
click at [178, 53] on div "32" at bounding box center [178, 51] width 9 height 6
click at [0, 0] on input "[DATE] 32" at bounding box center [0, 0] width 0 height 0
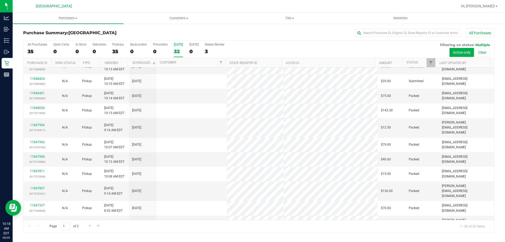
scroll to position [0, 0]
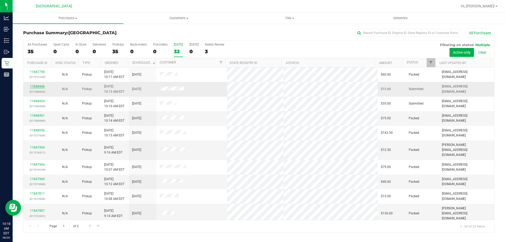
click at [34, 87] on link "11848446" at bounding box center [37, 86] width 15 height 4
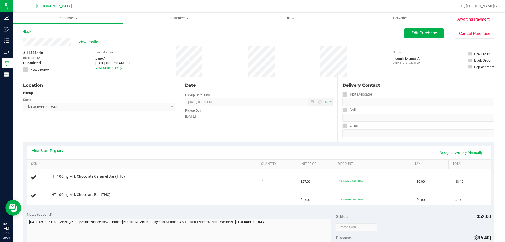
click at [58, 149] on link "View State Registry" at bounding box center [48, 150] width 32 height 5
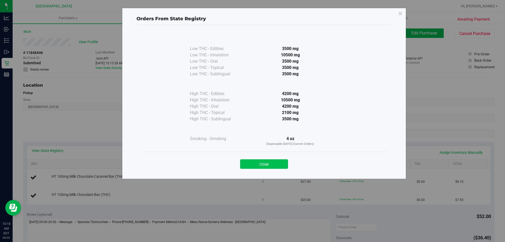
click at [266, 164] on button "Close" at bounding box center [264, 163] width 48 height 9
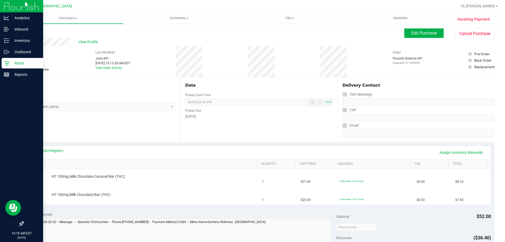
click at [13, 67] on div "Retail" at bounding box center [23, 63] width 42 height 11
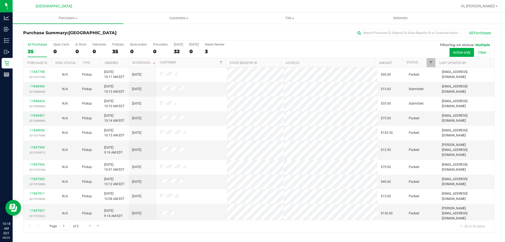
click at [422, 62] on th "Status" at bounding box center [419, 62] width 33 height 9
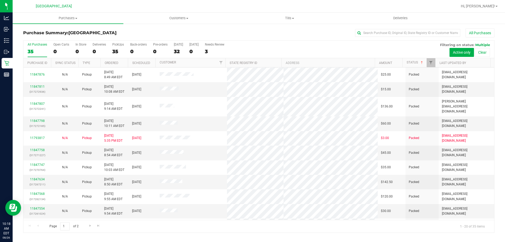
scroll to position [139, 0]
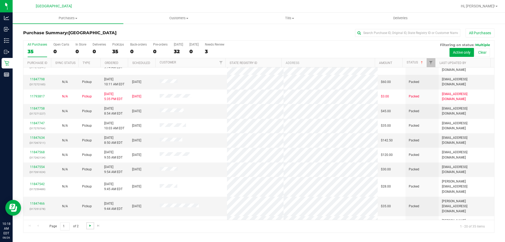
click at [91, 224] on span "Go to the next page" at bounding box center [90, 225] width 4 height 4
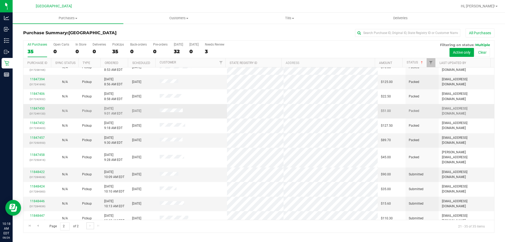
scroll to position [66, 0]
click at [32, 169] on link "11848422" at bounding box center [37, 171] width 15 height 4
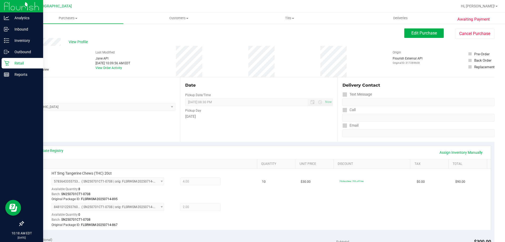
click at [18, 67] on div "Retail" at bounding box center [23, 63] width 42 height 11
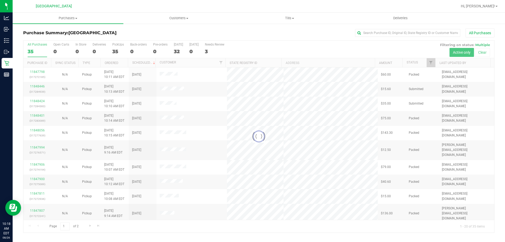
click at [423, 62] on div at bounding box center [258, 137] width 471 height 192
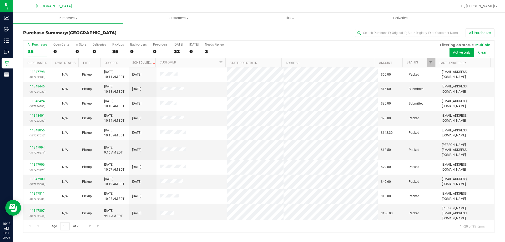
click at [423, 62] on th "Status" at bounding box center [419, 62] width 33 height 9
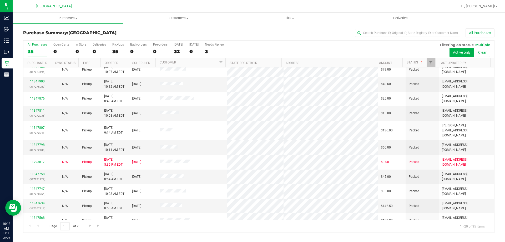
scroll to position [139, 0]
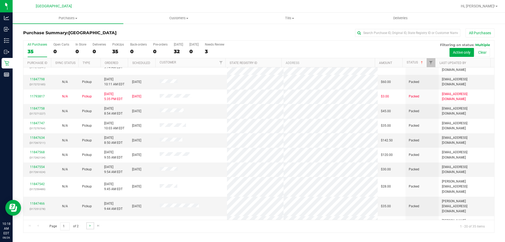
click at [86, 226] on link "Go to the next page" at bounding box center [90, 225] width 8 height 7
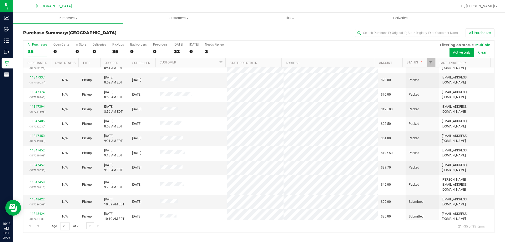
scroll to position [66, 0]
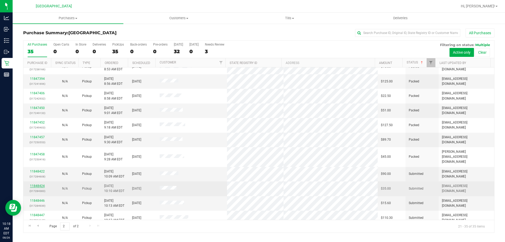
click at [43, 184] on link "11848424" at bounding box center [37, 186] width 15 height 4
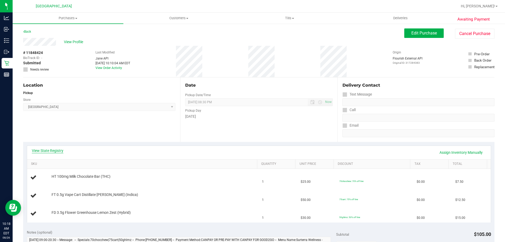
click at [46, 151] on link "View State Registry" at bounding box center [48, 150] width 32 height 5
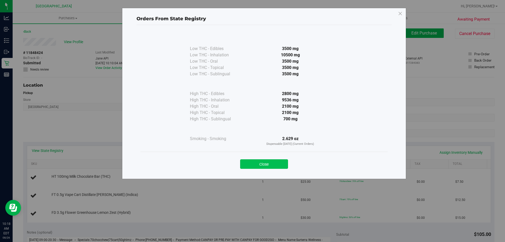
click at [275, 165] on button "Close" at bounding box center [264, 163] width 48 height 9
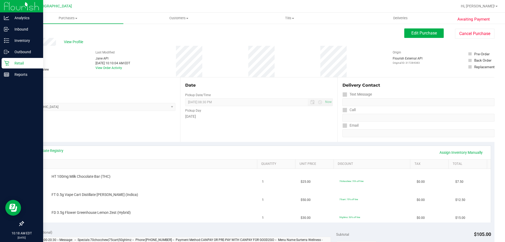
click at [17, 68] on div "Retail" at bounding box center [23, 63] width 42 height 11
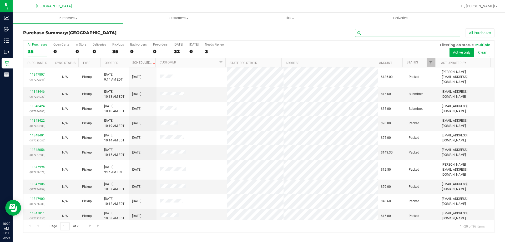
click at [387, 36] on input "text" at bounding box center [407, 33] width 105 height 8
type input "OS"
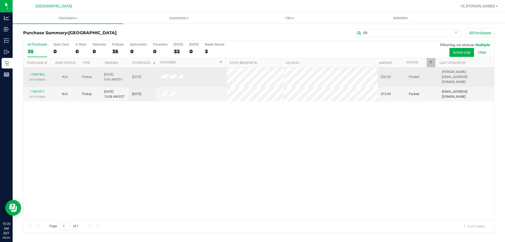
click at [39, 74] on div "11847462 (317250989)" at bounding box center [37, 77] width 21 height 10
click at [39, 73] on link "11847462" at bounding box center [37, 75] width 15 height 4
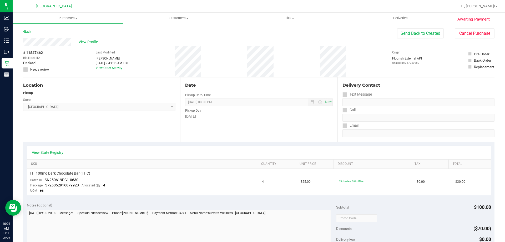
click at [180, 163] on link "SKU" at bounding box center [143, 164] width 224 height 4
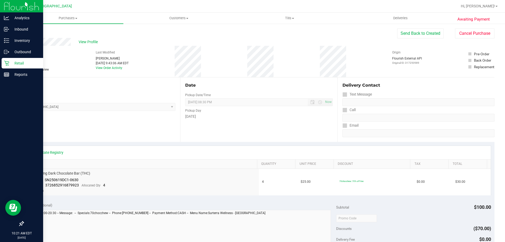
click at [11, 62] on p "Retail" at bounding box center [25, 63] width 32 height 6
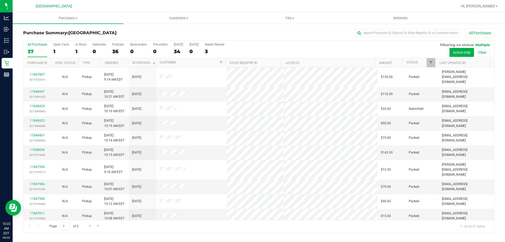
click at [179, 51] on div "34" at bounding box center [178, 51] width 9 height 6
click at [0, 0] on input "[DATE] 34" at bounding box center [0, 0] width 0 height 0
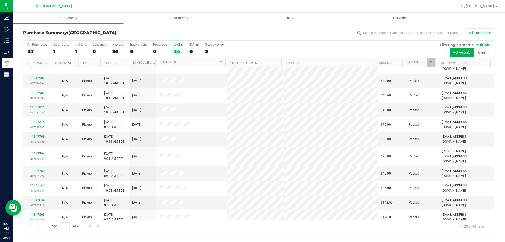
scroll to position [139, 0]
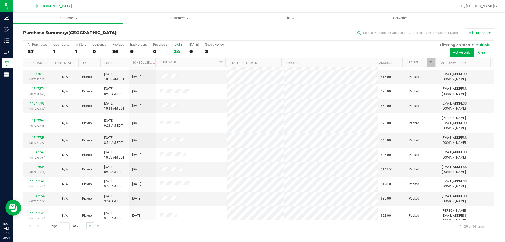
click at [89, 228] on link "Go to the next page" at bounding box center [90, 225] width 8 height 7
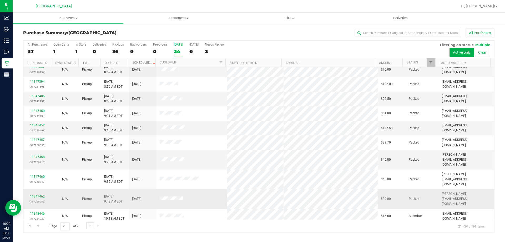
scroll to position [52, 0]
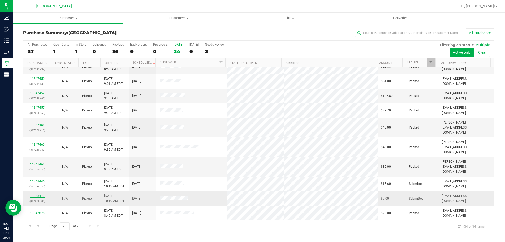
click at [34, 194] on link "11848473" at bounding box center [37, 196] width 15 height 4
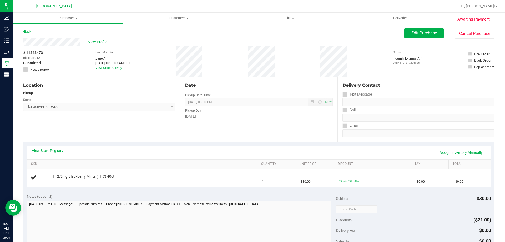
click at [46, 148] on link "View State Registry" at bounding box center [48, 150] width 32 height 5
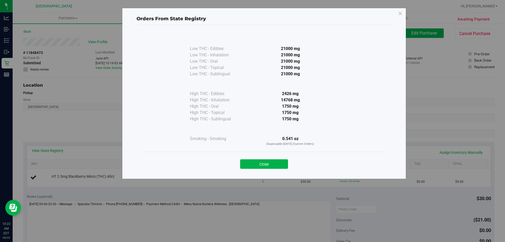
click at [256, 170] on div "Close" at bounding box center [263, 162] width 247 height 21
click at [256, 167] on button "Close" at bounding box center [264, 163] width 48 height 9
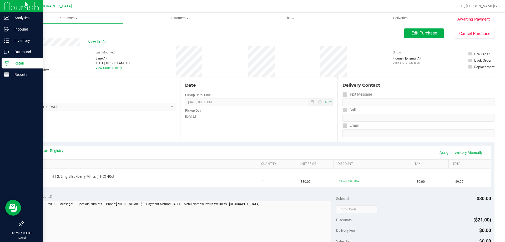
click at [19, 60] on div "Retail" at bounding box center [23, 63] width 42 height 11
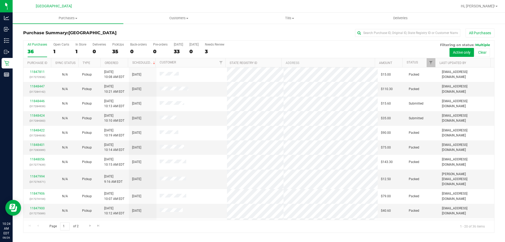
click at [169, 238] on div "Purchases Summary of purchases Fulfillment All purchases Customers All customer…" at bounding box center [259, 127] width 492 height 229
click at [174, 49] on div "33" at bounding box center [178, 51] width 9 height 6
click at [0, 0] on input "[DATE] 33" at bounding box center [0, 0] width 0 height 0
click at [43, 87] on link "11848473" at bounding box center [37, 86] width 15 height 4
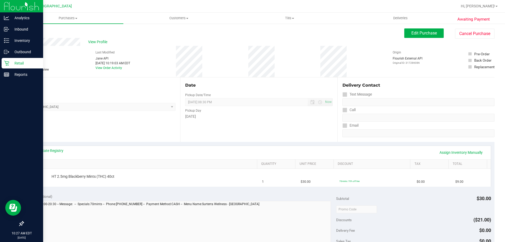
click at [8, 64] on icon at bounding box center [6, 63] width 5 height 5
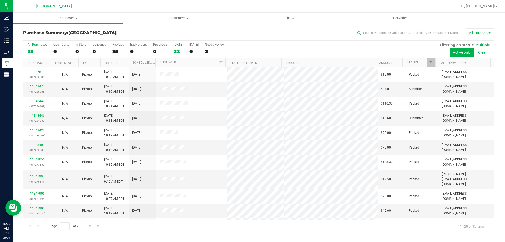
click at [178, 48] on div "32" at bounding box center [178, 51] width 9 height 6
click at [0, 0] on input "[DATE] 32" at bounding box center [0, 0] width 0 height 0
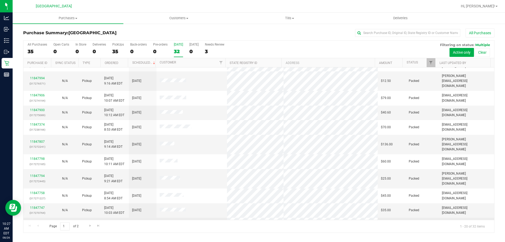
scroll to position [139, 0]
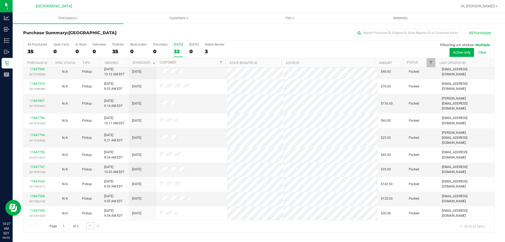
click at [87, 229] on link "Go to the next page" at bounding box center [90, 225] width 8 height 7
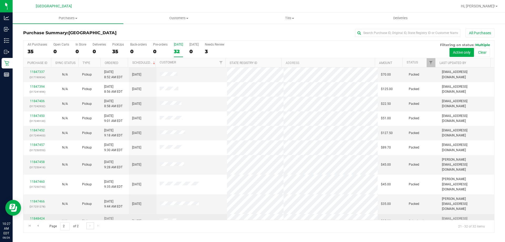
scroll to position [22, 0]
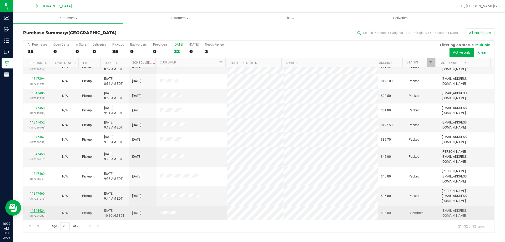
click at [35, 209] on link "11848424" at bounding box center [37, 211] width 15 height 4
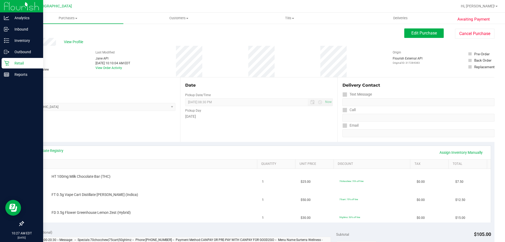
click at [8, 64] on icon at bounding box center [6, 63] width 5 height 5
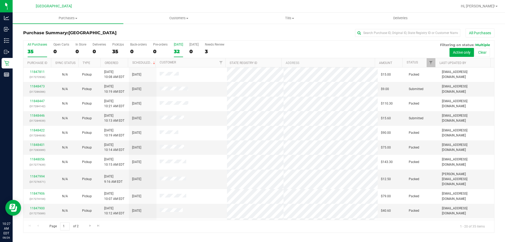
click at [177, 52] on div "32" at bounding box center [178, 51] width 9 height 6
click at [0, 0] on input "[DATE] 32" at bounding box center [0, 0] width 0 height 0
click at [33, 114] on link "11848446" at bounding box center [37, 116] width 15 height 4
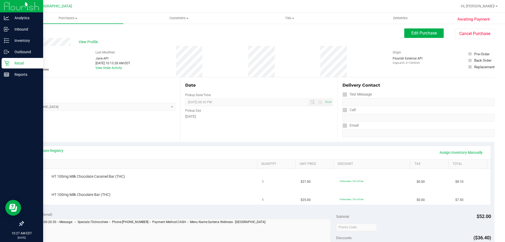
click at [6, 65] on icon at bounding box center [6, 63] width 5 height 5
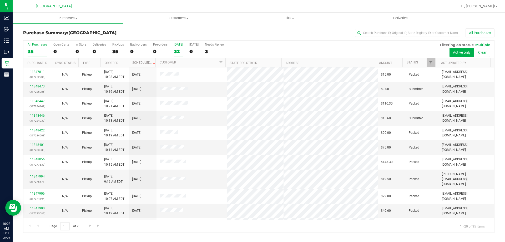
click at [178, 49] on div "32" at bounding box center [178, 51] width 9 height 6
click at [0, 0] on input "[DATE] 32" at bounding box center [0, 0] width 0 height 0
click at [426, 62] on th "Status" at bounding box center [419, 62] width 33 height 9
click at [176, 49] on div "32" at bounding box center [178, 51] width 9 height 6
click at [0, 0] on input "[DATE] 32" at bounding box center [0, 0] width 0 height 0
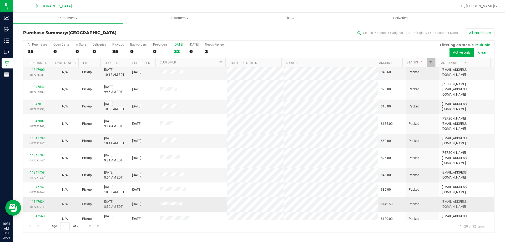
scroll to position [139, 0]
click at [90, 225] on span "Go to the next page" at bounding box center [90, 225] width 4 height 4
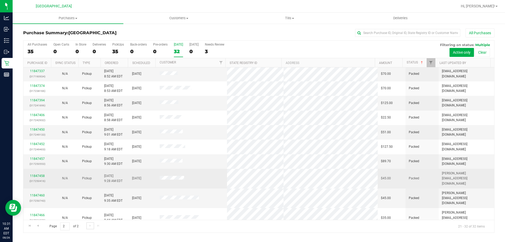
scroll to position [22, 0]
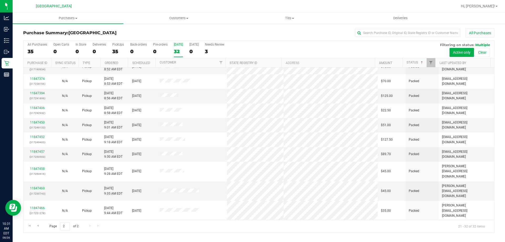
click at [33, 223] on link "11848446" at bounding box center [37, 225] width 15 height 4
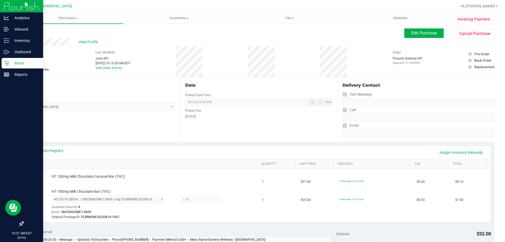
click at [12, 64] on p "Retail" at bounding box center [25, 63] width 32 height 6
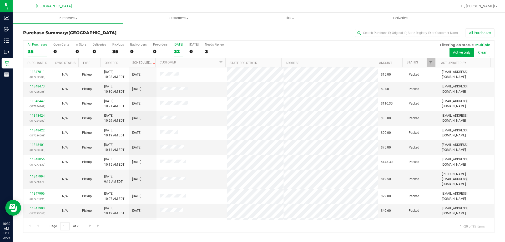
click at [174, 50] on div "32" at bounding box center [178, 51] width 9 height 6
click at [0, 0] on input "[DATE] 32" at bounding box center [0, 0] width 0 height 0
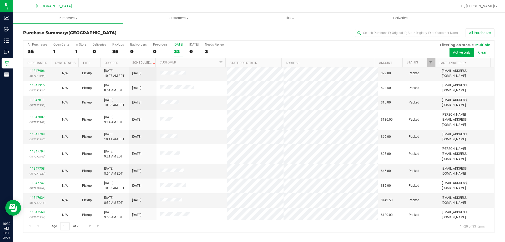
scroll to position [139, 0]
click at [89, 223] on span "Go to the next page" at bounding box center [90, 225] width 4 height 4
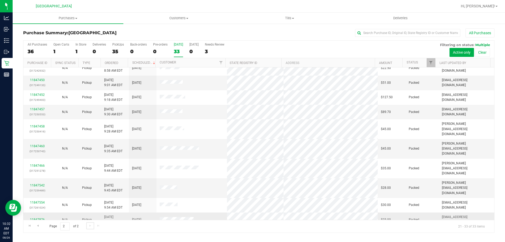
scroll to position [37, 0]
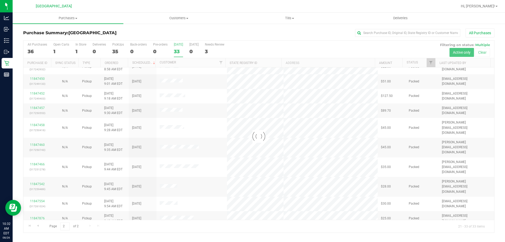
click at [178, 51] on div at bounding box center [258, 137] width 471 height 192
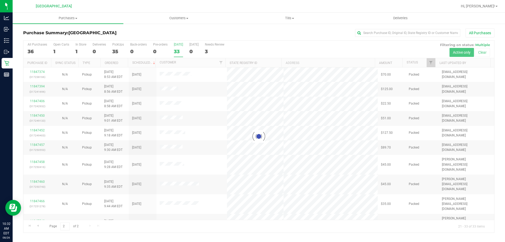
click at [177, 52] on div "33" at bounding box center [178, 51] width 9 height 6
click at [0, 0] on input "[DATE] 33" at bounding box center [0, 0] width 0 height 0
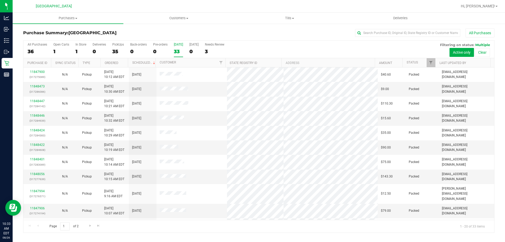
click at [180, 55] on label "[DATE] 33" at bounding box center [178, 50] width 9 height 14
click at [0, 0] on input "[DATE] 33" at bounding box center [0, 0] width 0 height 0
click at [181, 45] on div "[DATE]" at bounding box center [178, 45] width 9 height 4
click at [0, 0] on input "[DATE] 33" at bounding box center [0, 0] width 0 height 0
click at [38, 85] on link "11848594" at bounding box center [37, 86] width 15 height 4
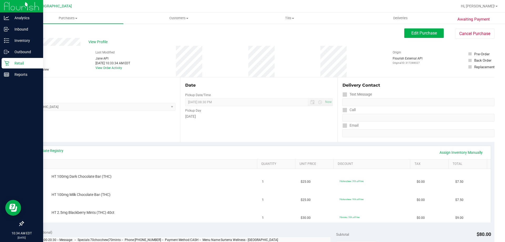
click at [6, 65] on icon at bounding box center [6, 63] width 5 height 5
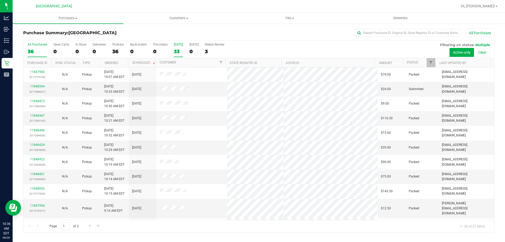
click at [181, 49] on div "33" at bounding box center [178, 51] width 9 height 6
click at [0, 0] on input "[DATE] 33" at bounding box center [0, 0] width 0 height 0
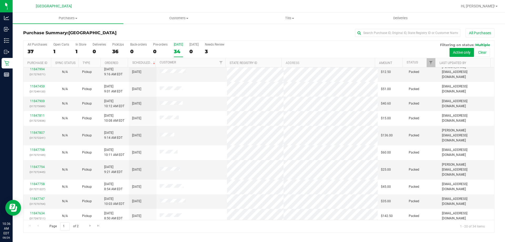
scroll to position [139, 0]
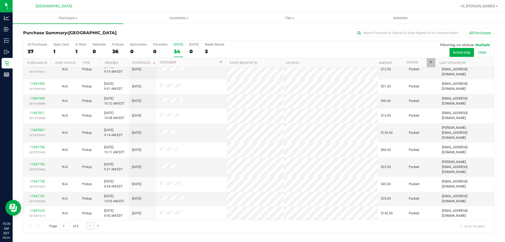
click at [91, 229] on link "Go to the next page" at bounding box center [90, 225] width 8 height 7
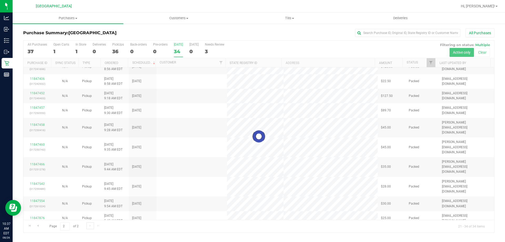
scroll to position [0, 0]
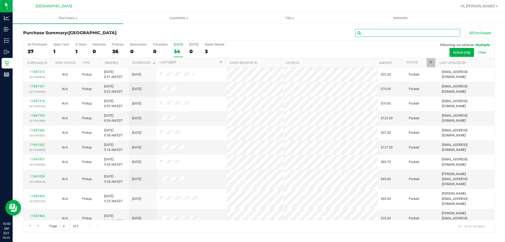
click at [382, 29] on input "text" at bounding box center [407, 33] width 105 height 8
click at [180, 50] on div "34" at bounding box center [178, 51] width 9 height 6
click at [0, 0] on input "[DATE] 34" at bounding box center [0, 0] width 0 height 0
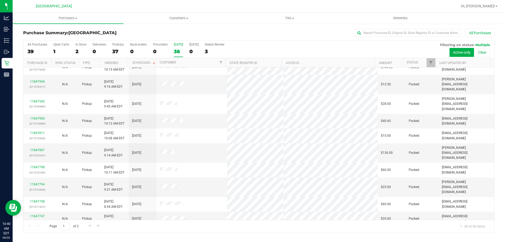
scroll to position [139, 0]
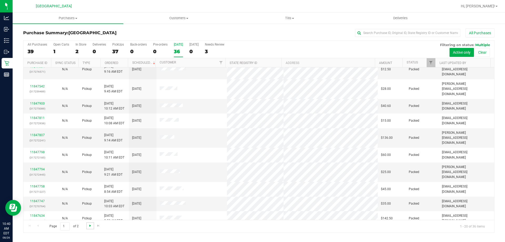
click at [88, 226] on link "Go to the next page" at bounding box center [90, 225] width 8 height 7
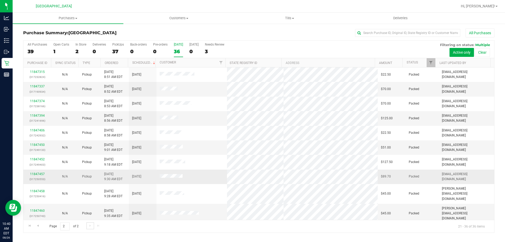
scroll to position [81, 0]
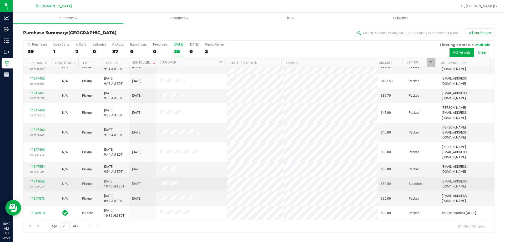
click at [40, 179] on link "11848652" at bounding box center [37, 181] width 15 height 4
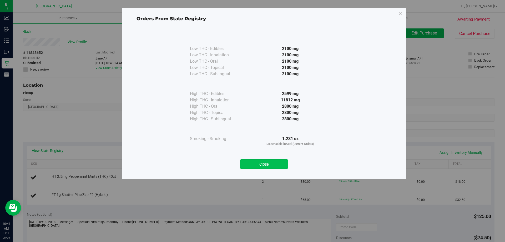
click at [256, 167] on button "Close" at bounding box center [264, 163] width 48 height 9
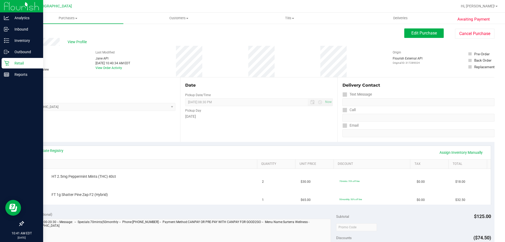
click at [11, 65] on p "Retail" at bounding box center [25, 63] width 32 height 6
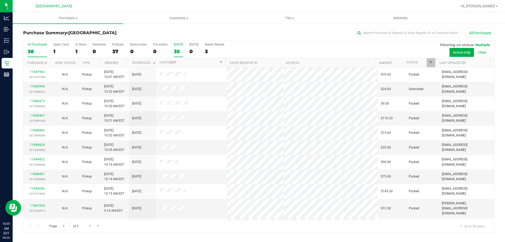
click at [177, 51] on div "35" at bounding box center [178, 51] width 9 height 6
click at [0, 0] on input "[DATE] 35" at bounding box center [0, 0] width 0 height 0
click at [172, 228] on div "Page 1 of 2 1 - 20 of 35 items" at bounding box center [258, 226] width 471 height 13
click at [88, 227] on span "Go to the next page" at bounding box center [90, 225] width 4 height 4
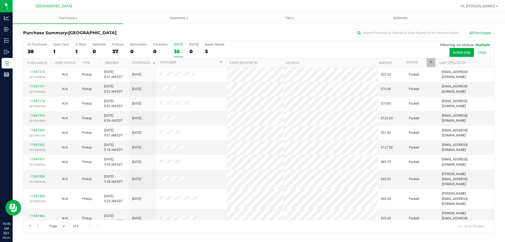
click at [177, 46] on div "[DATE]" at bounding box center [178, 45] width 9 height 4
click at [0, 0] on input "[DATE] 35" at bounding box center [0, 0] width 0 height 0
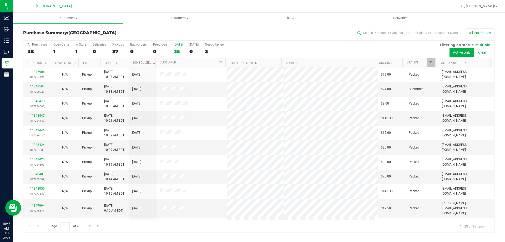
click at [179, 51] on div "35" at bounding box center [178, 51] width 9 height 6
click at [0, 0] on input "[DATE] 35" at bounding box center [0, 0] width 0 height 0
click at [177, 52] on div "35" at bounding box center [178, 51] width 9 height 6
click at [0, 0] on input "[DATE] 35" at bounding box center [0, 0] width 0 height 0
click at [177, 52] on div "36" at bounding box center [178, 51] width 9 height 6
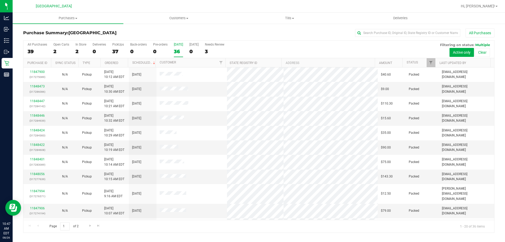
click at [0, 0] on input "[DATE] 36" at bounding box center [0, 0] width 0 height 0
click at [175, 52] on div "36" at bounding box center [178, 51] width 9 height 6
click at [0, 0] on input "[DATE] 36" at bounding box center [0, 0] width 0 height 0
click at [175, 52] on div "36" at bounding box center [178, 51] width 9 height 6
click at [0, 0] on input "[DATE] 36" at bounding box center [0, 0] width 0 height 0
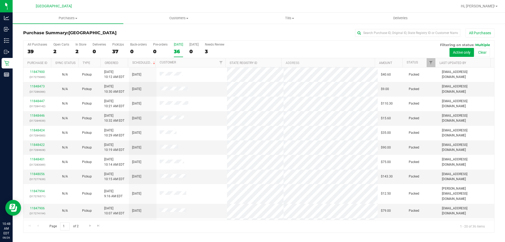
click at [175, 52] on div "36" at bounding box center [178, 51] width 9 height 6
click at [0, 0] on input "[DATE] 36" at bounding box center [0, 0] width 0 height 0
click at [177, 54] on div "36" at bounding box center [178, 51] width 9 height 6
click at [0, 0] on input "[DATE] 36" at bounding box center [0, 0] width 0 height 0
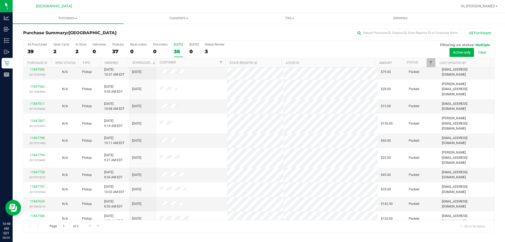
scroll to position [139, 0]
click at [89, 225] on span "Go to the next page" at bounding box center [90, 225] width 4 height 4
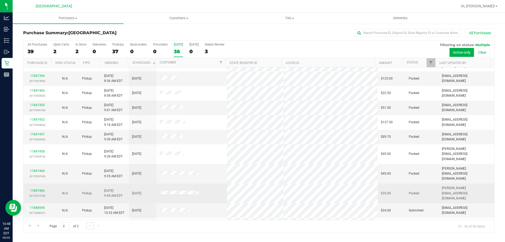
scroll to position [81, 0]
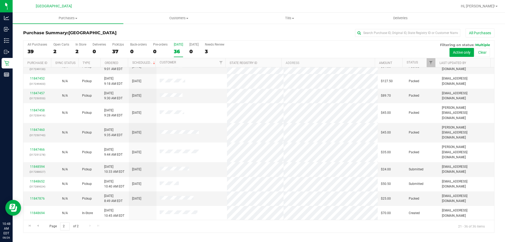
click at [180, 51] on div "36" at bounding box center [178, 51] width 9 height 6
click at [0, 0] on input "[DATE] 36" at bounding box center [0, 0] width 0 height 0
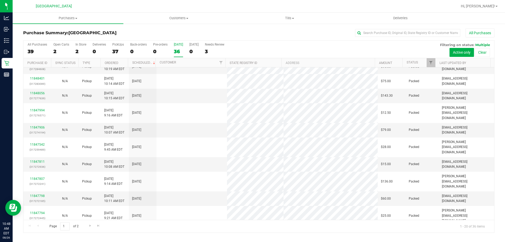
scroll to position [0, 0]
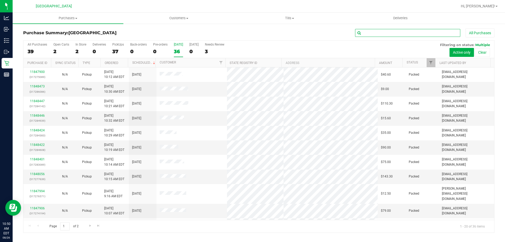
click at [379, 34] on input "text" at bounding box center [407, 33] width 105 height 8
type input "MAR"
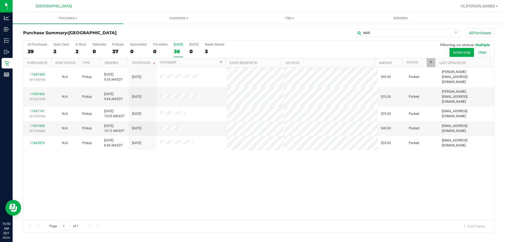
click at [222, 188] on div "11847460 (317250743) N/A Pickup 8/26/2025 9:35 AM EDT 8/26/2025 $45.00 Packed m…" at bounding box center [258, 143] width 471 height 152
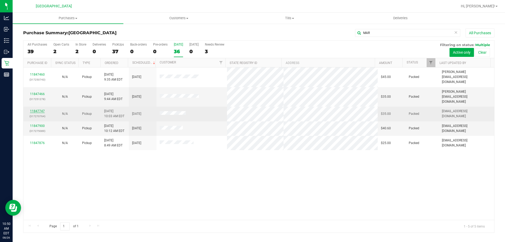
click at [34, 109] on link "11847747" at bounding box center [37, 111] width 15 height 4
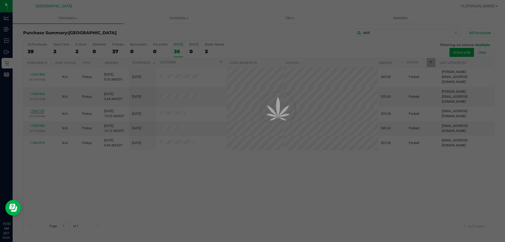
click at [177, 189] on div at bounding box center [252, 121] width 505 height 242
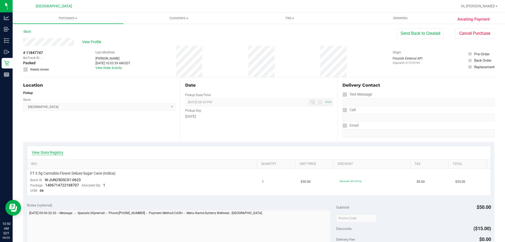
click at [48, 152] on link "View State Registry" at bounding box center [48, 152] width 32 height 5
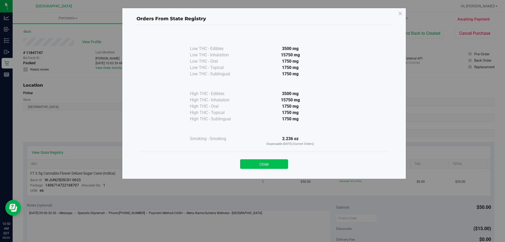
click at [252, 159] on button "Close" at bounding box center [264, 163] width 48 height 9
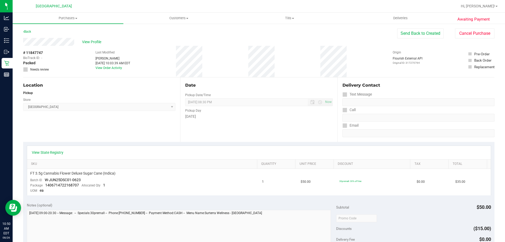
click at [184, 134] on div "Date Pickup Date/Time [DATE] Now [DATE] 08:30 PM Now Pickup Day [DATE]" at bounding box center [258, 109] width 157 height 64
click at [180, 132] on div "Date Pickup Date/Time [DATE] Now [DATE] 08:30 PM Now Pickup Day [DATE]" at bounding box center [258, 109] width 157 height 64
click at [229, 87] on div "Date" at bounding box center [258, 85] width 147 height 6
click at [220, 44] on div "View Profile" at bounding box center [210, 42] width 374 height 8
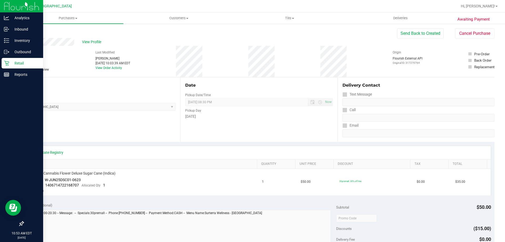
click at [12, 67] on div "Retail" at bounding box center [23, 63] width 42 height 11
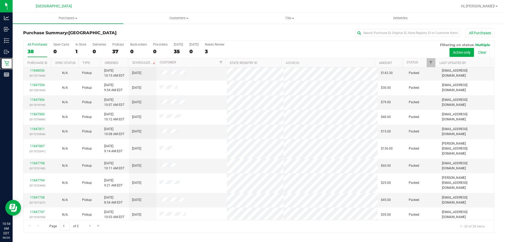
scroll to position [139, 0]
drag, startPoint x: 33, startPoint y: 212, endPoint x: 36, endPoint y: 211, distance: 3.5
click at [34, 223] on div "11847634 (317267211)" at bounding box center [37, 228] width 21 height 10
click at [36, 223] on link "11847634" at bounding box center [37, 225] width 15 height 4
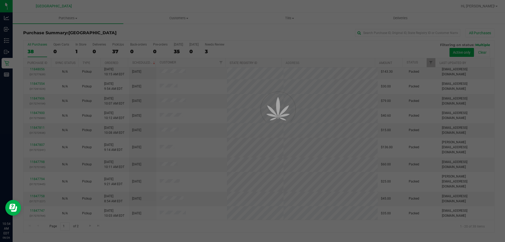
click at [190, 233] on div at bounding box center [252, 121] width 505 height 242
click at [191, 233] on div at bounding box center [252, 121] width 505 height 242
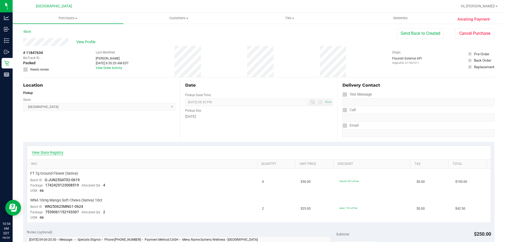
click at [58, 151] on link "View State Registry" at bounding box center [48, 152] width 32 height 5
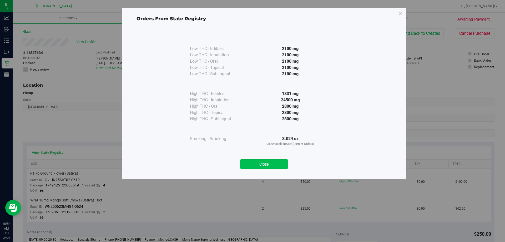
click at [283, 165] on button "Close" at bounding box center [264, 163] width 48 height 9
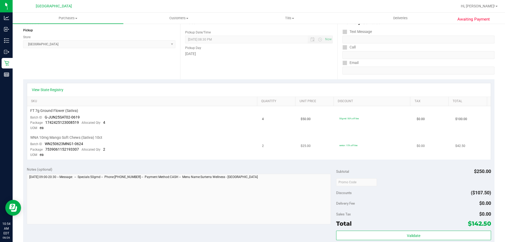
scroll to position [105, 0]
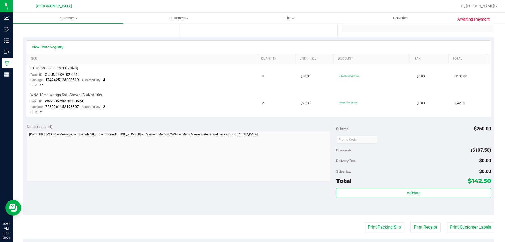
click at [383, 153] on div "Discounts ($107.50)" at bounding box center [413, 149] width 155 height 9
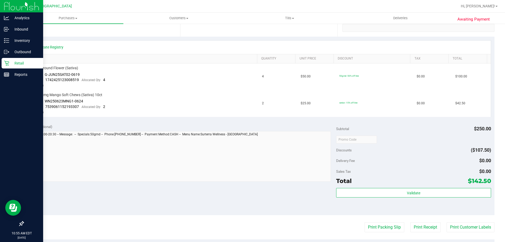
click at [23, 63] on p "Retail" at bounding box center [25, 63] width 32 height 6
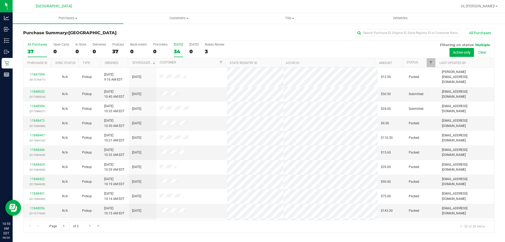
click at [179, 53] on div "34" at bounding box center [178, 51] width 9 height 6
click at [0, 0] on input "[DATE] 34" at bounding box center [0, 0] width 0 height 0
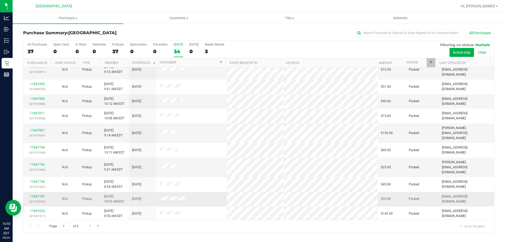
scroll to position [139, 0]
click at [92, 227] on link "Go to the next page" at bounding box center [90, 225] width 8 height 7
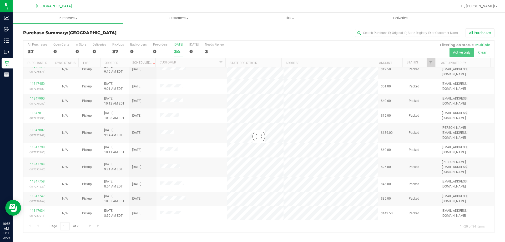
click at [98, 229] on div at bounding box center [258, 137] width 471 height 192
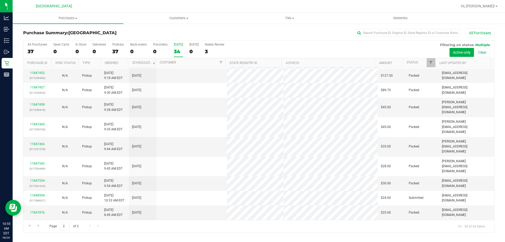
scroll to position [0, 0]
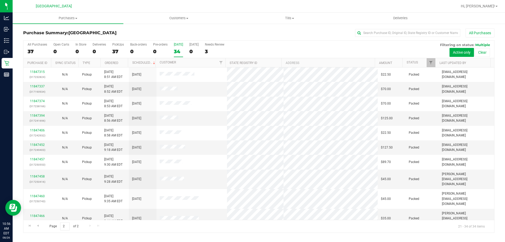
click at [380, 38] on div "Purchase Summary: [GEOGRAPHIC_DATA] All Purchases" at bounding box center [258, 34] width 471 height 12
click at [379, 32] on input "text" at bounding box center [407, 33] width 105 height 8
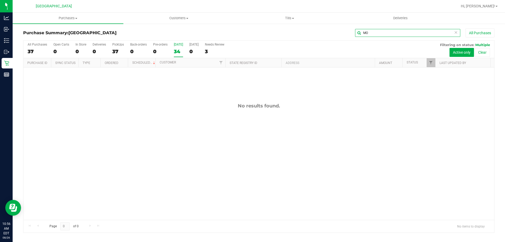
type input "M"
type input "STE"
drag, startPoint x: 376, startPoint y: 36, endPoint x: 276, endPoint y: 39, distance: 99.7
click at [279, 37] on div "Purchase Summary: Lakeland WC STE All Purchases" at bounding box center [258, 34] width 471 height 12
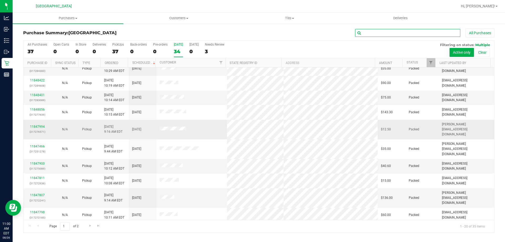
scroll to position [53, 0]
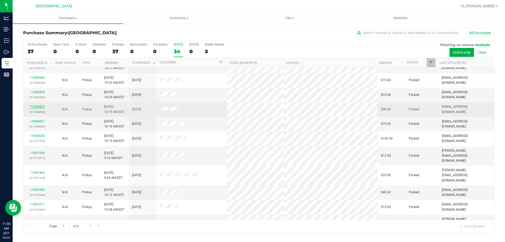
click at [38, 106] on link "11848422" at bounding box center [37, 107] width 15 height 4
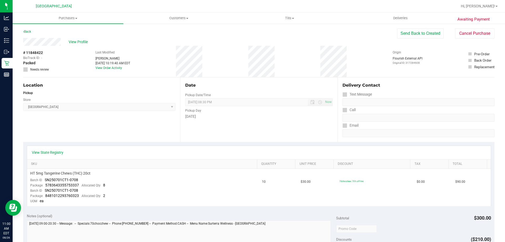
click at [65, 133] on div "Location Pickup Store Lakeland WC Select Store [PERSON_NAME][GEOGRAPHIC_DATA] […" at bounding box center [101, 109] width 157 height 64
click at [116, 139] on div "Location Pickup Store Lakeland WC Select Store [PERSON_NAME][GEOGRAPHIC_DATA] […" at bounding box center [101, 109] width 157 height 64
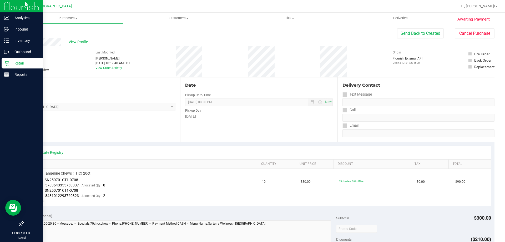
click at [29, 66] on div "Retail" at bounding box center [23, 63] width 42 height 11
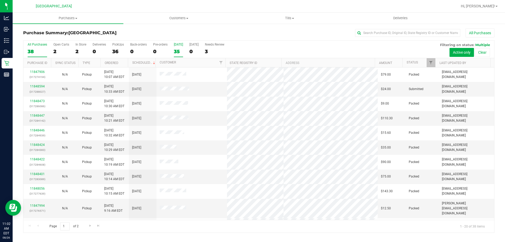
click at [179, 48] on div "35" at bounding box center [178, 51] width 9 height 6
click at [0, 0] on input "[DATE] 35" at bounding box center [0, 0] width 0 height 0
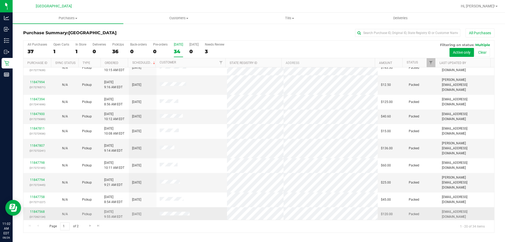
scroll to position [139, 0]
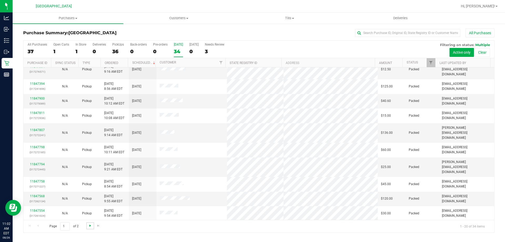
click at [88, 224] on span "Go to the next page" at bounding box center [90, 225] width 4 height 4
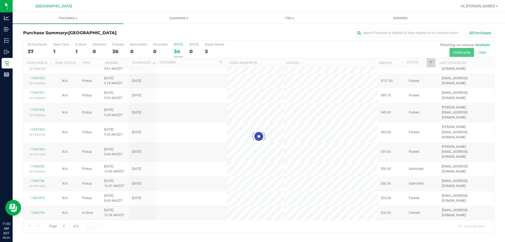
scroll to position [0, 0]
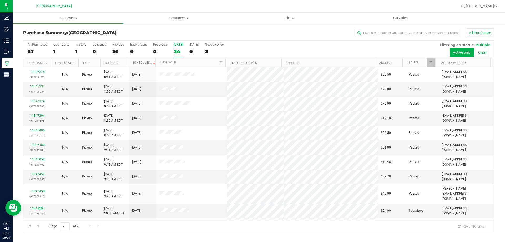
click at [174, 51] on div "34" at bounding box center [178, 51] width 9 height 6
click at [0, 0] on input "[DATE] 34" at bounding box center [0, 0] width 0 height 0
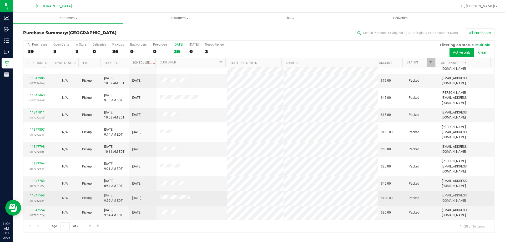
scroll to position [139, 0]
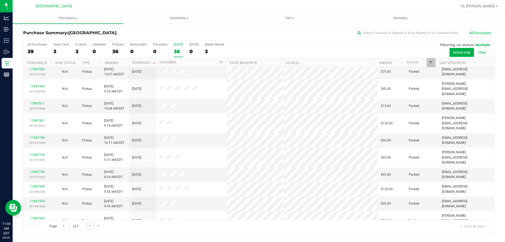
click at [87, 225] on link "Go to the next page" at bounding box center [90, 225] width 8 height 7
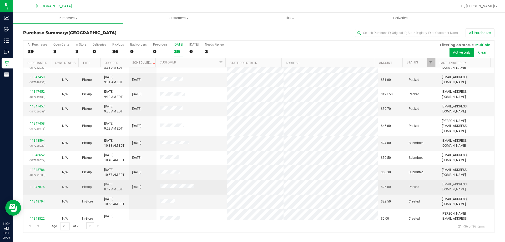
scroll to position [81, 0]
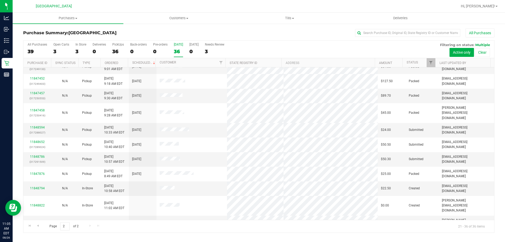
click at [88, 51] on div "All Purchases 39 Open Carts 3 In Store 3 Deliveries 0 PickUps 36 Back-orders 0 …" at bounding box center [258, 50] width 471 height 18
click at [81, 49] on div "3" at bounding box center [81, 51] width 11 height 6
click at [0, 0] on input "In Store 3" at bounding box center [0, 0] width 0 height 0
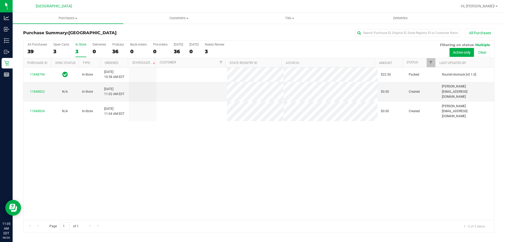
scroll to position [0, 0]
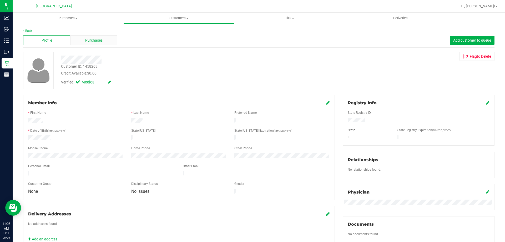
click at [98, 38] on span "Purchases" at bounding box center [93, 41] width 17 height 6
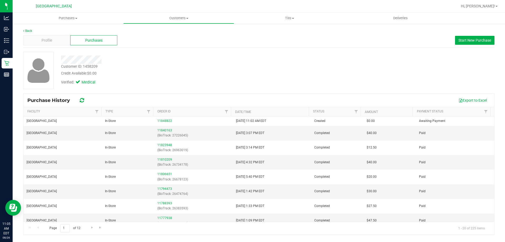
click at [260, 113] on th "Date/Time" at bounding box center [270, 111] width 78 height 9
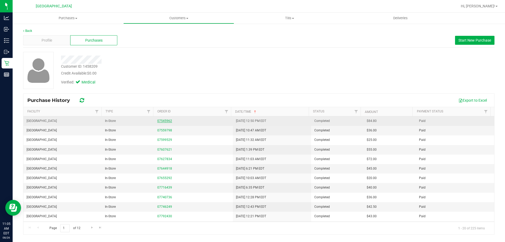
click at [159, 122] on link "07545962" at bounding box center [164, 121] width 15 height 4
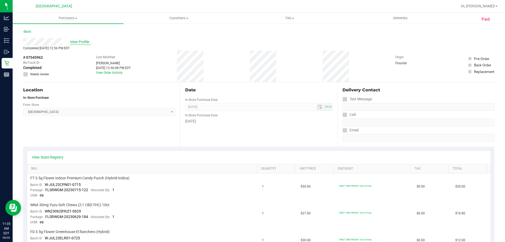
click at [87, 42] on span "View Profile" at bounding box center [80, 42] width 21 height 6
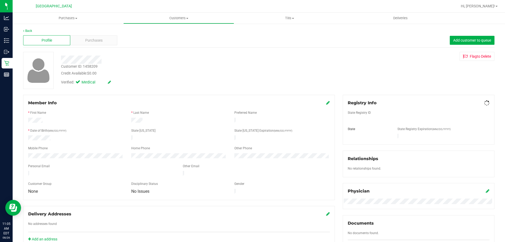
click at [87, 44] on div "Purchases" at bounding box center [93, 40] width 47 height 10
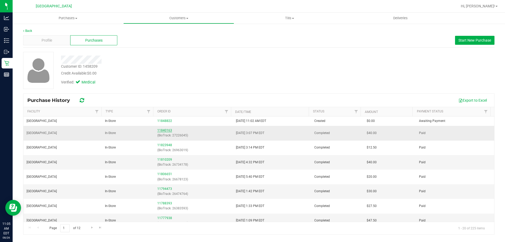
click at [161, 132] on link "11840163" at bounding box center [164, 130] width 15 height 4
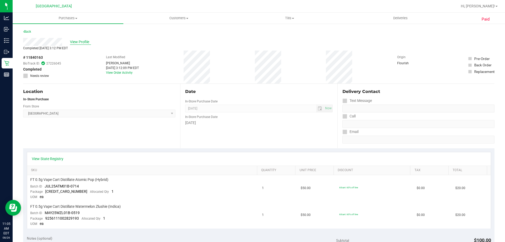
click at [83, 42] on span "View Profile" at bounding box center [80, 42] width 21 height 6
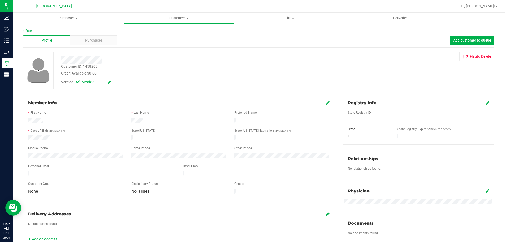
click at [89, 43] on div "Purchases" at bounding box center [93, 40] width 47 height 10
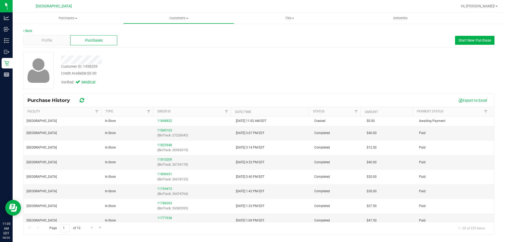
click at [180, 112] on th "Order ID" at bounding box center [192, 111] width 78 height 9
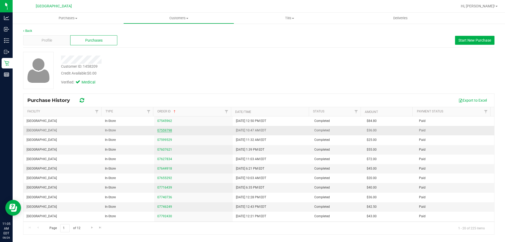
click at [163, 131] on link "07559798" at bounding box center [164, 130] width 15 height 4
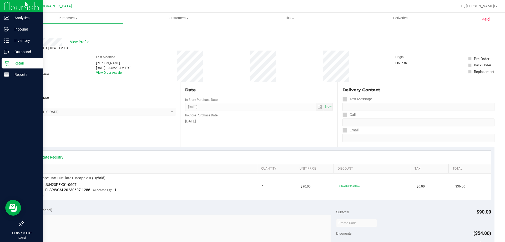
click at [19, 63] on p "Retail" at bounding box center [25, 63] width 32 height 6
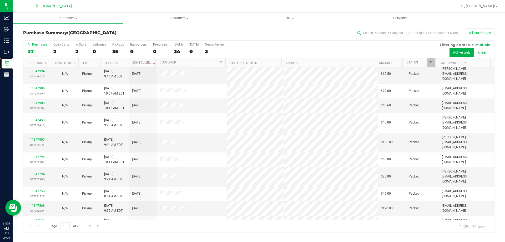
scroll to position [139, 0]
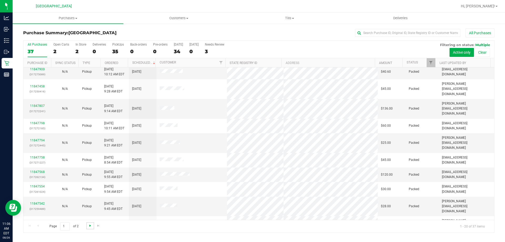
click at [89, 226] on span "Go to the next page" at bounding box center [90, 225] width 4 height 4
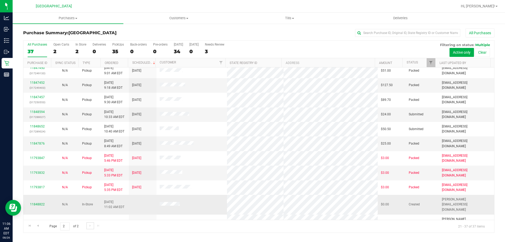
scroll to position [95, 0]
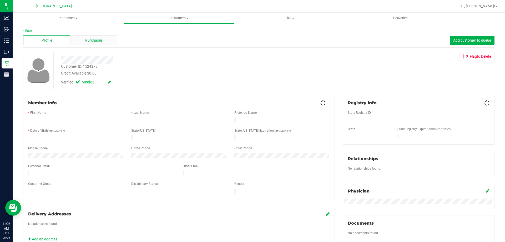
click at [97, 41] on span "Purchases" at bounding box center [93, 41] width 17 height 6
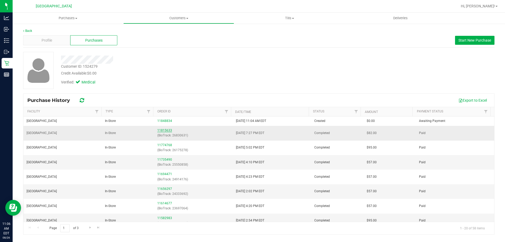
click at [159, 129] on link "11815633" at bounding box center [164, 130] width 15 height 4
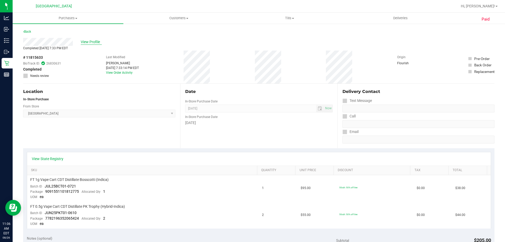
click at [82, 42] on span "View Profile" at bounding box center [91, 42] width 21 height 6
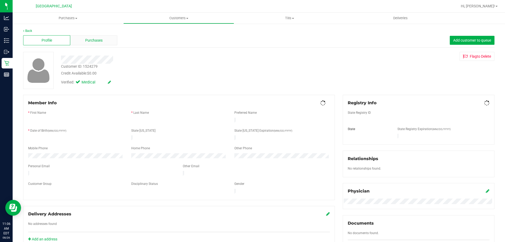
click at [93, 42] on span "Purchases" at bounding box center [93, 41] width 17 height 6
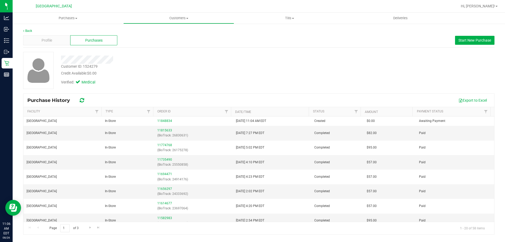
click at [296, 110] on th "Date/Time" at bounding box center [270, 111] width 78 height 9
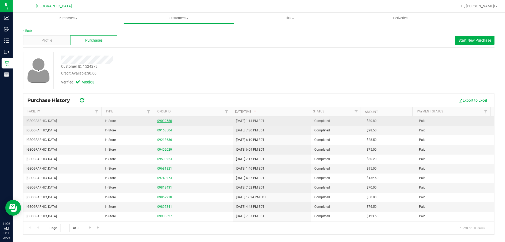
click at [159, 122] on link "09099580" at bounding box center [164, 121] width 15 height 4
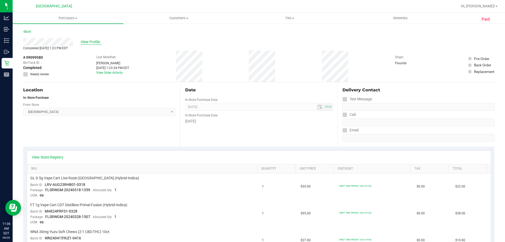
click at [83, 41] on span "View Profile" at bounding box center [91, 42] width 21 height 6
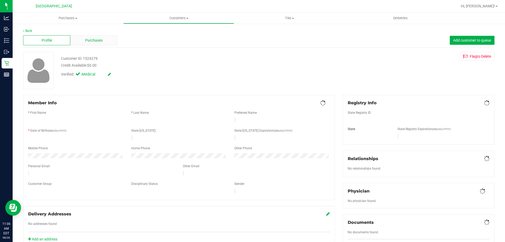
click at [90, 41] on span "Purchases" at bounding box center [93, 41] width 17 height 6
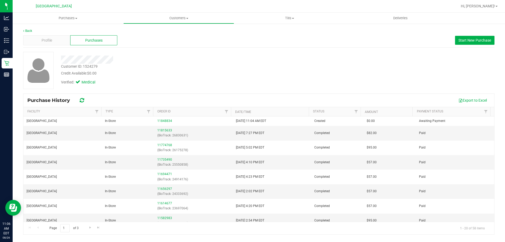
click at [184, 114] on th "Order ID" at bounding box center [192, 111] width 78 height 9
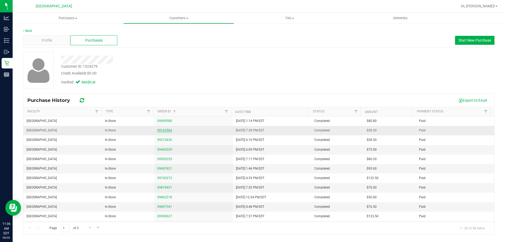
click at [163, 130] on link "09163504" at bounding box center [164, 130] width 15 height 4
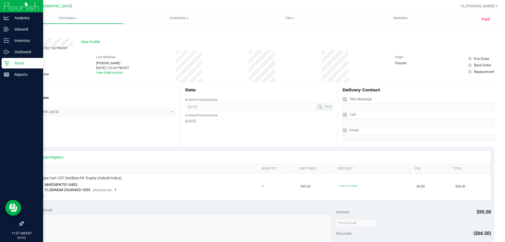
click at [11, 65] on p "Retail" at bounding box center [25, 63] width 32 height 6
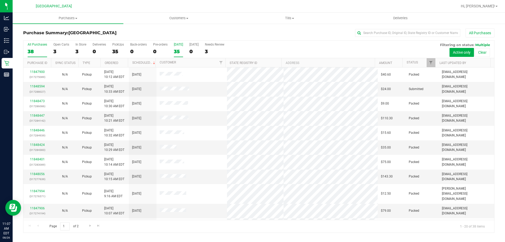
click at [180, 51] on div "35" at bounding box center [178, 51] width 9 height 6
click at [0, 0] on input "[DATE] 35" at bounding box center [0, 0] width 0 height 0
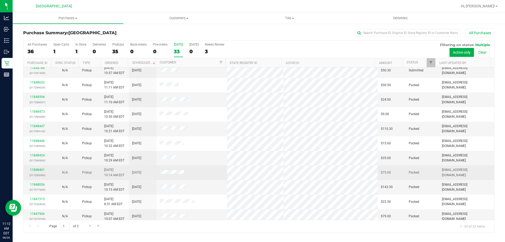
scroll to position [79, 0]
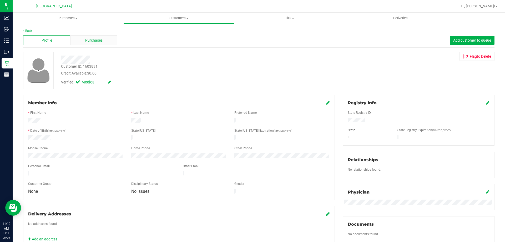
click at [102, 39] on span "Purchases" at bounding box center [93, 41] width 17 height 6
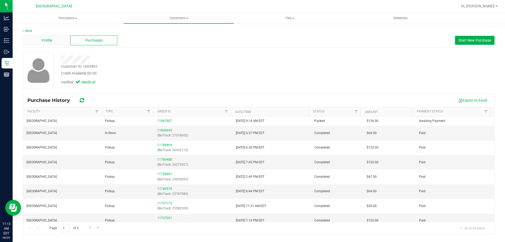
drag, startPoint x: 61, startPoint y: 34, endPoint x: 61, endPoint y: 37, distance: 3.2
click at [61, 36] on div "Profile Purchases Start New Purchase" at bounding box center [258, 40] width 471 height 14
click at [61, 37] on div "Profile" at bounding box center [46, 40] width 47 height 10
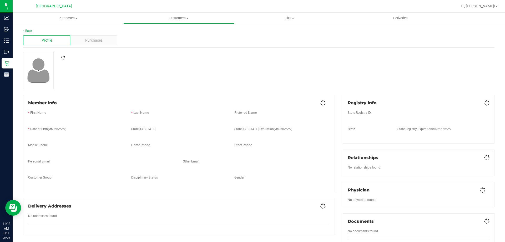
click at [222, 51] on div "Back Profile Purchases Member Info * First Name * Last Name Preferred Name * Da…" at bounding box center [258, 194] width 471 height 333
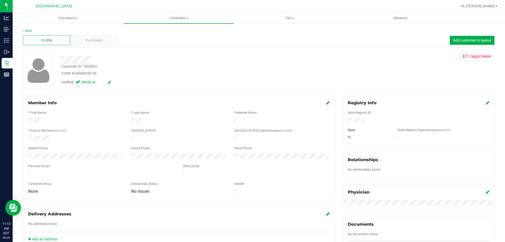
click at [227, 68] on div "Customer ID: 1603891 Credit Available: $0.00" at bounding box center [177, 70] width 240 height 12
click at [228, 70] on div "Customer ID: 1603891 Credit Available: $0.00" at bounding box center [177, 70] width 240 height 12
click at [228, 67] on div "Customer ID: 1603891 Credit Available: $0.00" at bounding box center [177, 70] width 240 height 12
click at [227, 66] on div "Customer ID: 1603891 Credit Available: $0.00" at bounding box center [177, 70] width 240 height 12
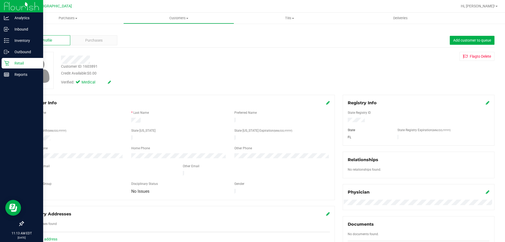
click at [3, 65] on div "Retail" at bounding box center [23, 63] width 42 height 11
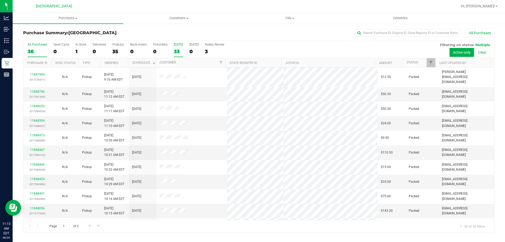
click at [178, 49] on div "33" at bounding box center [178, 51] width 9 height 6
click at [0, 0] on input "[DATE] 33" at bounding box center [0, 0] width 0 height 0
click at [182, 46] on div "All Purchases 36 Open Carts 0 In Store 1 Deliveries 0 PickUps 35 Back-orders 0 …" at bounding box center [258, 50] width 471 height 18
click at [178, 49] on div "33" at bounding box center [178, 51] width 9 height 6
click at [0, 0] on input "[DATE] 33" at bounding box center [0, 0] width 0 height 0
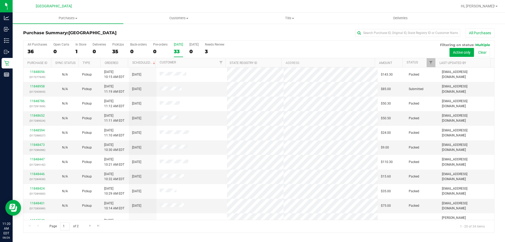
click at [177, 51] on div "33" at bounding box center [178, 51] width 9 height 6
click at [0, 0] on input "[DATE] 33" at bounding box center [0, 0] width 0 height 0
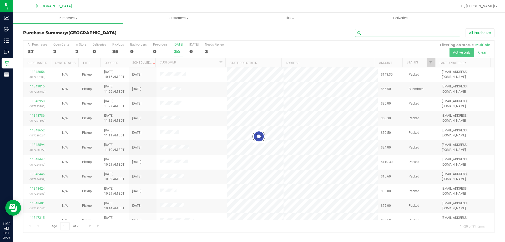
click at [397, 35] on input "text" at bounding box center [407, 33] width 105 height 8
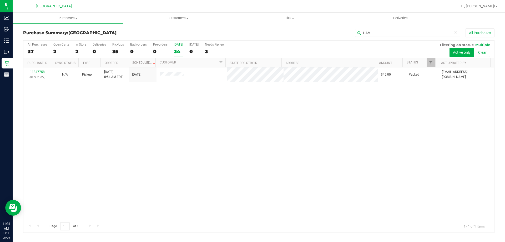
click at [185, 134] on div "11847758 (317271227) N/A Pickup 8/26/2025 8:54 AM EDT 8/26/2025 $45.00 Packed m…" at bounding box center [258, 143] width 471 height 152
click at [95, 114] on div "11847758 (317271227) N/A Pickup 8/26/2025 8:54 AM EDT 8/26/2025 $45.00 Packed m…" at bounding box center [258, 143] width 471 height 152
drag, startPoint x: 343, startPoint y: 32, endPoint x: 333, endPoint y: 31, distance: 10.0
click at [333, 31] on div "HAM All Purchases" at bounding box center [337, 32] width 314 height 9
click at [377, 33] on input "HAM" at bounding box center [407, 33] width 105 height 8
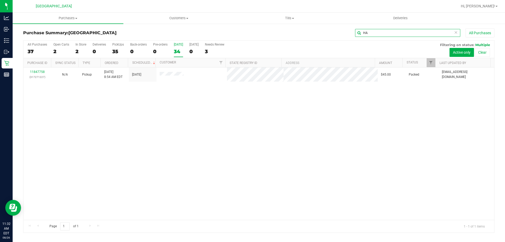
type input "H"
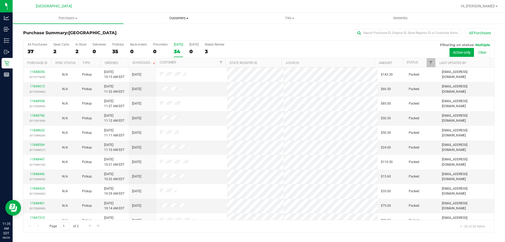
click at [187, 21] on uib-tab-heading "Customers All customers Add a new customer All physicians" at bounding box center [179, 18] width 110 height 11
click at [177, 37] on li "Add a new customer" at bounding box center [178, 38] width 111 height 6
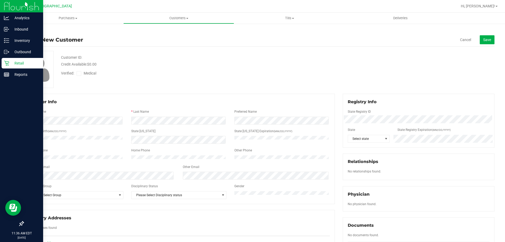
click at [12, 62] on p "Retail" at bounding box center [25, 63] width 32 height 6
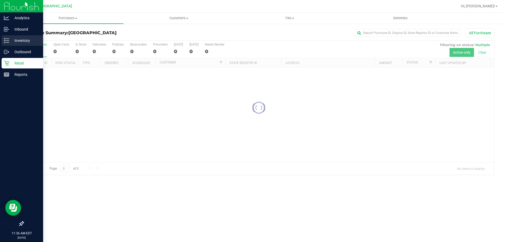
click at [19, 43] on p "Inventory" at bounding box center [25, 40] width 32 height 6
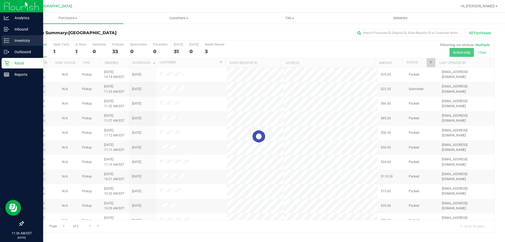
click at [18, 42] on p "Inventory" at bounding box center [25, 40] width 32 height 6
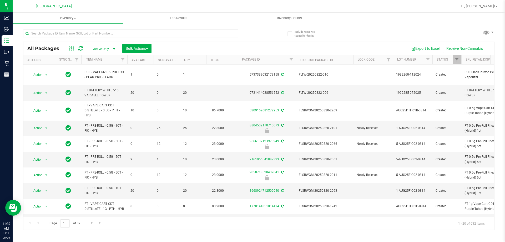
click at [65, 38] on div at bounding box center [130, 35] width 215 height 12
click at [63, 36] on input "text" at bounding box center [130, 33] width 215 height 8
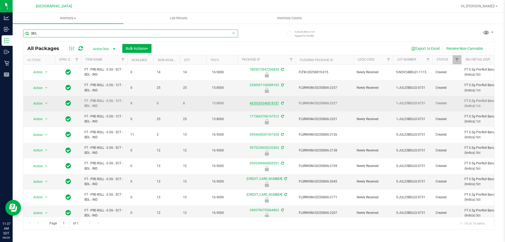
type input "BDL"
click at [254, 103] on link "4639269340818187" at bounding box center [264, 103] width 29 height 4
click at [43, 102] on span "Action" at bounding box center [36, 103] width 14 height 7
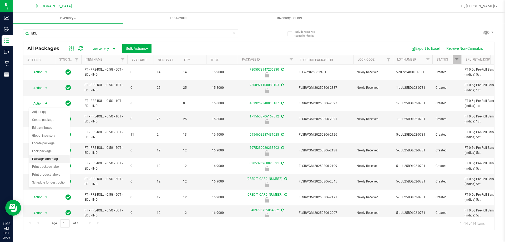
click at [51, 158] on li "Package audit log" at bounding box center [49, 159] width 41 height 8
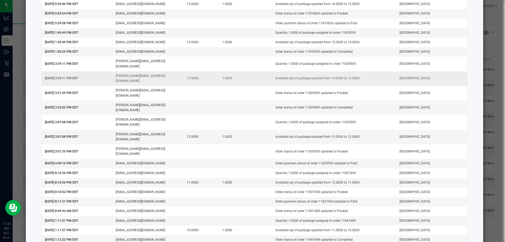
scroll to position [421, 0]
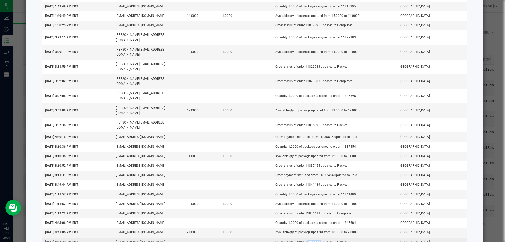
drag, startPoint x: 315, startPoint y: 195, endPoint x: 301, endPoint y: 195, distance: 14.0
click at [301, 237] on td "Order status of order 11845684 updated to Packed" at bounding box center [334, 241] width 124 height 9
copy td "11845684"
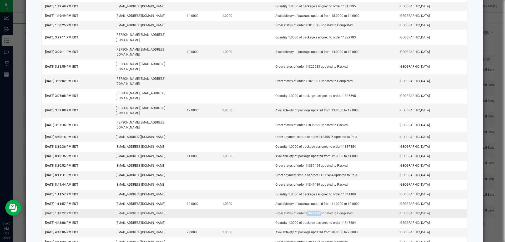
drag, startPoint x: 314, startPoint y: 169, endPoint x: 301, endPoint y: 165, distance: 14.1
click at [301, 209] on td "Order status of order 11841489 updated to Completed" at bounding box center [334, 213] width 124 height 9
copy td "11841489"
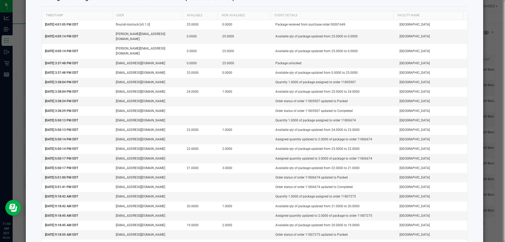
scroll to position [0, 0]
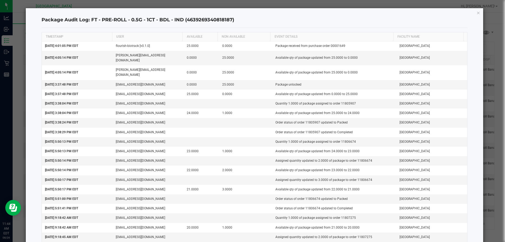
click at [477, 14] on icon "button" at bounding box center [479, 12] width 4 height 6
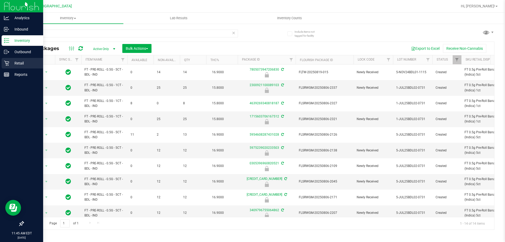
click at [12, 61] on p "Retail" at bounding box center [25, 63] width 32 height 6
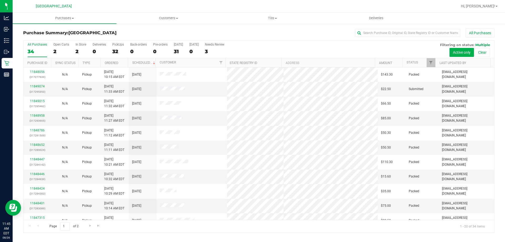
click at [418, 66] on th "Status" at bounding box center [419, 62] width 33 height 9
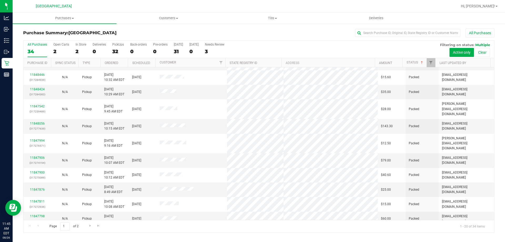
scroll to position [139, 0]
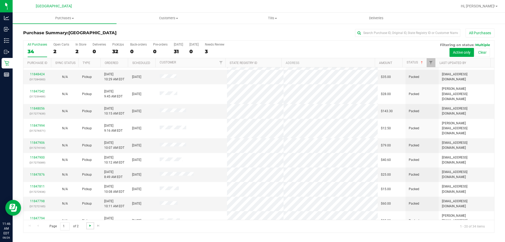
click at [89, 225] on span "Go to the next page" at bounding box center [90, 225] width 4 height 4
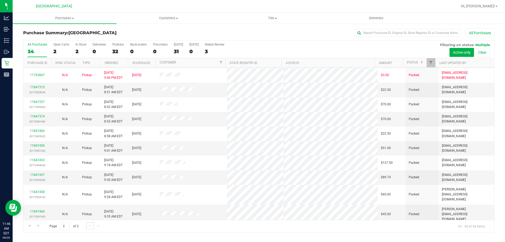
scroll to position [52, 0]
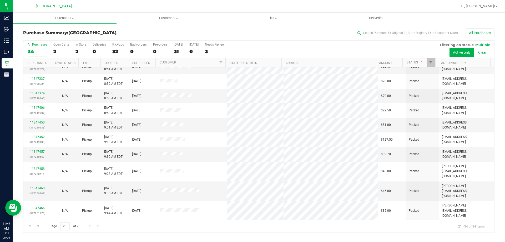
click at [130, 230] on div "Page 2 of 2 21 - 34 of 34 items" at bounding box center [258, 226] width 471 height 13
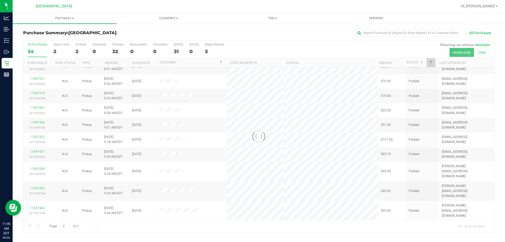
scroll to position [0, 0]
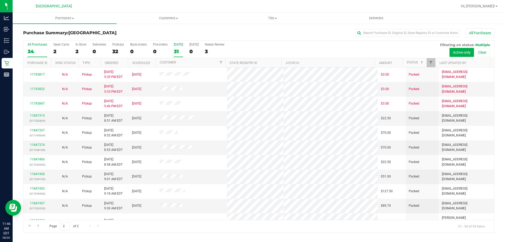
click at [174, 54] on label "[DATE] 31" at bounding box center [178, 50] width 9 height 14
click at [0, 0] on input "[DATE] 31" at bounding box center [0, 0] width 0 height 0
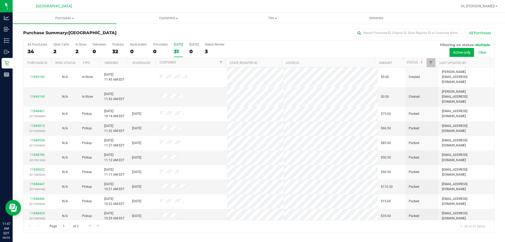
click at [180, 49] on div "31" at bounding box center [178, 51] width 9 height 6
click at [0, 0] on input "[DATE] 31" at bounding box center [0, 0] width 0 height 0
click at [177, 52] on div "31" at bounding box center [178, 51] width 9 height 6
click at [0, 0] on input "[DATE] 31" at bounding box center [0, 0] width 0 height 0
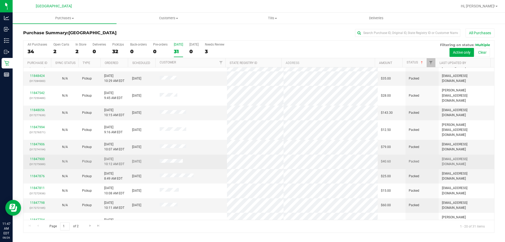
scroll to position [139, 0]
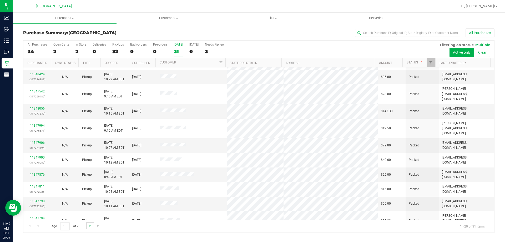
click at [93, 222] on link "Go to the next page" at bounding box center [90, 225] width 8 height 7
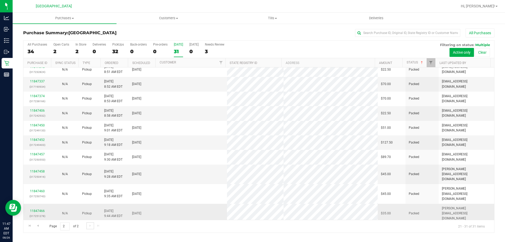
scroll to position [8, 0]
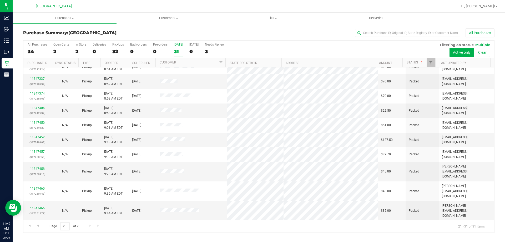
click at [37, 223] on link "11849074" at bounding box center [37, 225] width 15 height 4
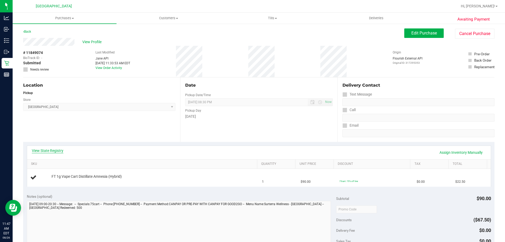
click at [50, 153] on link "View State Registry" at bounding box center [48, 150] width 32 height 5
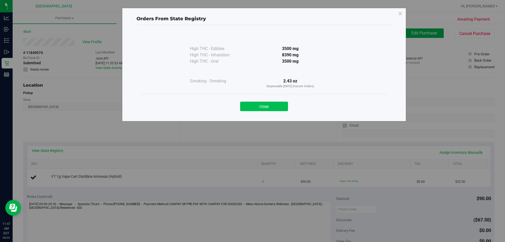
click at [256, 110] on button "Close" at bounding box center [264, 106] width 48 height 9
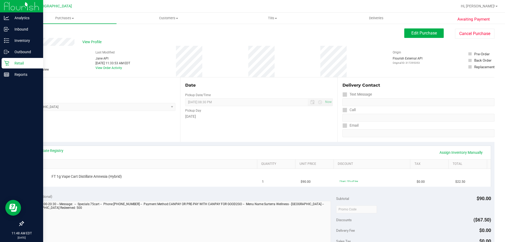
click at [12, 66] on p "Retail" at bounding box center [25, 63] width 32 height 6
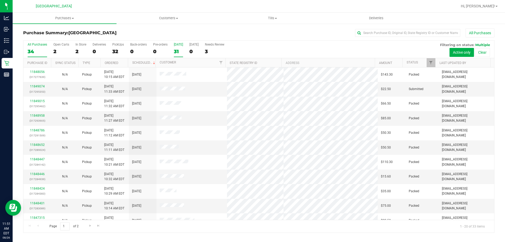
click at [177, 50] on div "31" at bounding box center [178, 51] width 9 height 6
click at [0, 0] on input "[DATE] 31" at bounding box center [0, 0] width 0 height 0
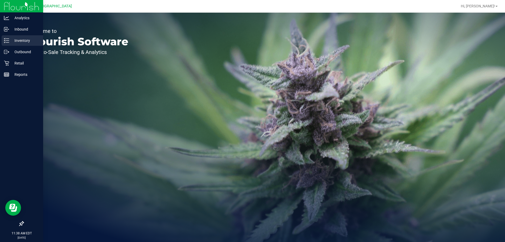
click at [18, 41] on p "Inventory" at bounding box center [25, 40] width 32 height 6
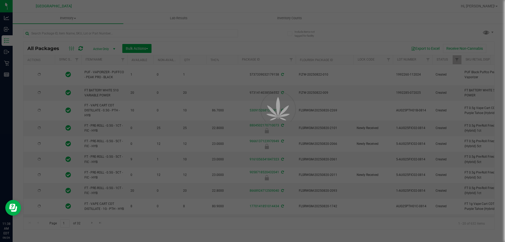
click at [38, 33] on div at bounding box center [252, 121] width 505 height 242
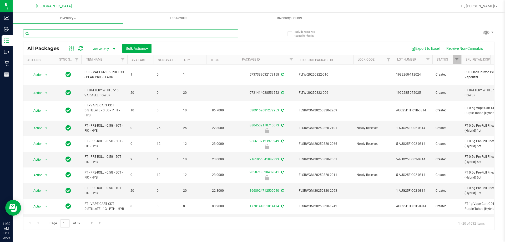
click at [39, 33] on input "text" at bounding box center [130, 33] width 215 height 8
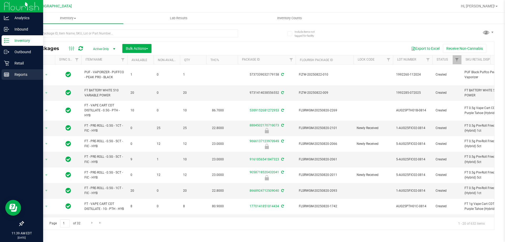
click at [26, 72] on p "Reports" at bounding box center [25, 74] width 32 height 6
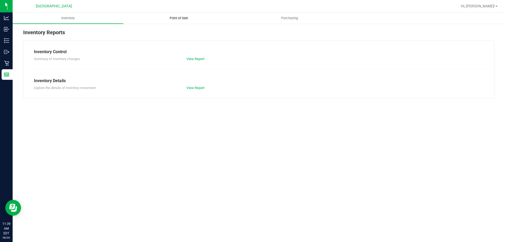
click at [177, 17] on span "Point of Sale" at bounding box center [179, 18] width 33 height 5
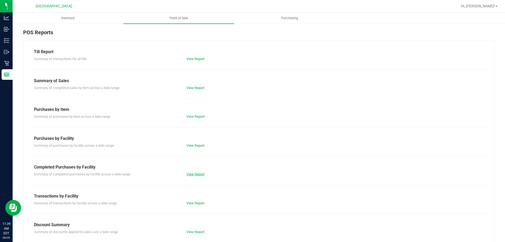
click at [192, 174] on link "View Report" at bounding box center [196, 174] width 18 height 4
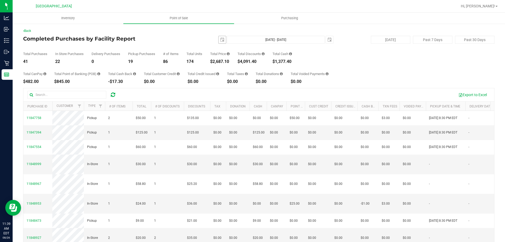
click at [223, 40] on span "select" at bounding box center [222, 39] width 7 height 7
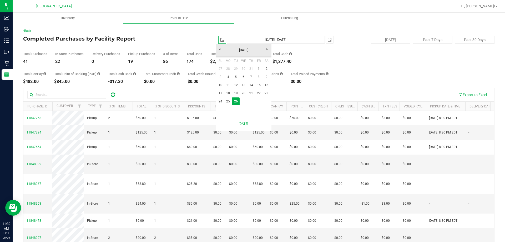
scroll to position [0, 13]
click at [228, 102] on link "25" at bounding box center [228, 101] width 8 height 8
type input "2025-08-25"
type input "Aug 25, 2025 - Aug 26, 2025"
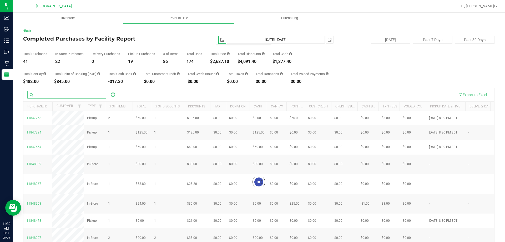
click at [37, 94] on input "text" at bounding box center [66, 95] width 79 height 8
paste input "11845684"
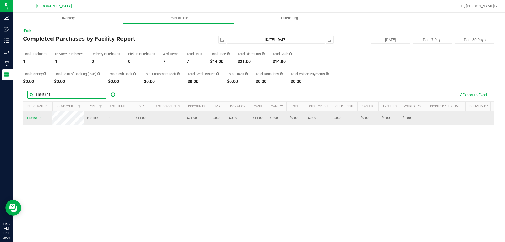
type input "11845684"
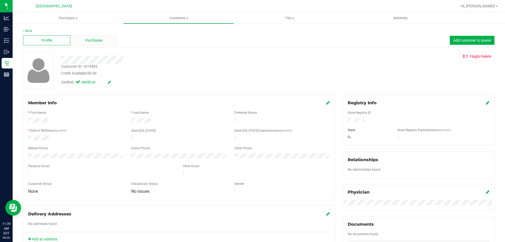
click at [92, 44] on div "Purchases" at bounding box center [93, 40] width 47 height 10
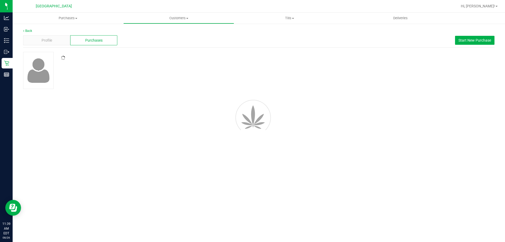
click at [95, 58] on div at bounding box center [177, 58] width 240 height 5
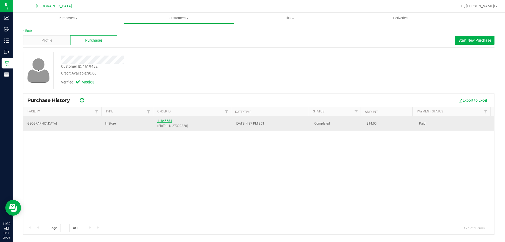
click at [158, 120] on link "11845684" at bounding box center [164, 121] width 15 height 4
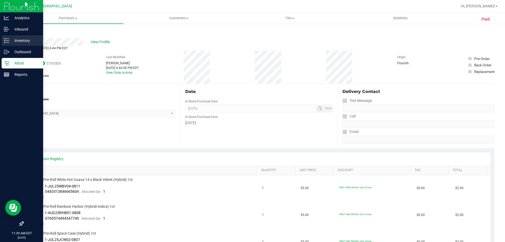
click at [12, 42] on p "Inventory" at bounding box center [25, 40] width 32 height 6
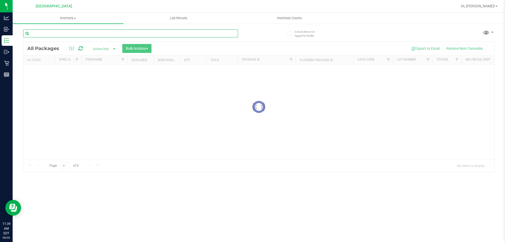
click at [46, 36] on input "text" at bounding box center [130, 33] width 215 height 8
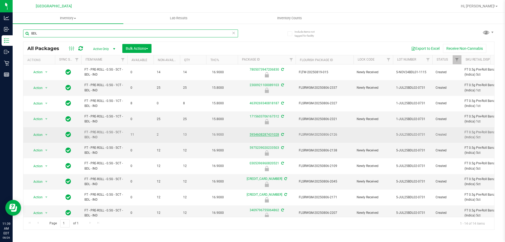
type input "BDL"
click at [252, 134] on link "5954608287431028" at bounding box center [264, 135] width 29 height 4
click at [45, 136] on span "select" at bounding box center [46, 135] width 4 height 4
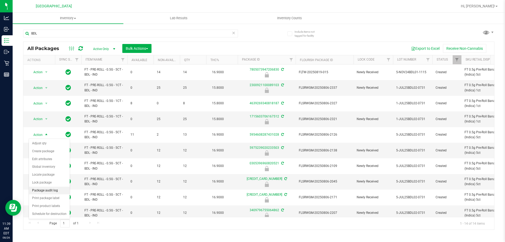
click at [40, 193] on li "Package audit log" at bounding box center [49, 191] width 41 height 8
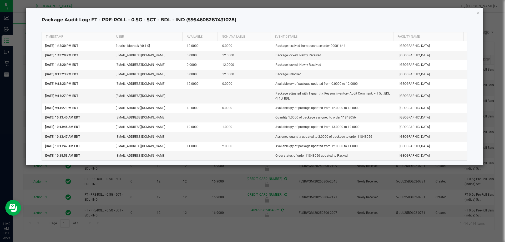
click at [477, 13] on icon "button" at bounding box center [479, 12] width 4 height 6
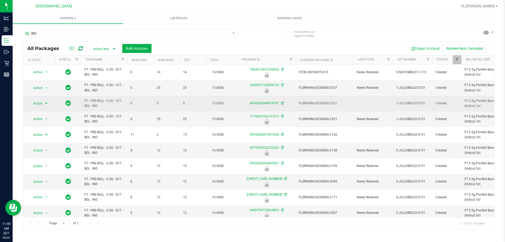
click at [33, 102] on span "Action" at bounding box center [36, 103] width 14 height 7
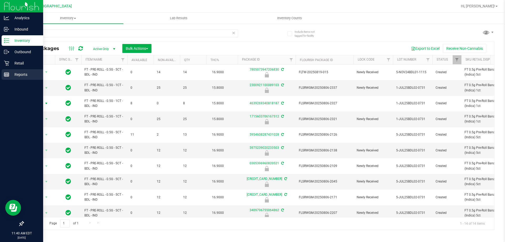
click at [16, 77] on p "Reports" at bounding box center [25, 74] width 32 height 6
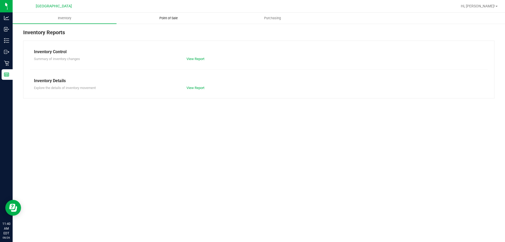
click at [168, 18] on span "Point of Sale" at bounding box center [168, 18] width 33 height 5
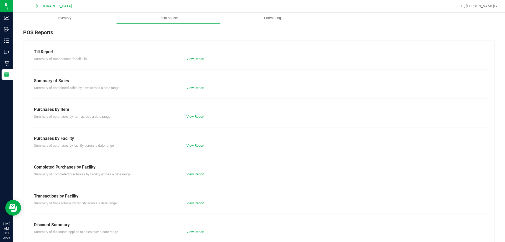
click at [193, 177] on div "View Report" at bounding box center [221, 174] width 76 height 5
click at [192, 176] on link "View Report" at bounding box center [196, 174] width 18 height 4
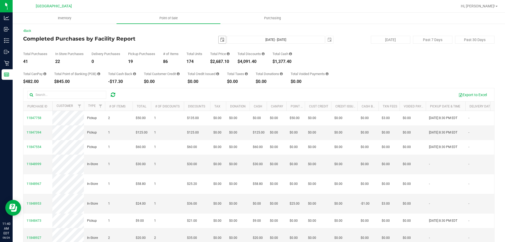
click at [223, 38] on span "select" at bounding box center [222, 39] width 7 height 7
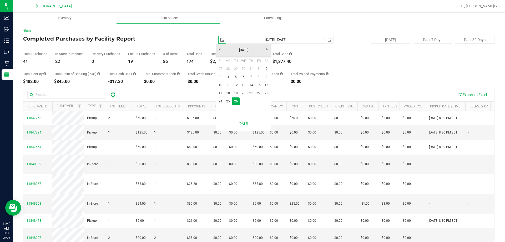
scroll to position [0, 13]
drag, startPoint x: 227, startPoint y: 103, endPoint x: 218, endPoint y: 103, distance: 8.4
click at [227, 103] on link "25" at bounding box center [228, 101] width 8 height 8
type input "2025-08-25"
type input "Aug 25, 2025 - Aug 26, 2025"
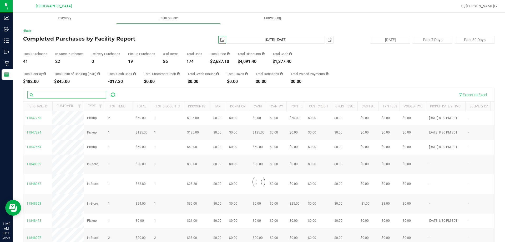
click at [73, 95] on input "text" at bounding box center [66, 95] width 79 height 8
paste input "11841489"
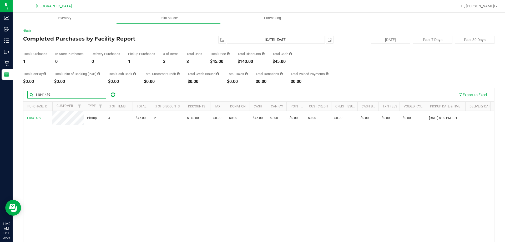
type input "11841489"
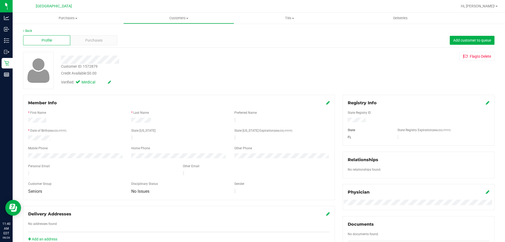
click at [94, 34] on div "Profile Purchases Add customer to queue" at bounding box center [258, 40] width 471 height 14
click at [96, 41] on span "Purchases" at bounding box center [93, 41] width 17 height 6
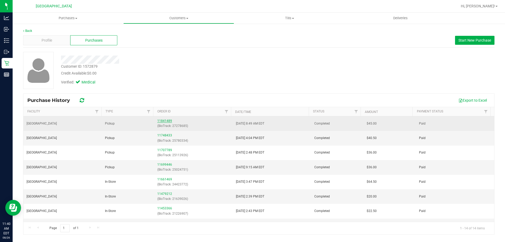
click at [164, 120] on link "11841489" at bounding box center [164, 121] width 15 height 4
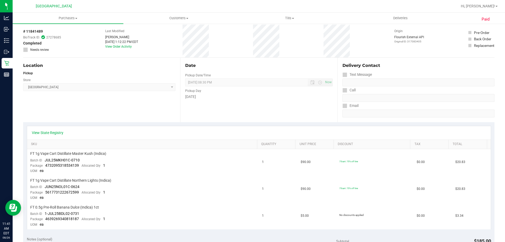
scroll to position [26, 0]
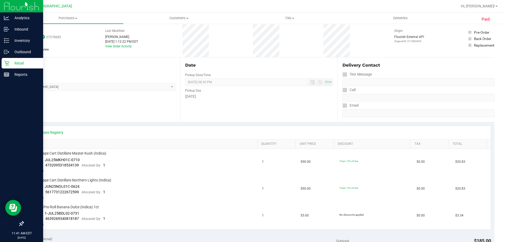
click at [27, 62] on p "Retail" at bounding box center [25, 63] width 32 height 6
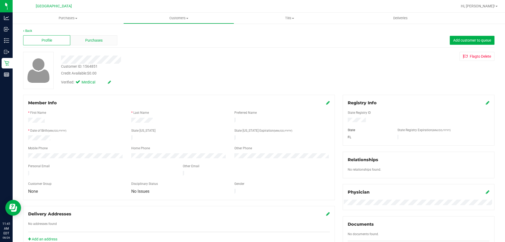
click at [96, 43] on div "Purchases" at bounding box center [93, 40] width 47 height 10
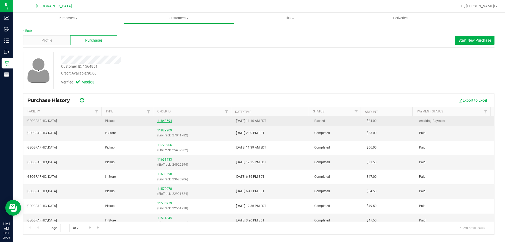
click at [159, 121] on link "11848594" at bounding box center [164, 121] width 15 height 4
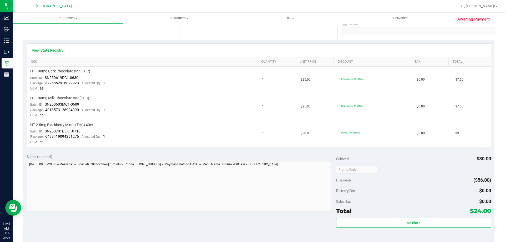
scroll to position [105, 0]
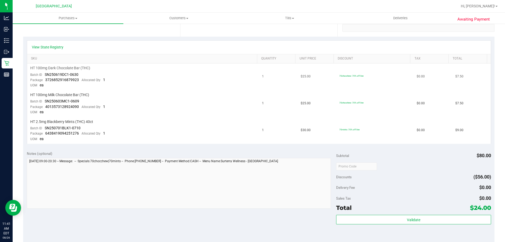
click at [123, 79] on td "HT 100mg Dark Chocolate Bar (THC) Batch ID SN250619DC1-0630 Package 37268529168…" at bounding box center [143, 76] width 232 height 27
click at [403, 172] on div "Discounts ($56.00)" at bounding box center [413, 176] width 155 height 9
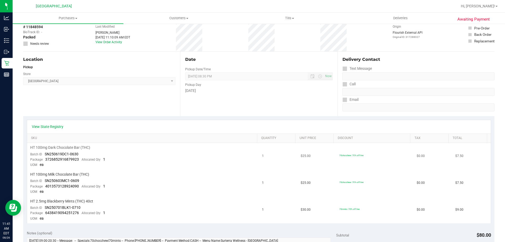
scroll to position [0, 0]
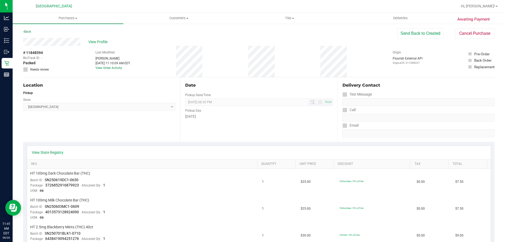
click at [299, 100] on span "[DATE] 08:30 PM Now" at bounding box center [258, 102] width 147 height 8
